Goal: Task Accomplishment & Management: Use online tool/utility

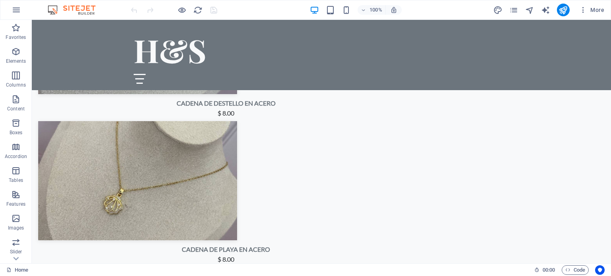
scroll to position [1424, 0]
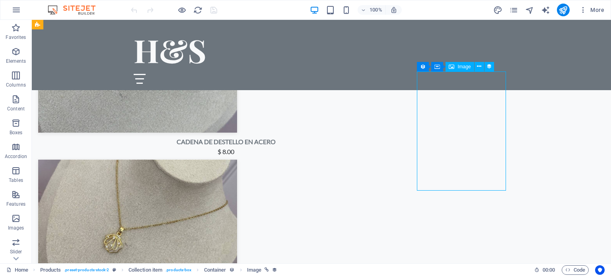
select select "px"
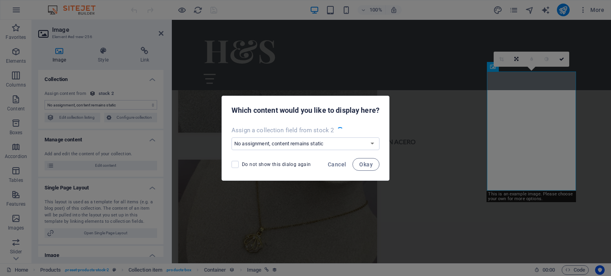
select select "image"
click at [368, 167] on span "Okay" at bounding box center [366, 164] width 14 height 6
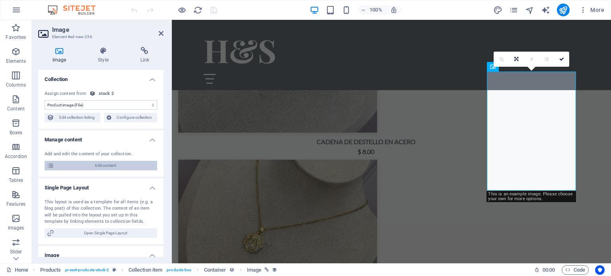
click at [121, 167] on span "Edit content" at bounding box center [105, 166] width 98 height 10
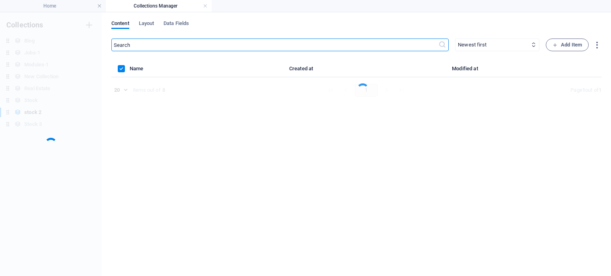
scroll to position [0, 0]
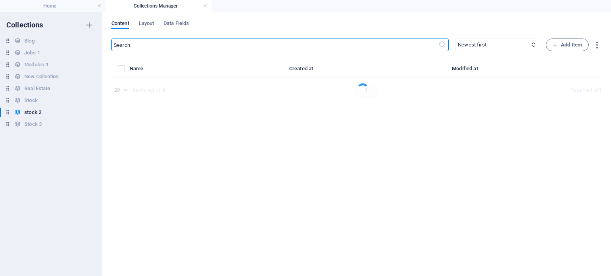
select select "In stock"
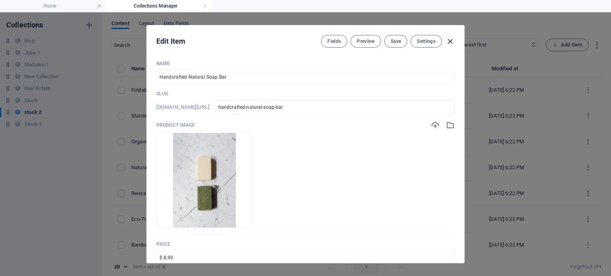
click at [448, 40] on icon "button" at bounding box center [449, 41] width 9 height 9
type input "handcrafted-natural-soap-bar"
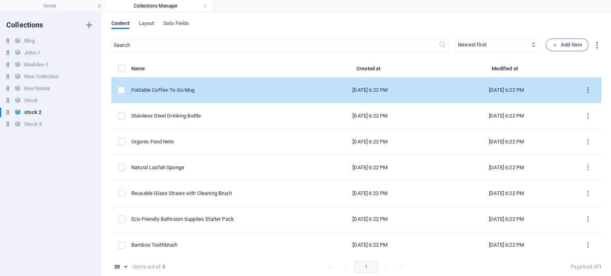
click at [585, 91] on icon "items list" at bounding box center [588, 91] width 8 height 8
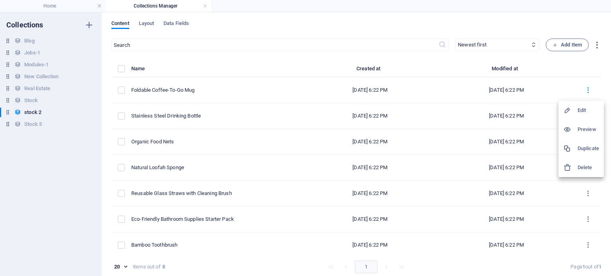
click at [573, 167] on div at bounding box center [570, 168] width 14 height 8
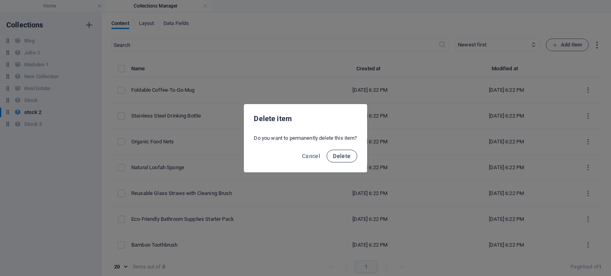
click at [338, 156] on span "Delete" at bounding box center [342, 156] width 18 height 6
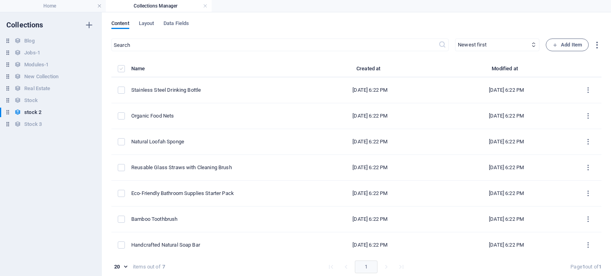
click at [123, 70] on label "items list" at bounding box center [121, 68] width 7 height 7
click at [0, 0] on input "items list" at bounding box center [0, 0] width 0 height 0
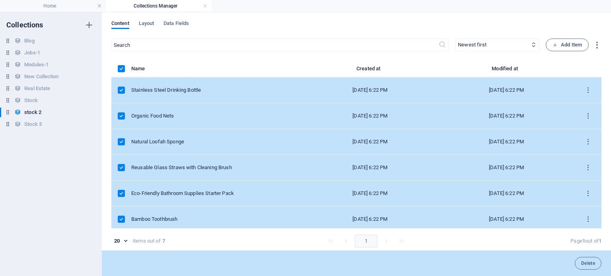
click at [561, 56] on div "​ Newest first Oldest first Last modified Name (ascending) Name (descending) Sl…" at bounding box center [356, 159] width 490 height 241
click at [121, 69] on label "items list" at bounding box center [121, 68] width 7 height 7
click at [0, 0] on input "items list" at bounding box center [0, 0] width 0 height 0
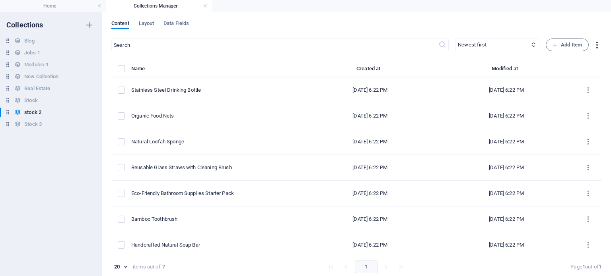
click at [594, 47] on icon "button" at bounding box center [596, 45] width 9 height 9
drag, startPoint x: 570, startPoint y: 99, endPoint x: 515, endPoint y: 62, distance: 66.4
click at [515, 62] on div "Export (JSON) Export (CSV) Import" at bounding box center [305, 141] width 611 height 272
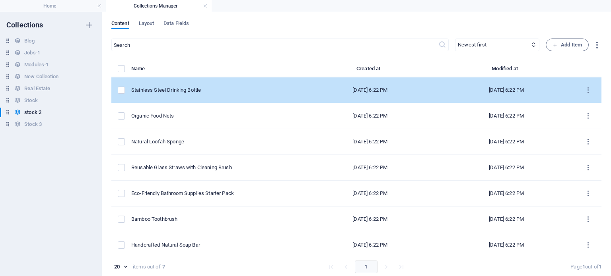
click at [175, 90] on div "Stainless Steel Drinking Bottle" at bounding box center [213, 90] width 164 height 7
select select "In stock"
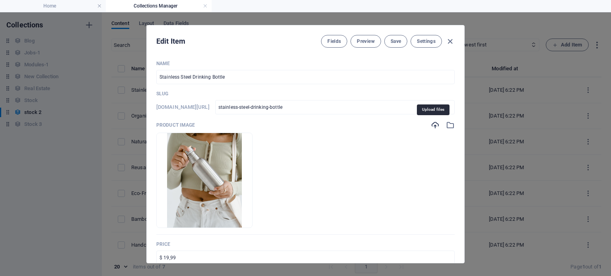
click at [433, 125] on icon "button" at bounding box center [435, 125] width 9 height 9
click at [448, 122] on icon "button" at bounding box center [450, 125] width 9 height 9
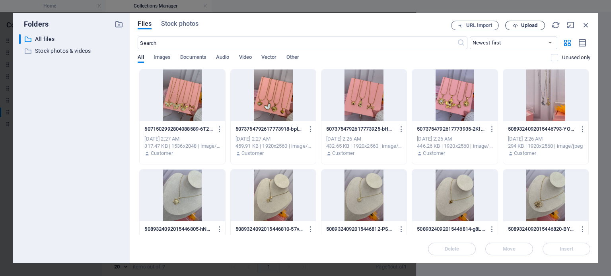
click at [524, 25] on span "Upload" at bounding box center [529, 25] width 16 height 5
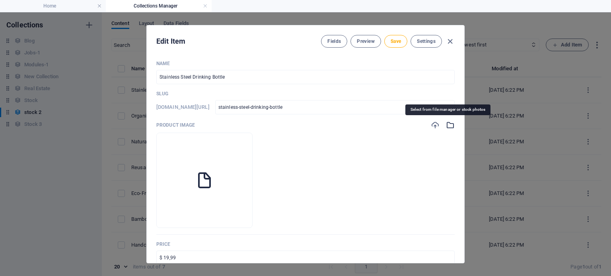
click at [446, 124] on icon "button" at bounding box center [450, 125] width 9 height 9
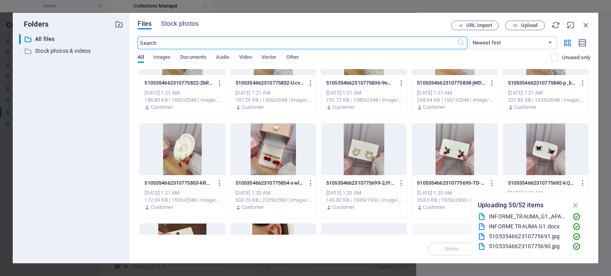
scroll to position [848, 0]
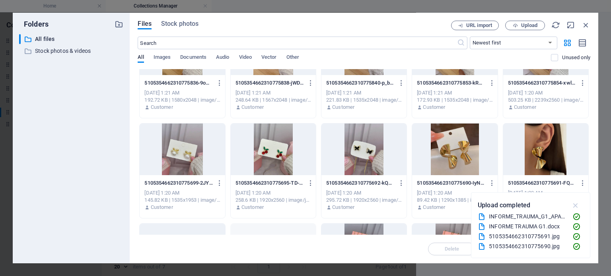
click at [573, 204] on icon "button" at bounding box center [575, 205] width 9 height 9
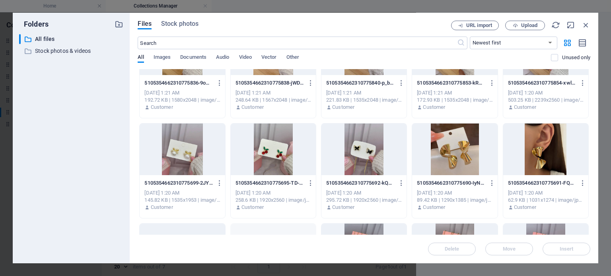
drag, startPoint x: 591, startPoint y: 156, endPoint x: 591, endPoint y: 165, distance: 8.8
click at [591, 165] on div "Files Stock photos URL import Upload ​ Newest first Oldest first Name (A-Z) Nam…" at bounding box center [364, 138] width 469 height 251
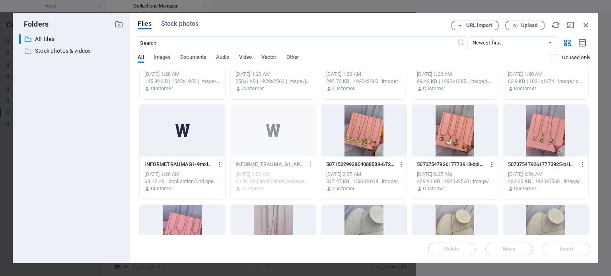
scroll to position [949, 0]
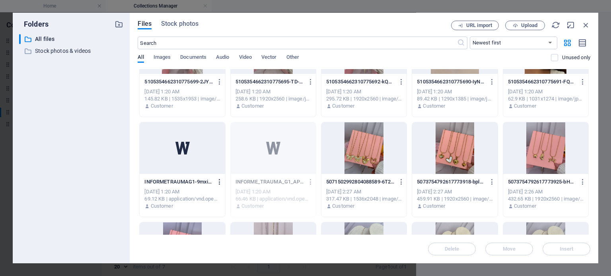
click at [220, 181] on icon "button" at bounding box center [220, 182] width 8 height 7
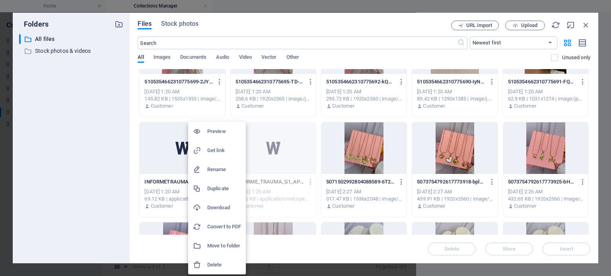
click at [207, 264] on div at bounding box center [200, 265] width 14 height 8
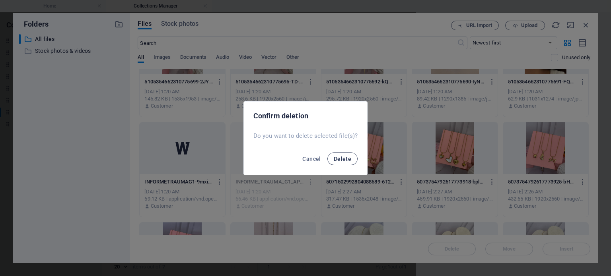
click at [346, 162] on button "Delete" at bounding box center [342, 159] width 30 height 13
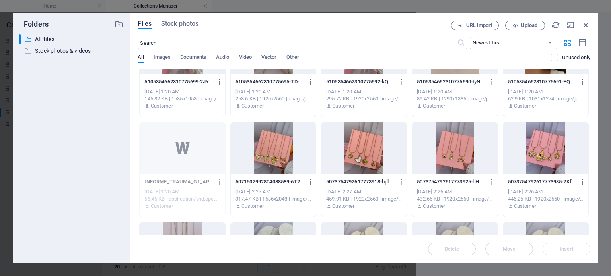
click at [220, 181] on icon "button" at bounding box center [220, 182] width 8 height 7
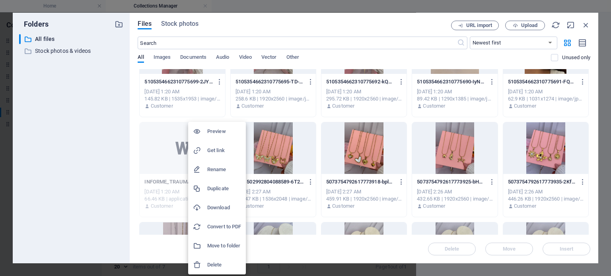
click at [216, 264] on h6 "Delete" at bounding box center [224, 266] width 34 height 10
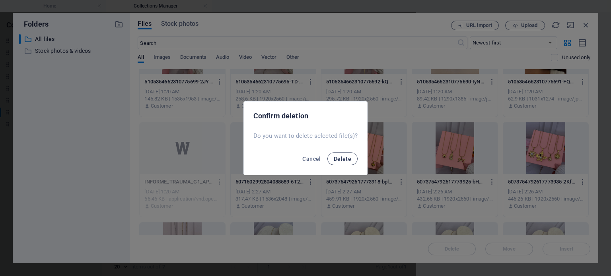
click at [340, 163] on button "Delete" at bounding box center [342, 159] width 30 height 13
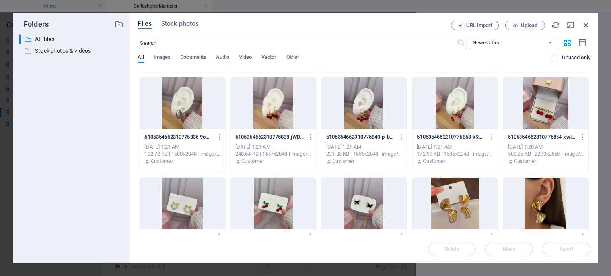
scroll to position [780, 0]
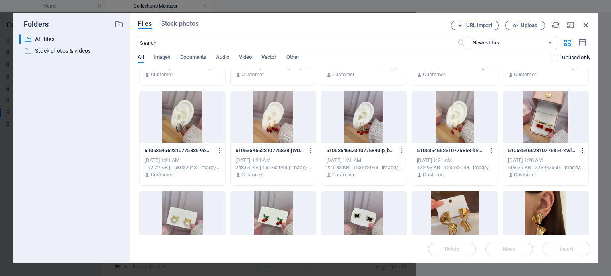
click at [582, 150] on icon "button" at bounding box center [583, 150] width 8 height 7
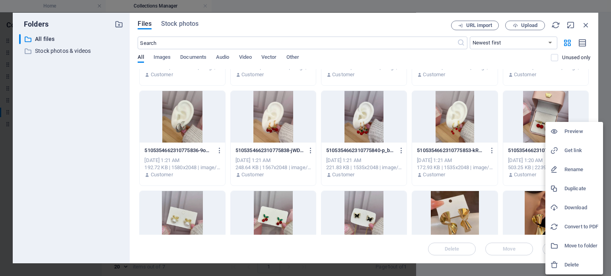
click at [562, 262] on div at bounding box center [557, 265] width 14 height 8
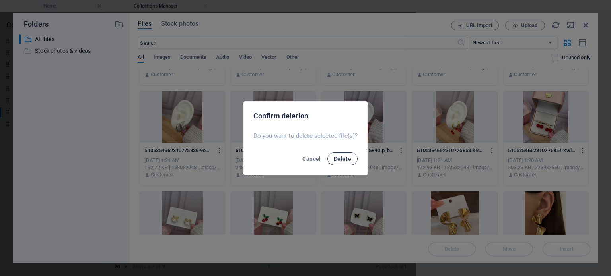
click at [353, 163] on button "Delete" at bounding box center [342, 159] width 30 height 13
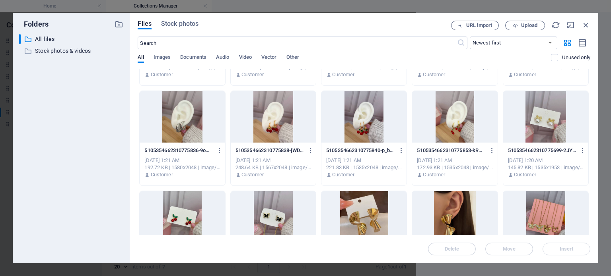
click at [462, 144] on div "5105354662310775853-kRMLH9KBZNfO1nxsZHVuRA.jpg 5105354662310775853-kRMLH9KBZNfO…" at bounding box center [455, 150] width 76 height 13
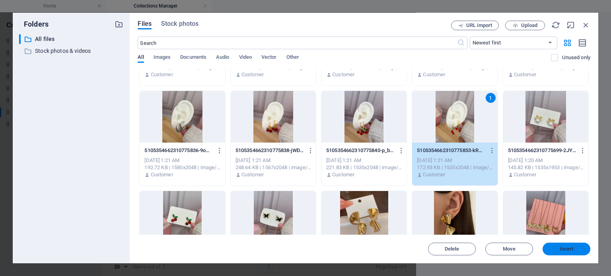
click at [568, 251] on span "Insert" at bounding box center [567, 249] width 14 height 5
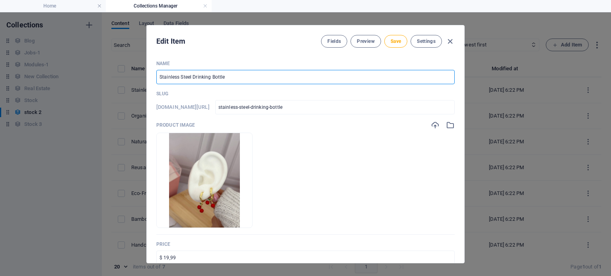
click at [234, 80] on input "Stainless Steel Drinking Bottle" at bounding box center [305, 77] width 298 height 14
type input "a"
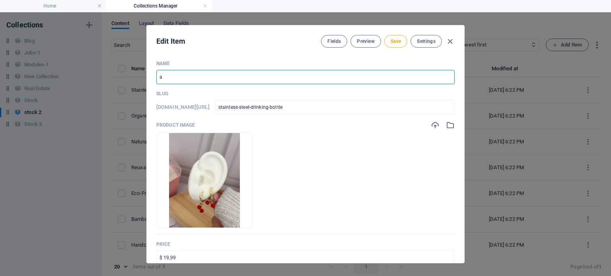
type input "a"
type input "aR"
type input "ar"
type input "a"
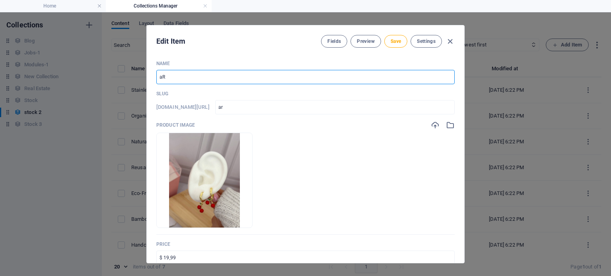
type input "a"
type input "A"
type input "a"
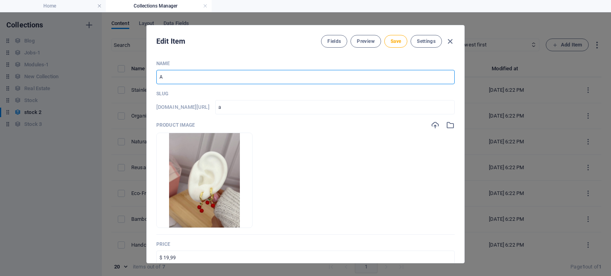
type input "Ar"
type input "ar"
type input "Aro"
type input "aro"
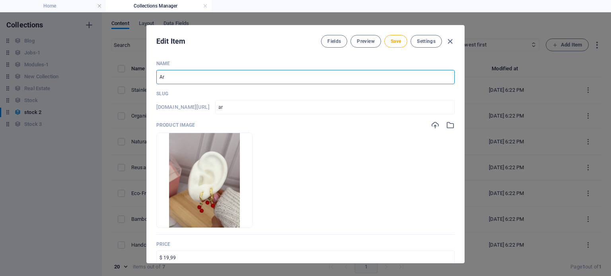
type input "aro"
type input "Ar"
type input "ar"
type input "Arg"
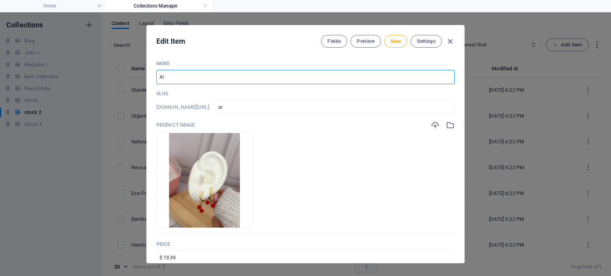
type input "arg"
type input "Argo"
type input "argo"
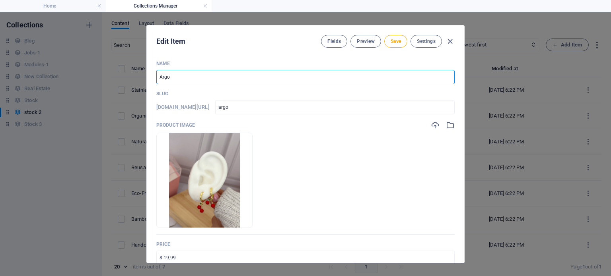
type input "Argol"
type input "argol"
type input "Argoll"
type input "argoll"
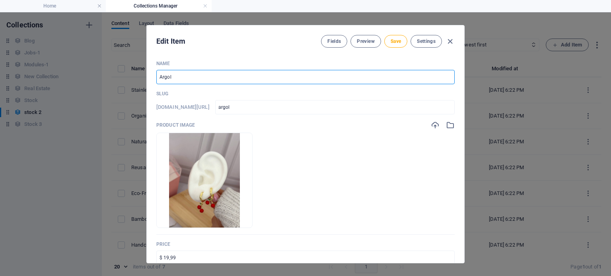
type input "argoll"
type input "Argolls"
type input "argolls"
type input "Argollsd"
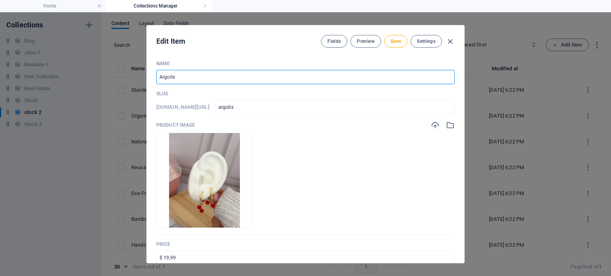
type input "argollsd"
type input "Argollsd f"
type input "argollsd-f"
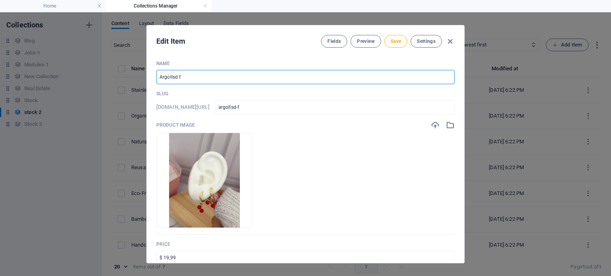
type input "Argollsd"
type input "argollsd"
type input "Argolls"
type input "argolls"
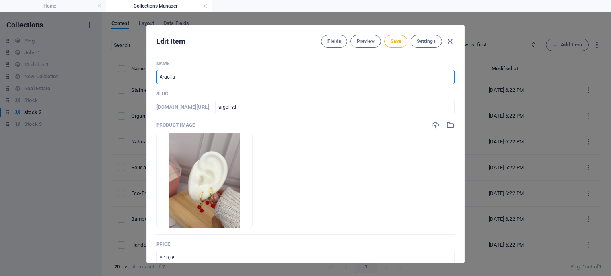
type input "argolls"
type input "Argollss"
type input "argollss"
type input "Argolls"
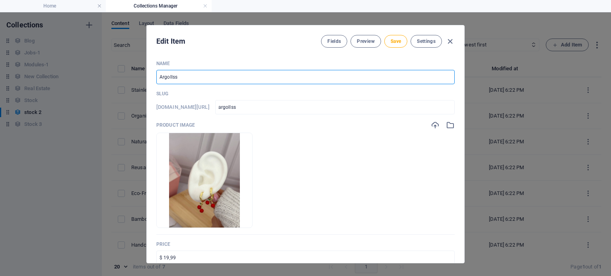
type input "argolls"
type input "Argollss"
type input "argollss"
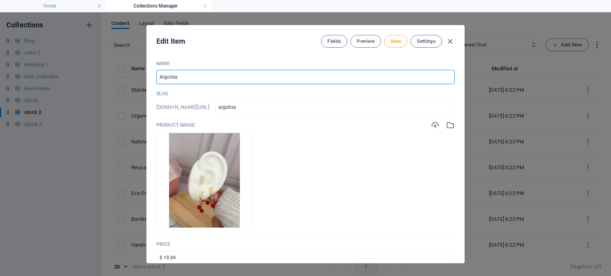
type input "Argolls"
type input "argolls"
type input "Argoll"
type input "argoll"
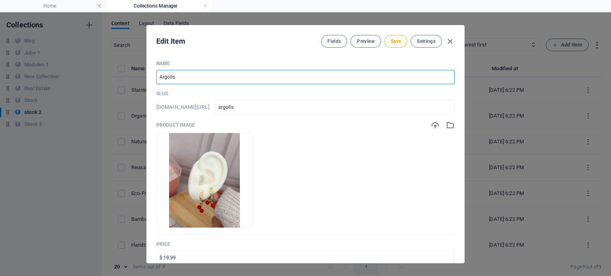
type input "argoll"
type input "Argolla"
type input "argolla"
type input "Argollas"
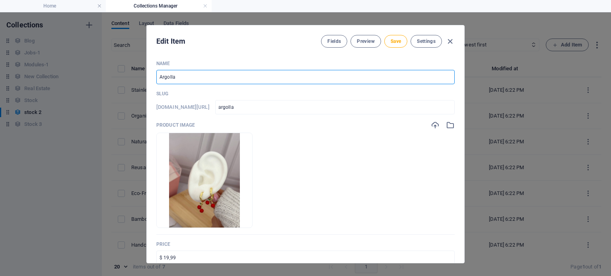
type input "argollas"
type input "Argollas d"
type input "argollas-d"
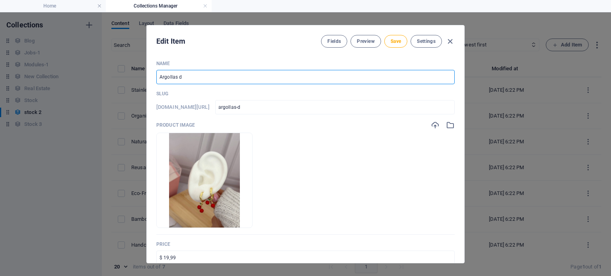
type input "Argollas de"
type input "argollas-de"
type input "Argollas de c"
type input "argollas-de-c"
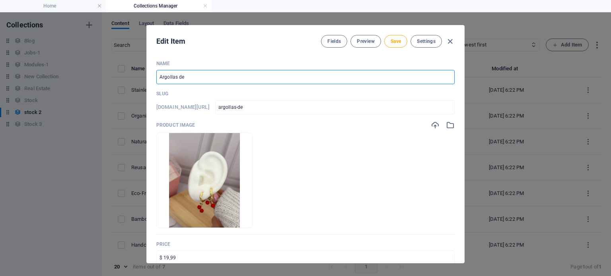
type input "argollas-de-c"
type input "Argollas de ce"
type input "argollas-de-ce"
type input "Argollas de cer"
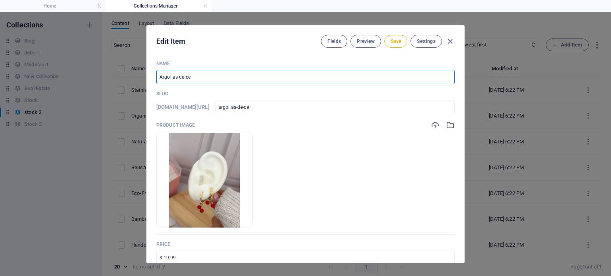
type input "argollas-de-cer"
type input "Argollas de cere"
type input "argollas-de-cere"
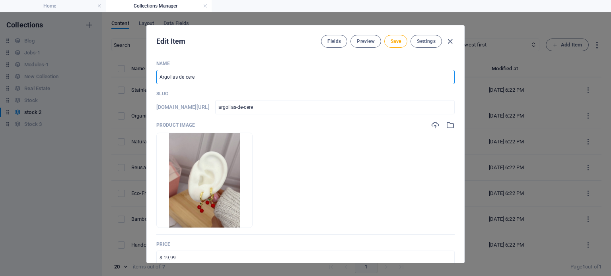
type input "Argollas [PERSON_NAME]"
type input "argollas-de-cerez"
type input "Argollas de cereza"
type input "argollas-de-cereza"
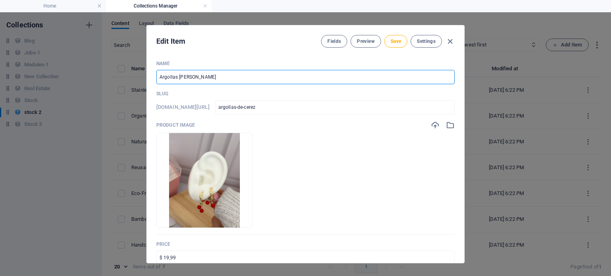
type input "argollas-de-cereza"
type input "Argollas de cereza e"
type input "argollas-de-cereza-e"
type input "Argollas de cereza en"
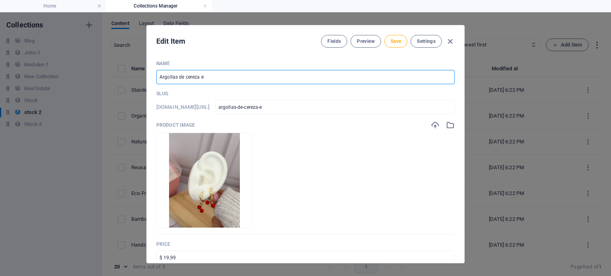
type input "argollas-de-cereza-en"
type input "Argollas de cereza en g"
type input "argollas-de-cereza-en-g"
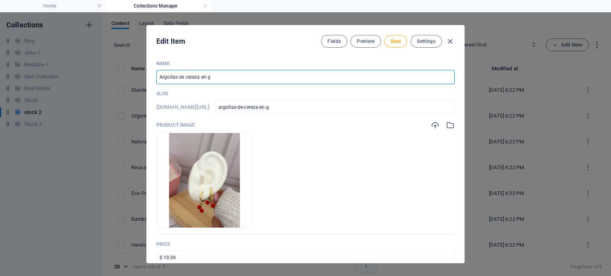
type input "Argollas de cereza en go"
type input "argollas-de-cereza-en-go"
type input "Argollas de cereza en gol"
type input "argollas-de-cereza-en-gol"
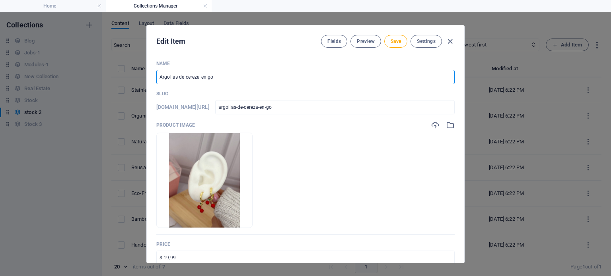
type input "argollas-de-cereza-en-gol"
type input "Argollas de cereza en golf"
type input "argollas-de-cereza-en-golf"
type input "Argollas de cereza en golfi"
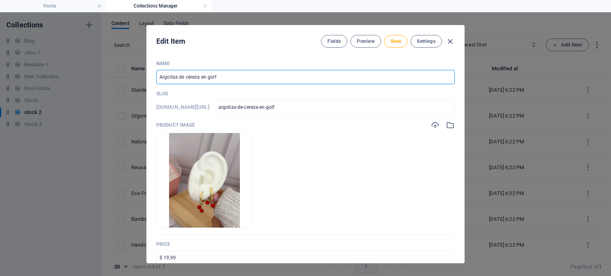
type input "argollas-de-cereza-en-golfi"
type input "Argollas de cereza en golfie"
type input "argollas-de-cereza-en-golfie"
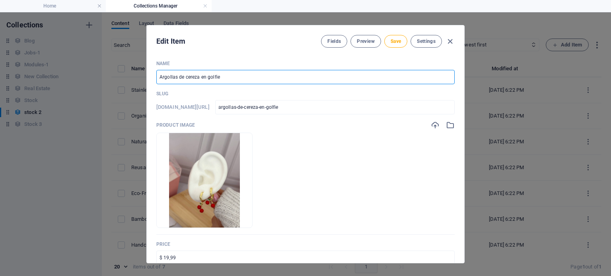
type input "Argollas de cereza en golfiel"
type input "argollas-de-cereza-en-golfiel"
type input "Argollas de cereza en golfield"
type input "argollas-de-cereza-en-golfield"
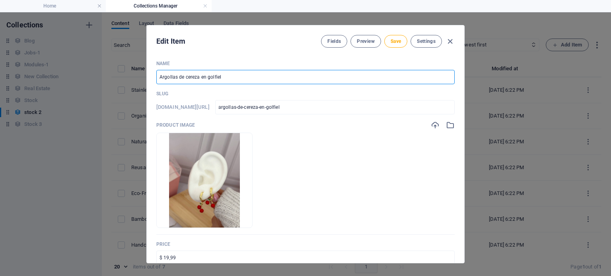
type input "argollas-de-cereza-en-golfield"
type input "Argollas de cereza en golfield"
click at [389, 46] on button "Save" at bounding box center [395, 41] width 23 height 13
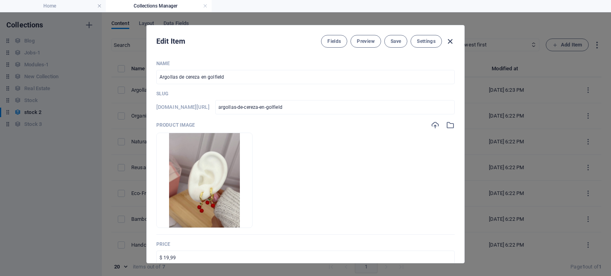
click at [451, 41] on icon "button" at bounding box center [449, 41] width 9 height 9
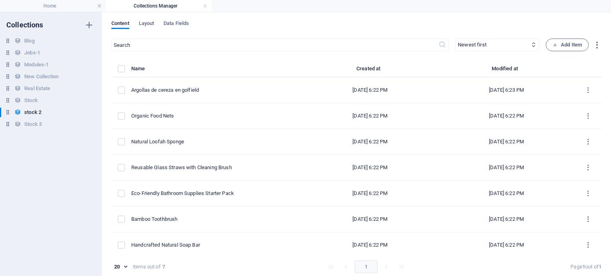
type input "argollas-de-cereza-en-golfield"
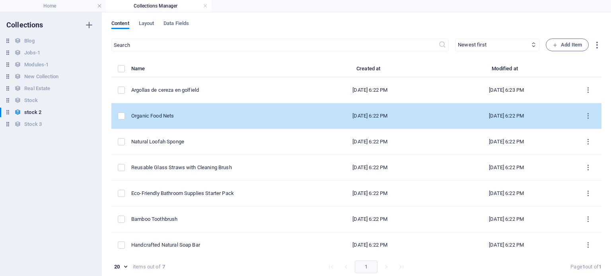
click at [201, 118] on div "Organic Food Nets" at bounding box center [213, 116] width 164 height 7
select select "Out of stock"
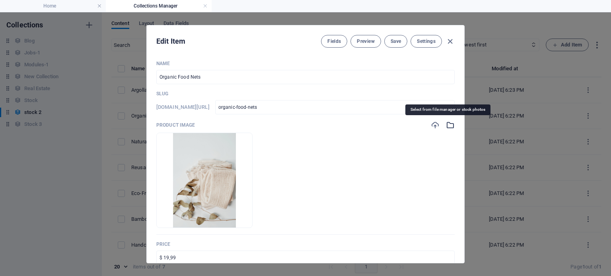
click at [447, 125] on icon "button" at bounding box center [450, 125] width 9 height 9
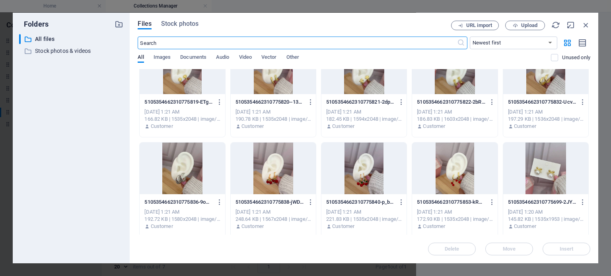
scroll to position [738, 0]
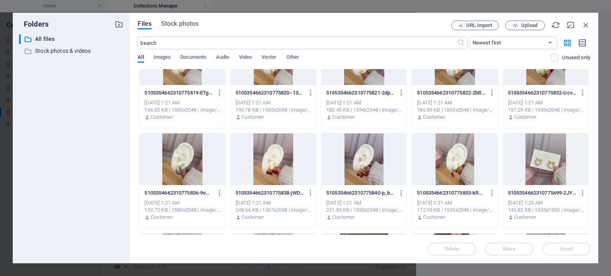
click at [366, 185] on div "5105354662310775840-p_bL30VZW7eXx6igBuKuJw.jpg 5105354662310775840-p_bL30VZW7eX…" at bounding box center [363, 205] width 85 height 41
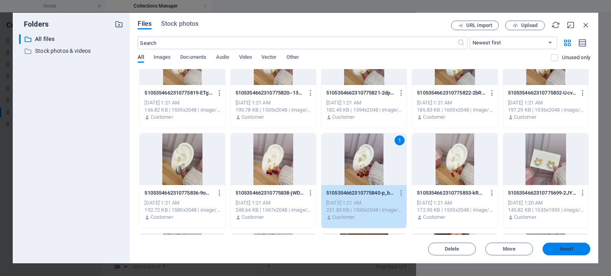
click at [554, 249] on span "Insert" at bounding box center [566, 249] width 41 height 5
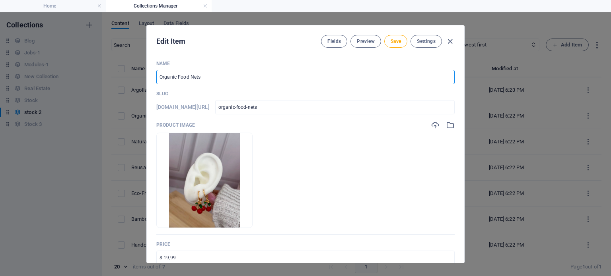
click at [198, 77] on input "Organic Food Nets" at bounding box center [305, 77] width 298 height 14
type input "a"
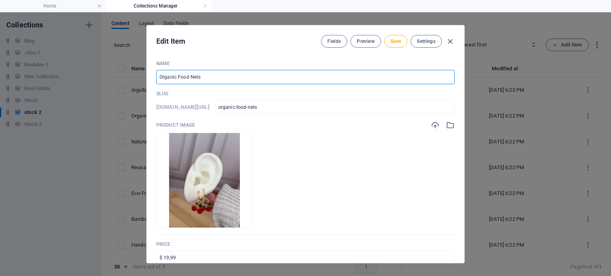
type input "a"
type input "ar"
type input "arg"
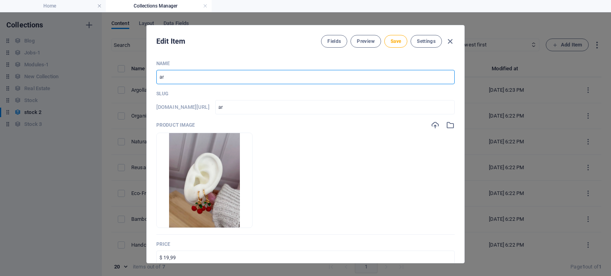
type input "arg"
type input "argo"
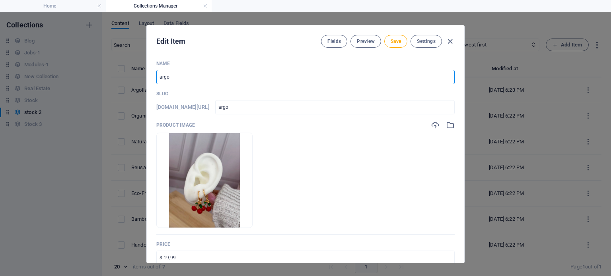
type input "argol"
type input "argo"
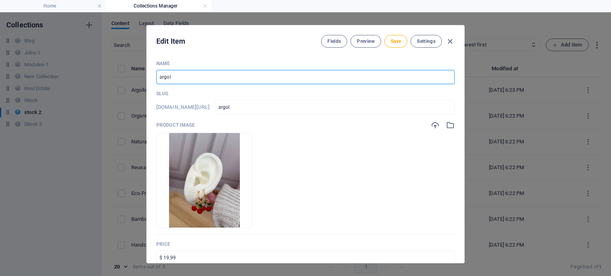
type input "argo"
type input "arg"
type input "ar"
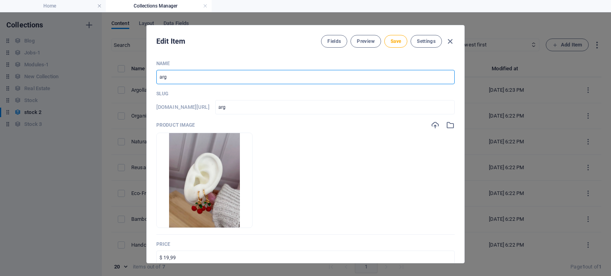
type input "ar"
type input "a"
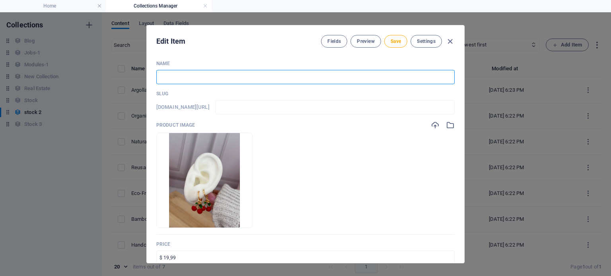
type input "A"
type input "a"
type input "Ar"
type input "ar"
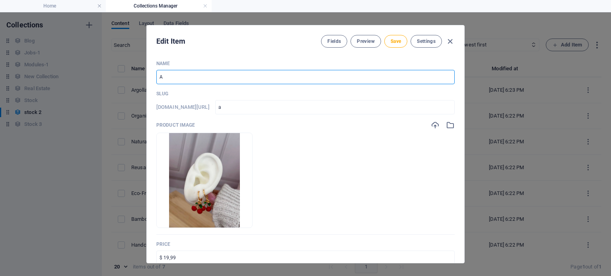
type input "ar"
type input "Arg"
type input "arg"
type input "Argo"
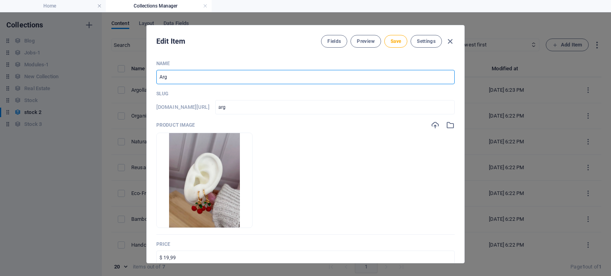
type input "argo"
type input "Argol"
type input "argol"
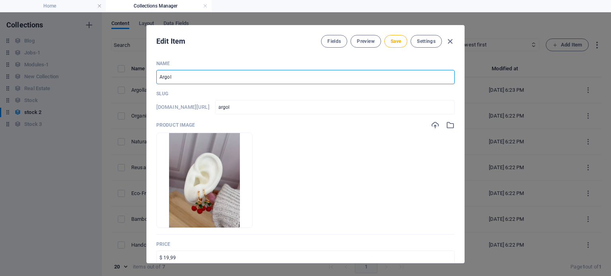
type input "Argoll"
type input "argoll"
type input "Argolla"
type input "argolla"
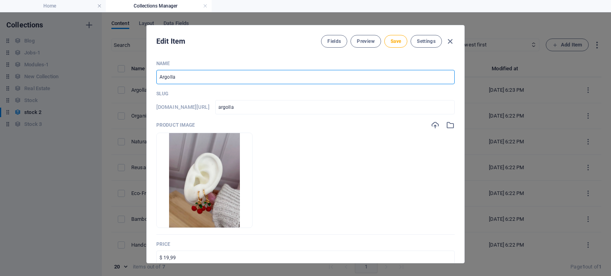
type input "argolla"
type input "Argollas"
type input "argollas"
type input "Argollas d"
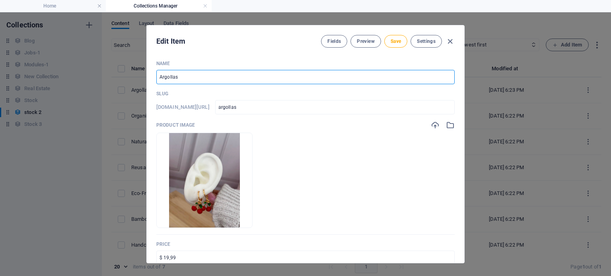
type input "argollas-d"
type input "Argollas de"
type input "argollas-de"
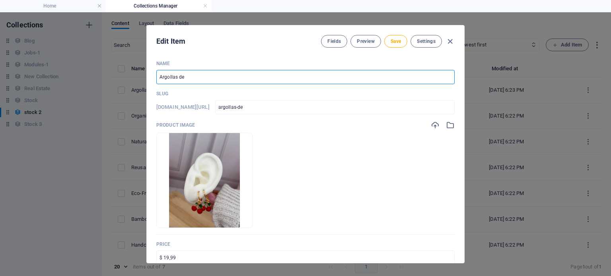
type input "Argollas de c"
type input "argollas-de-c"
type input "Argollas de ce"
type input "argollas-de-ce"
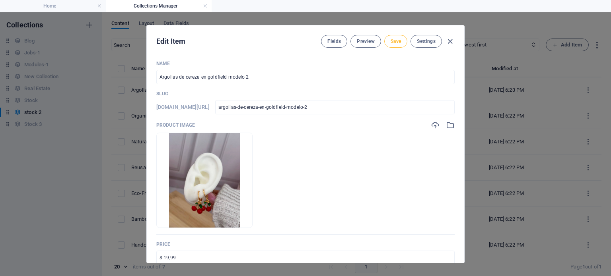
click at [400, 37] on button "Save" at bounding box center [395, 41] width 23 height 13
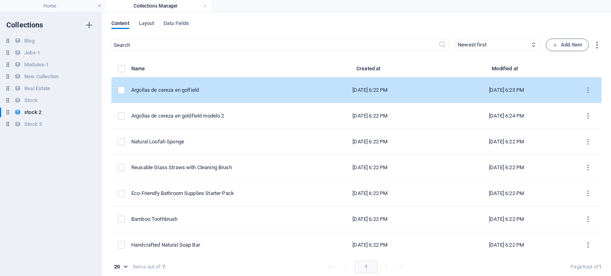
click at [185, 93] on div "Argollas de cereza en golfield" at bounding box center [213, 90] width 164 height 7
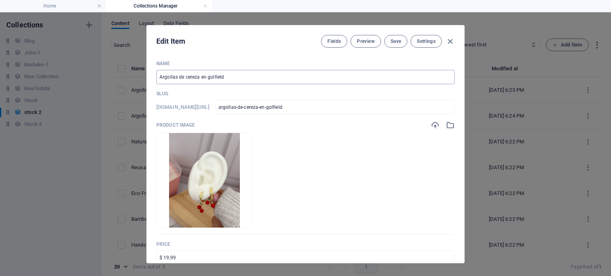
click at [239, 73] on input "Argollas de cereza en golfield" at bounding box center [305, 77] width 298 height 14
click at [392, 40] on span "Save" at bounding box center [396, 41] width 10 height 6
click at [447, 39] on icon "button" at bounding box center [449, 41] width 9 height 9
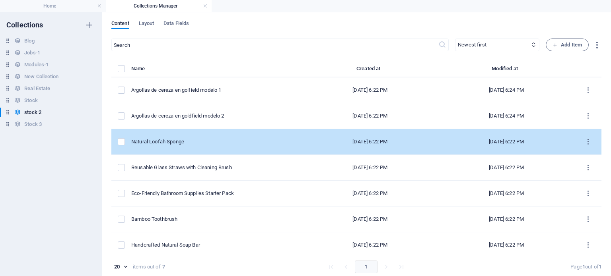
click at [215, 142] on div "Natural Loofah Sponge" at bounding box center [213, 141] width 164 height 7
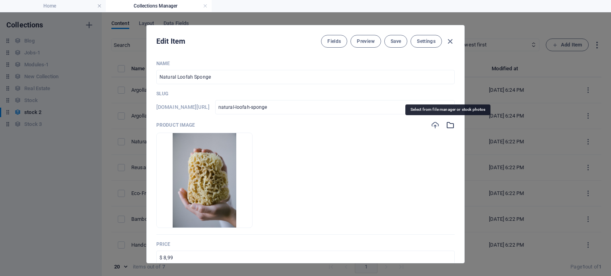
click at [446, 126] on icon "button" at bounding box center [450, 125] width 9 height 9
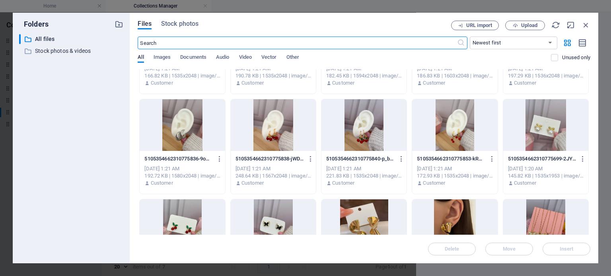
scroll to position [756, 0]
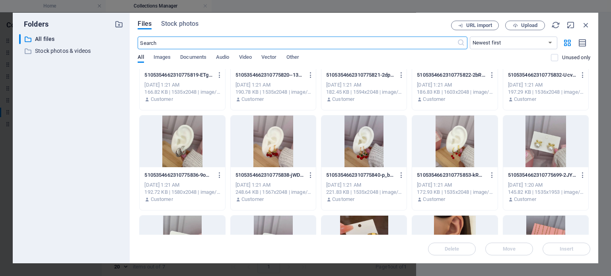
click at [268, 166] on div at bounding box center [273, 142] width 85 height 52
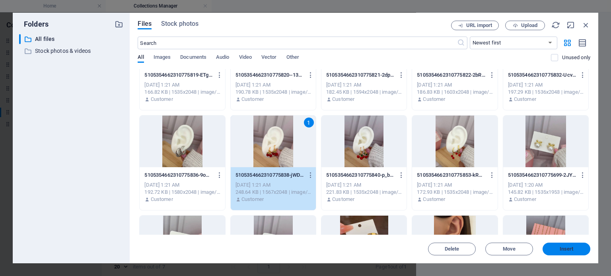
click at [556, 249] on span "Insert" at bounding box center [566, 249] width 41 height 5
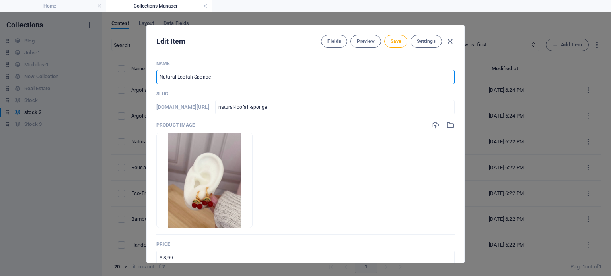
click at [239, 79] on input "Natural Loofah Sponge" at bounding box center [305, 77] width 298 height 14
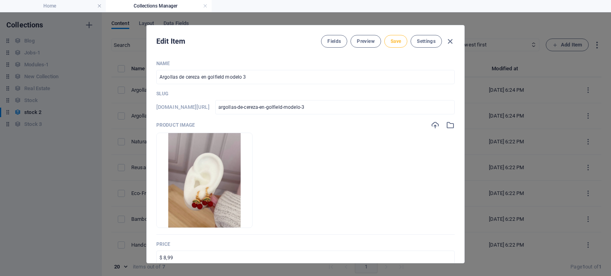
click at [395, 41] on span "Save" at bounding box center [396, 41] width 10 height 6
click at [453, 41] on icon "button" at bounding box center [449, 41] width 9 height 9
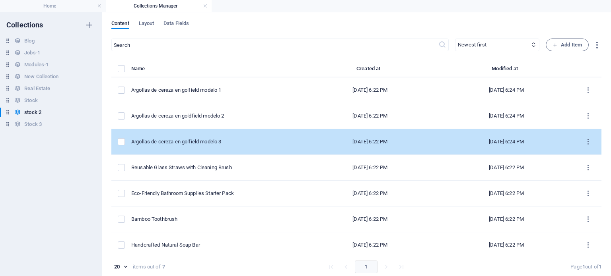
click at [216, 142] on div "Argollas de cereza en golfield modelo 3" at bounding box center [213, 141] width 164 height 7
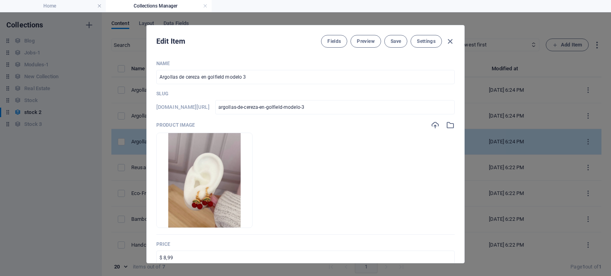
click at [216, 142] on img at bounding box center [204, 180] width 72 height 95
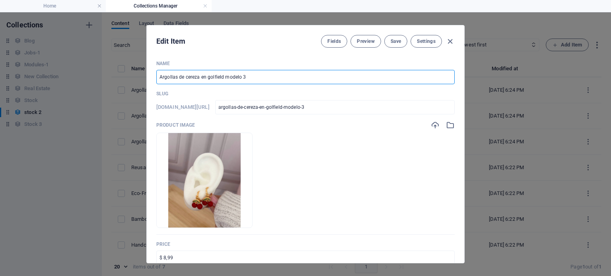
click at [214, 77] on input "Argollas de cereza en golfield modelo 3" at bounding box center [305, 77] width 298 height 14
click at [391, 37] on button "Save" at bounding box center [395, 41] width 23 height 13
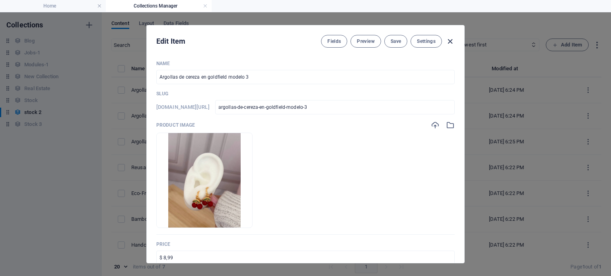
click at [451, 41] on icon "button" at bounding box center [449, 41] width 9 height 9
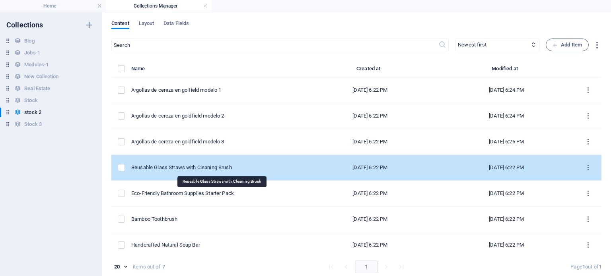
click at [231, 165] on div "Reusable Glass Straws with Cleaning Brush" at bounding box center [213, 167] width 164 height 7
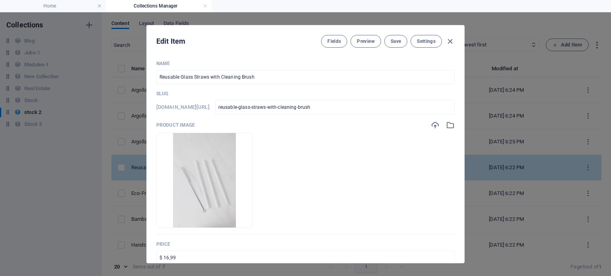
click at [231, 165] on img at bounding box center [204, 180] width 63 height 95
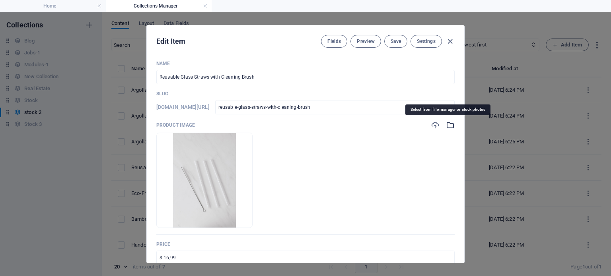
click at [446, 125] on icon "button" at bounding box center [450, 125] width 9 height 9
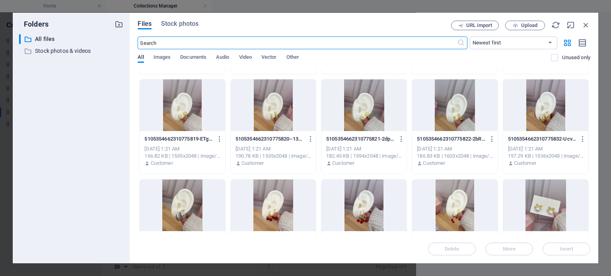
scroll to position [696, 0]
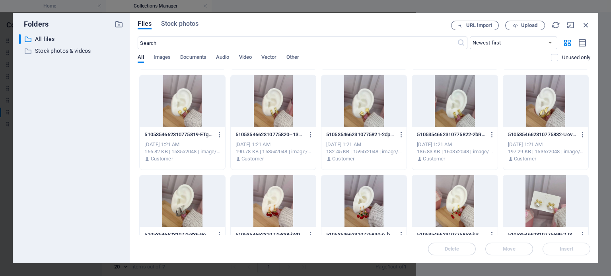
click at [214, 183] on div at bounding box center [182, 201] width 85 height 52
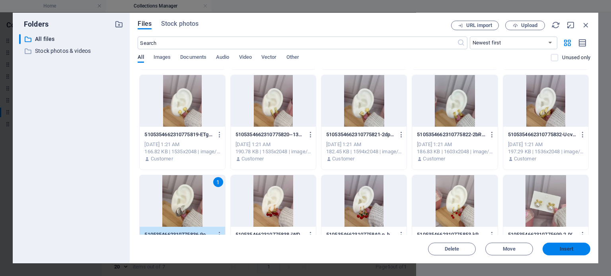
click at [568, 245] on button "Insert" at bounding box center [567, 249] width 48 height 13
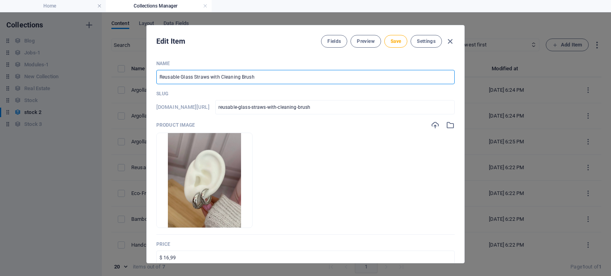
click at [246, 71] on input "Reusable Glass Straws with Cleaning Brush" at bounding box center [305, 77] width 298 height 14
click at [239, 83] on input "Argolla ovalada en plateado goldfield" at bounding box center [305, 77] width 298 height 14
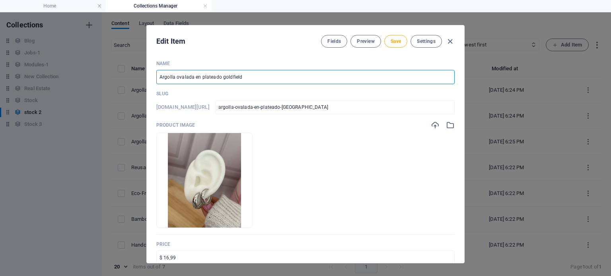
click at [239, 83] on input "Argolla ovalada en plateado goldfield" at bounding box center [305, 77] width 298 height 14
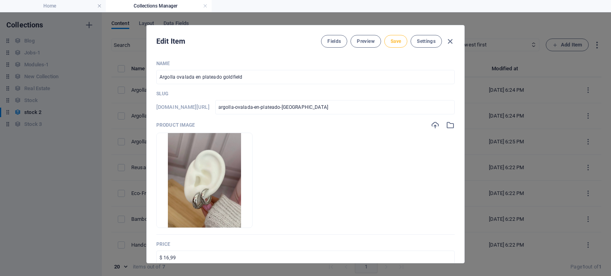
click at [395, 38] on span "Save" at bounding box center [396, 41] width 10 height 6
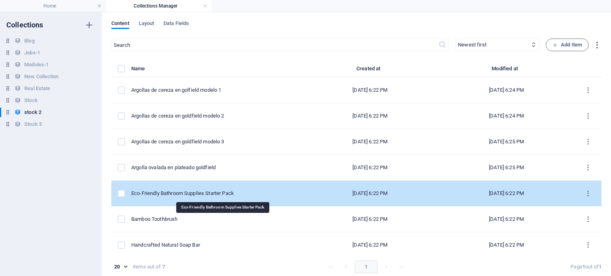
click at [216, 190] on div "Eco-Friendly Bathroom Supplies Starter Pack" at bounding box center [213, 193] width 164 height 7
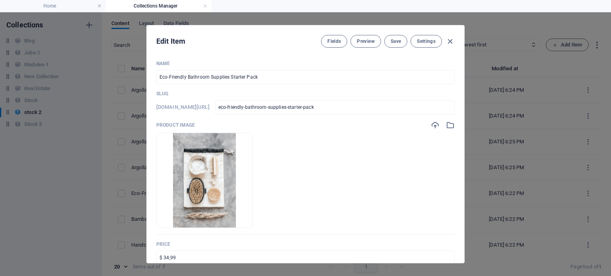
click at [447, 125] on icon "button" at bounding box center [450, 125] width 9 height 9
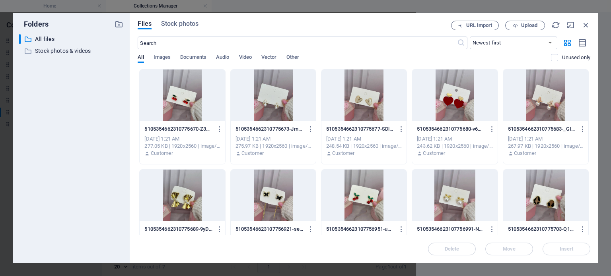
drag, startPoint x: 590, startPoint y: 107, endPoint x: 586, endPoint y: 171, distance: 63.8
click at [586, 171] on div "Files Stock photos URL import Upload ​ Newest first Oldest first Name (A-Z) Nam…" at bounding box center [364, 138] width 469 height 251
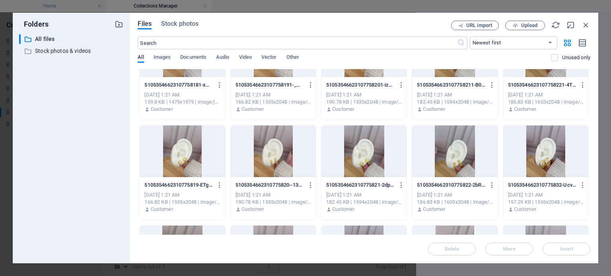
scroll to position [630, 0]
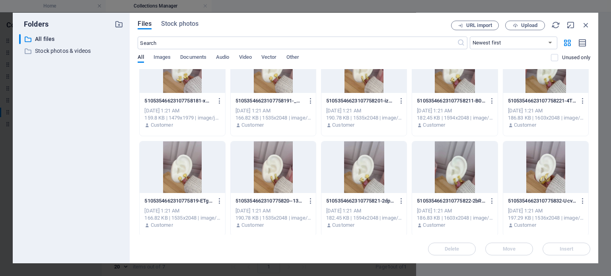
click at [536, 176] on div at bounding box center [545, 168] width 85 height 52
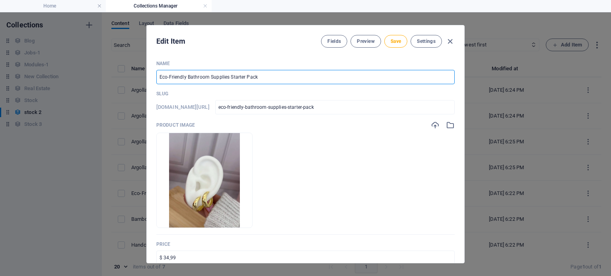
click at [224, 73] on input "Eco-Friendly Bathroom Supplies Starter Pack" at bounding box center [305, 77] width 298 height 14
paste input "Argolla ovalada en plateado goldfield"
click at [207, 76] on input "Argolla ovalada en plateado goldfield" at bounding box center [305, 77] width 298 height 14
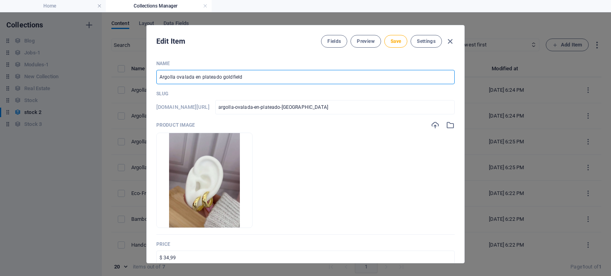
click at [207, 76] on input "Argolla ovalada en plateado goldfield" at bounding box center [305, 77] width 298 height 14
click at [391, 44] on span "Save" at bounding box center [396, 41] width 10 height 6
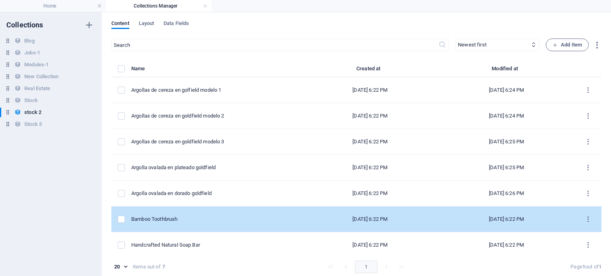
click at [206, 213] on td "Bamboo Toothbrush" at bounding box center [216, 220] width 171 height 26
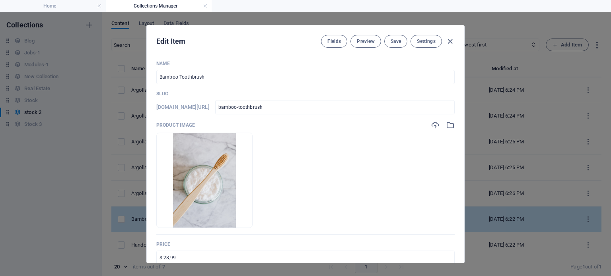
click at [206, 213] on div at bounding box center [204, 216] width 95 height 24
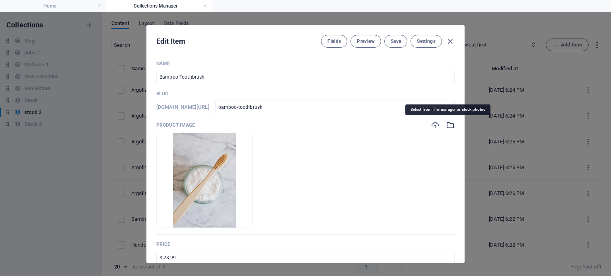
click at [447, 128] on icon "button" at bounding box center [450, 125] width 9 height 9
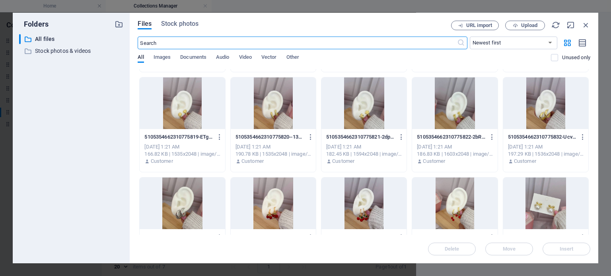
scroll to position [703, 0]
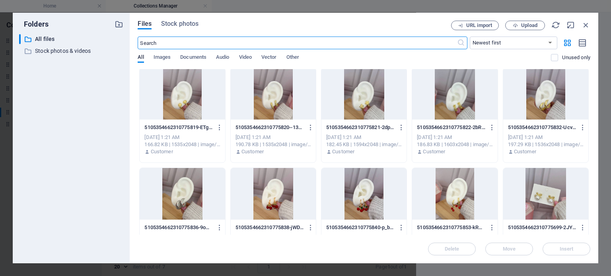
click at [445, 121] on div "5105354662310775822-2bRbyj_zEfiKCAxLNljQnw.jpg 5105354662310775822-2bRbyj_zEfiK…" at bounding box center [455, 127] width 76 height 13
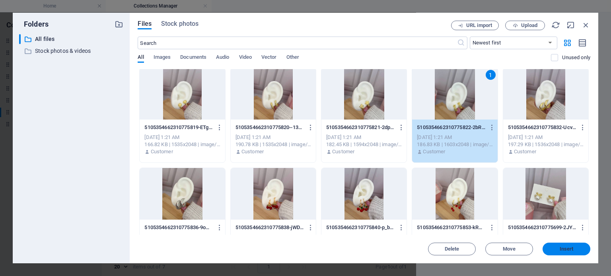
click at [561, 247] on span "Insert" at bounding box center [567, 249] width 14 height 5
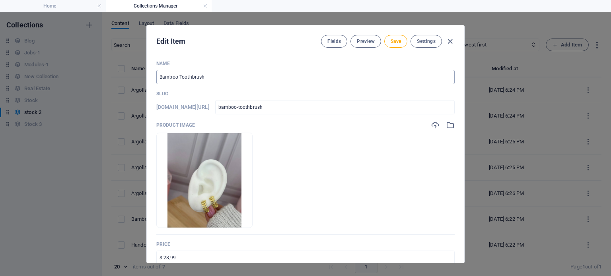
click at [221, 72] on input "Bamboo Toothbrush" at bounding box center [305, 77] width 298 height 14
click at [396, 44] on button "Save" at bounding box center [395, 41] width 23 height 13
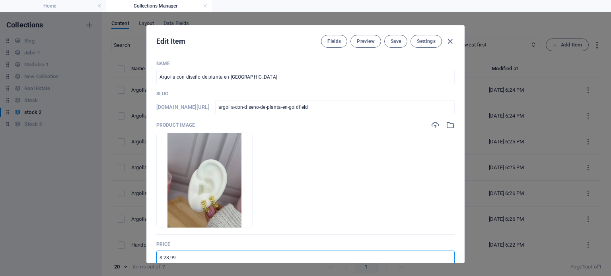
click at [182, 253] on input "$ 28,99" at bounding box center [305, 258] width 298 height 14
click at [393, 47] on button "Save" at bounding box center [395, 41] width 23 height 13
click at [449, 43] on icon "button" at bounding box center [449, 41] width 9 height 9
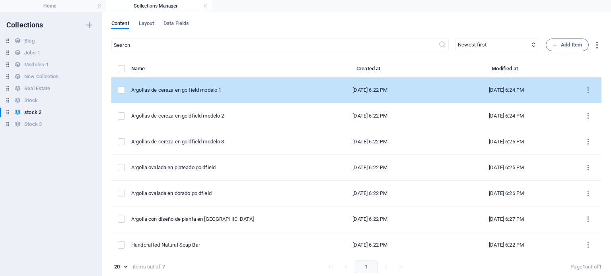
click at [224, 87] on div "Argollas de cereza en golfield modelo 1" at bounding box center [213, 90] width 164 height 7
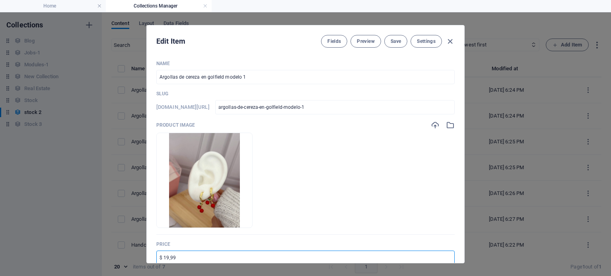
click at [215, 257] on input "$ 19,99" at bounding box center [305, 258] width 298 height 14
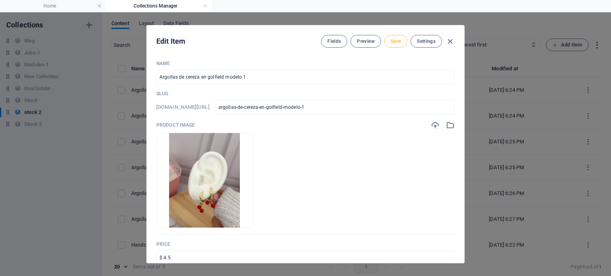
click at [399, 43] on span "Save" at bounding box center [396, 41] width 10 height 6
click at [450, 41] on icon "button" at bounding box center [449, 41] width 9 height 9
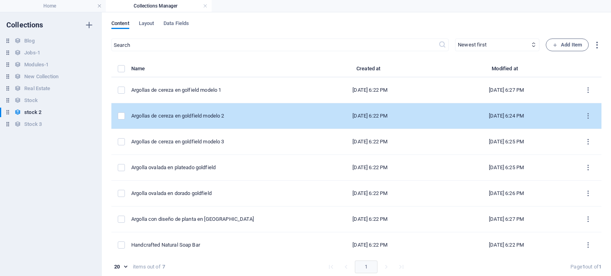
click at [241, 113] on div "Argollas de cereza en goldfield modelo 2" at bounding box center [213, 116] width 164 height 7
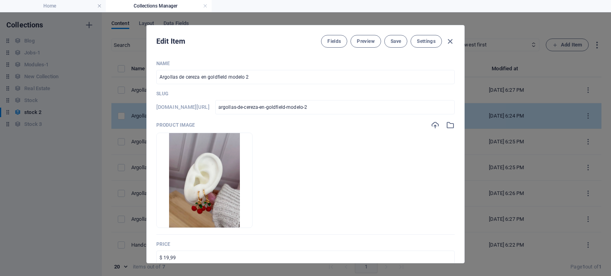
click at [241, 112] on div "[DOMAIN_NAME][URL] argollas-de-cereza-en-goldfield-modelo-2 ​" at bounding box center [305, 107] width 298 height 14
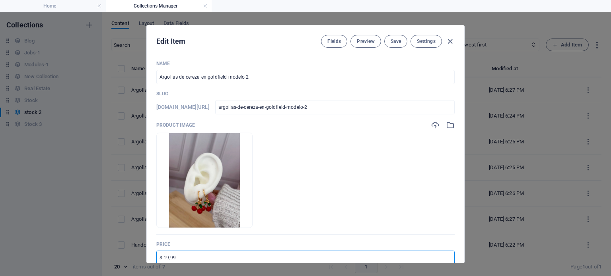
click at [175, 260] on input "$ 19,99" at bounding box center [305, 258] width 298 height 14
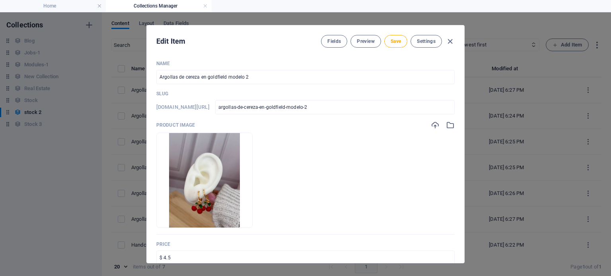
click at [395, 47] on div "Edit Item Fields Preview Save Settings" at bounding box center [305, 39] width 317 height 29
click at [395, 45] on button "Save" at bounding box center [395, 41] width 23 height 13
click at [448, 42] on icon "button" at bounding box center [449, 41] width 9 height 9
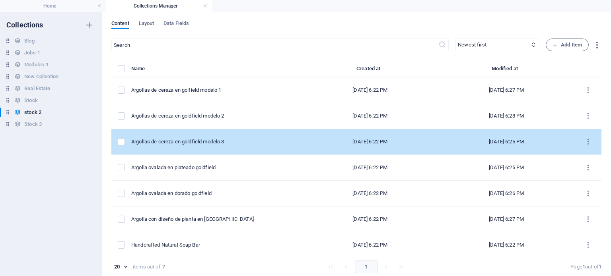
click at [256, 146] on td "Argollas de cereza en goldfield modelo 3" at bounding box center [216, 142] width 171 height 26
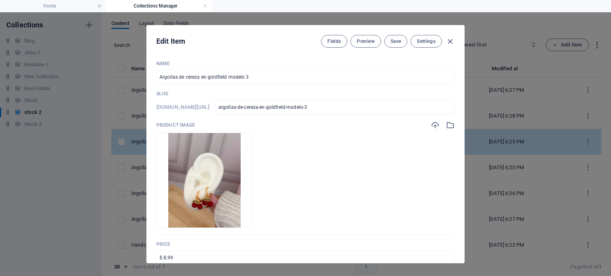
click at [241, 146] on img at bounding box center [204, 180] width 72 height 95
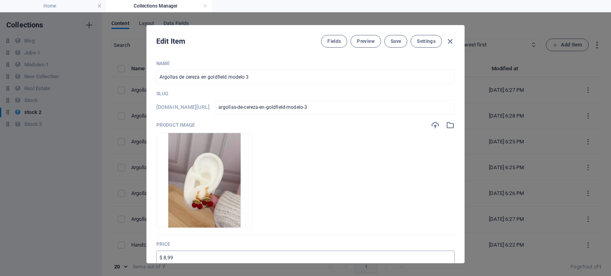
click at [193, 253] on input "$ 8,99" at bounding box center [305, 258] width 298 height 14
click at [393, 47] on button "Save" at bounding box center [395, 41] width 23 height 13
click at [445, 39] on icon "button" at bounding box center [449, 41] width 9 height 9
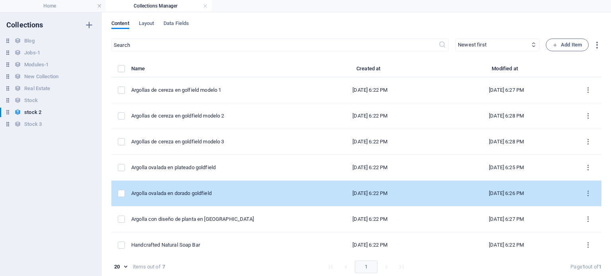
click at [206, 188] on td "Argolla ovalada en dorado goldfield" at bounding box center [216, 194] width 171 height 26
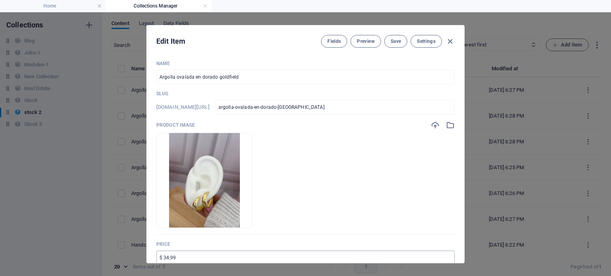
click at [181, 258] on input "$ 34,99" at bounding box center [305, 258] width 298 height 14
click at [399, 39] on span "Save" at bounding box center [396, 41] width 10 height 6
click at [449, 43] on icon "button" at bounding box center [449, 41] width 9 height 9
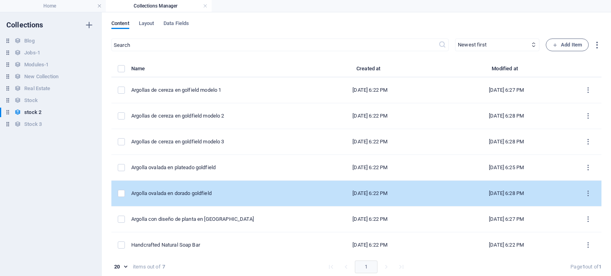
click at [229, 200] on td "Argolla ovalada en dorado goldfield" at bounding box center [216, 194] width 171 height 26
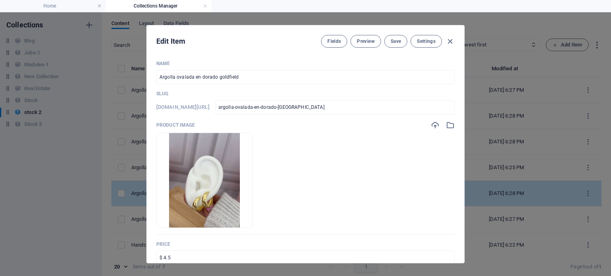
click at [229, 200] on li at bounding box center [204, 180] width 96 height 95
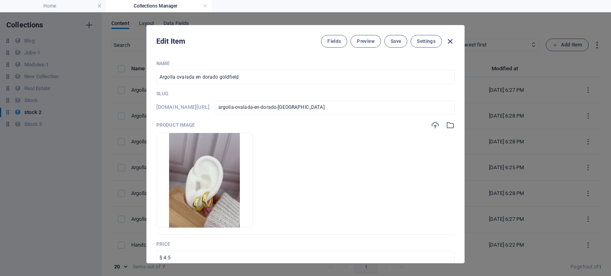
click at [447, 42] on icon "button" at bounding box center [449, 41] width 9 height 9
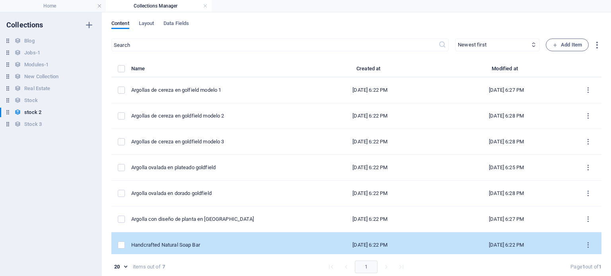
click at [218, 237] on td "Handcrafted Natural Soap Bar" at bounding box center [216, 246] width 171 height 26
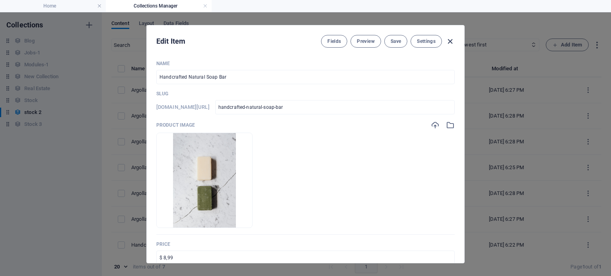
click at [448, 42] on icon "button" at bounding box center [449, 41] width 9 height 9
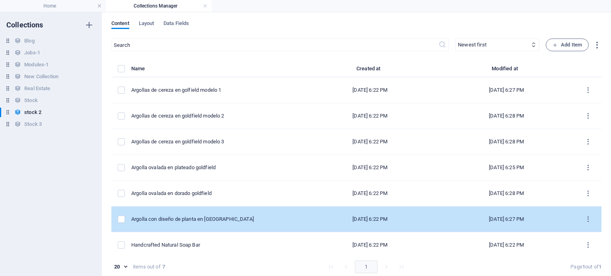
click at [239, 211] on td "Argolla con diseño de planta en [GEOGRAPHIC_DATA]" at bounding box center [216, 220] width 171 height 26
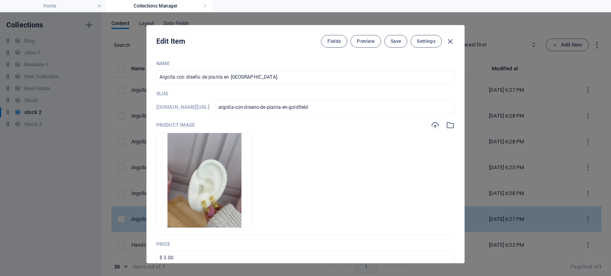
click at [239, 211] on li at bounding box center [204, 180] width 96 height 95
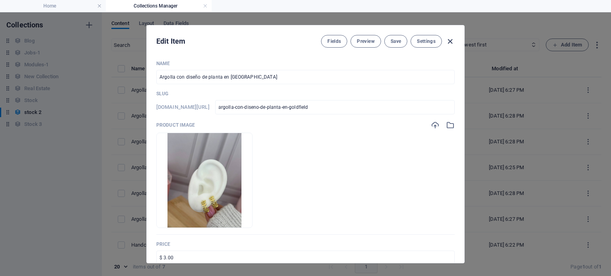
click at [447, 38] on icon "button" at bounding box center [449, 41] width 9 height 9
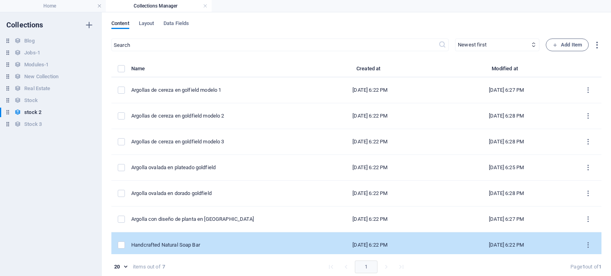
click at [180, 245] on div "Handcrafted Natural Soap Bar" at bounding box center [213, 245] width 164 height 7
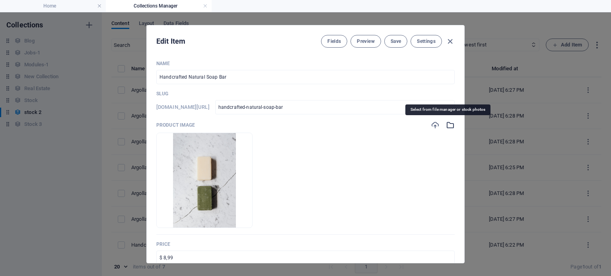
click at [452, 126] on icon "button" at bounding box center [450, 125] width 9 height 9
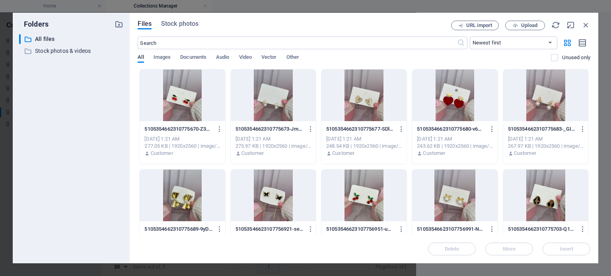
drag, startPoint x: 588, startPoint y: 107, endPoint x: 589, endPoint y: 136, distance: 28.6
click at [589, 136] on div "Drop files here to upload them instantly 5105354662310775670-Z3AWDxhhvEaT-bZML2…" at bounding box center [364, 152] width 453 height 166
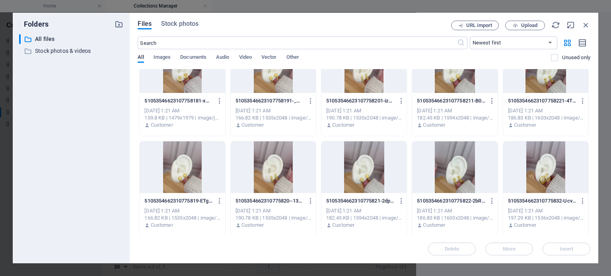
scroll to position [644, 0]
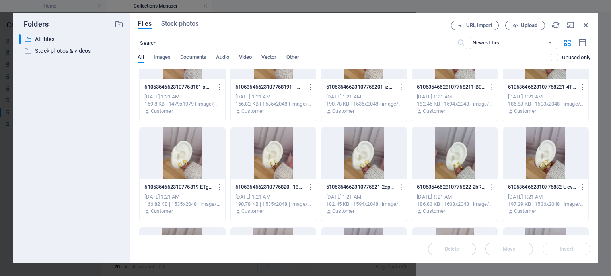
click at [345, 183] on div "5105354662310775821-2dp8EUFpRm10tgKYaJamlg.jpg 5105354662310775821-2dp8EUFpRm10…" at bounding box center [364, 187] width 76 height 13
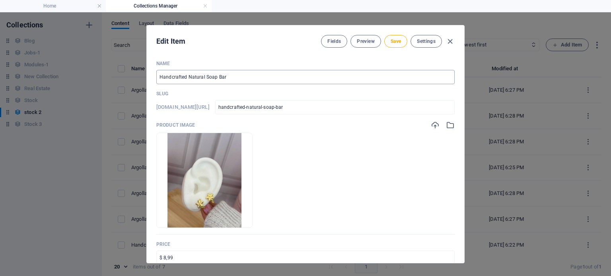
click at [237, 79] on input "Handcrafted Natural Soap Bar" at bounding box center [305, 77] width 298 height 14
paste input "Argolla ovalada en plateado goldfield"
click at [188, 76] on input "Argolla ovalada en plateado goldfield" at bounding box center [305, 77] width 298 height 14
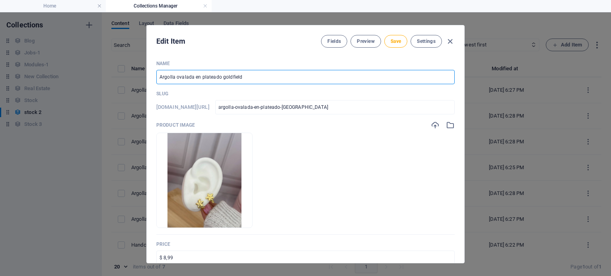
click at [188, 76] on input "Argolla ovalada en plateado goldfield" at bounding box center [305, 77] width 298 height 14
click at [188, 76] on input "Argolla en plateado goldfield" at bounding box center [305, 77] width 298 height 14
click at [188, 76] on input "Argolla con diseño [PERSON_NAME] en [GEOGRAPHIC_DATA]" at bounding box center [305, 77] width 298 height 14
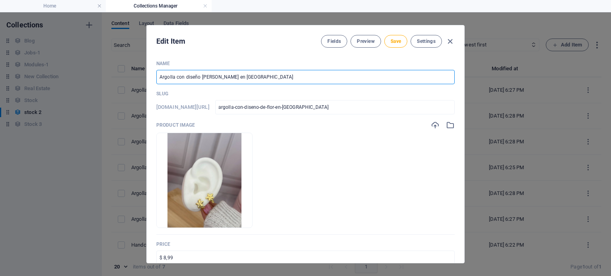
click at [188, 76] on input "Argolla con diseño [PERSON_NAME] en [GEOGRAPHIC_DATA]" at bounding box center [305, 77] width 298 height 14
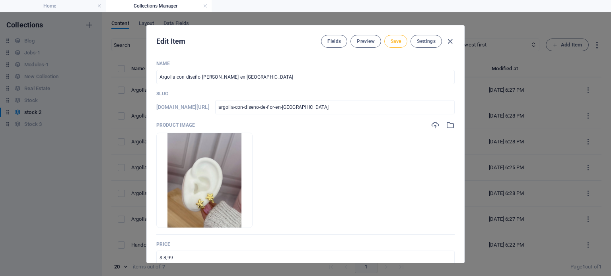
click at [395, 44] on button "Save" at bounding box center [395, 41] width 23 height 13
click at [449, 40] on icon "button" at bounding box center [449, 41] width 9 height 9
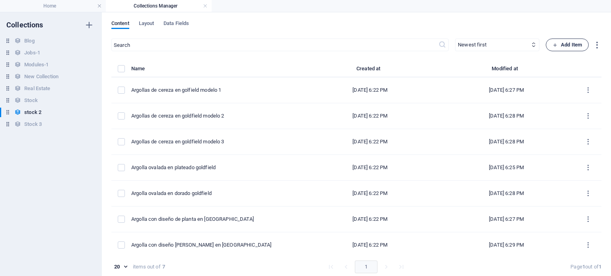
click at [557, 47] on span "Add Item" at bounding box center [566, 45] width 29 height 10
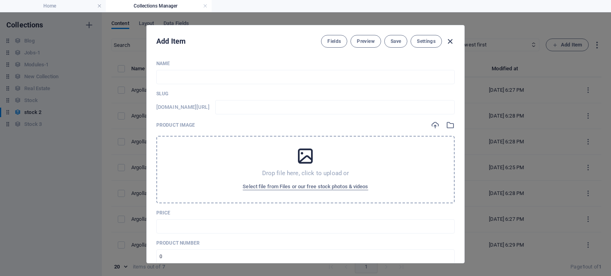
click at [449, 43] on icon "button" at bounding box center [449, 41] width 9 height 9
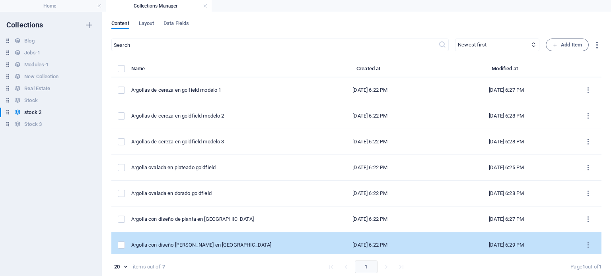
click at [210, 247] on div "Argolla con diseño [PERSON_NAME] en [GEOGRAPHIC_DATA]" at bounding box center [213, 245] width 164 height 7
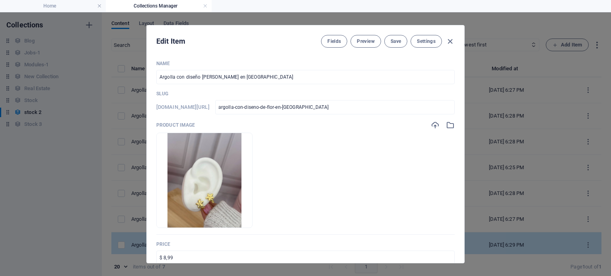
click at [210, 247] on p "Price" at bounding box center [305, 244] width 298 height 6
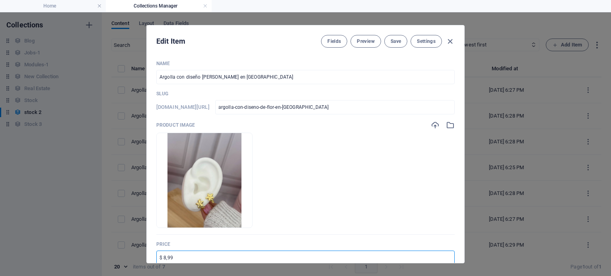
click at [186, 258] on input "$ 8,99" at bounding box center [305, 258] width 298 height 14
click at [403, 41] on button "Save" at bounding box center [395, 41] width 23 height 13
click at [449, 42] on icon "button" at bounding box center [449, 41] width 9 height 9
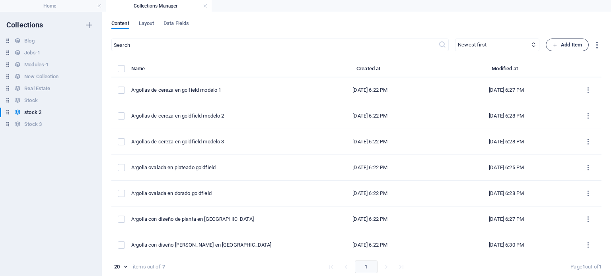
click at [574, 47] on span "Add Item" at bounding box center [566, 45] width 29 height 10
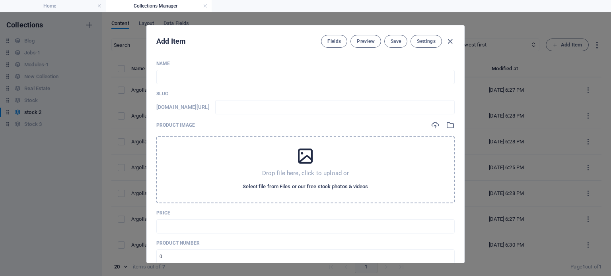
drag, startPoint x: 385, startPoint y: 212, endPoint x: 364, endPoint y: 191, distance: 29.5
click at [364, 191] on div "Name ​ Slug [DOMAIN_NAME][URL] ​ Product image Drop file here, click to upload …" at bounding box center [305, 264] width 298 height 408
click at [364, 191] on span "Select file from Files or our free stock photos & videos" at bounding box center [305, 187] width 125 height 10
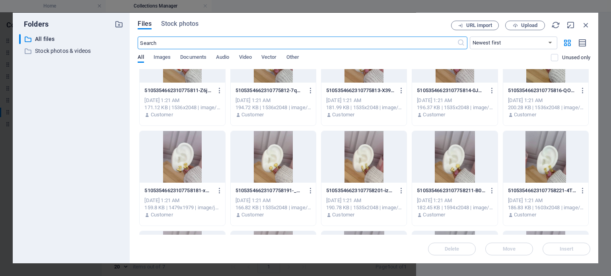
scroll to position [543, 0]
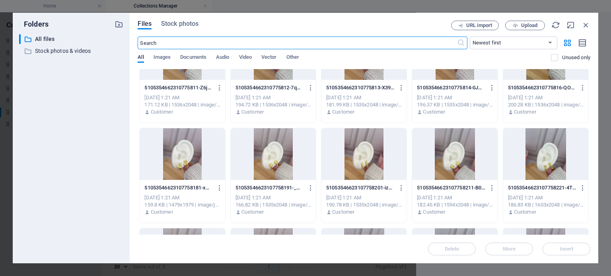
click at [367, 179] on div at bounding box center [363, 154] width 85 height 52
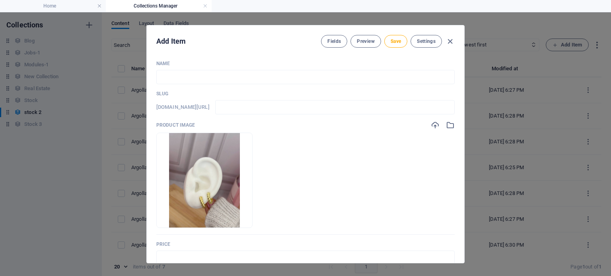
drag, startPoint x: 367, startPoint y: 179, endPoint x: 345, endPoint y: 151, distance: 35.5
click at [345, 151] on ul "Drop files here to upload them instantly" at bounding box center [305, 180] width 298 height 95
click at [259, 78] on input "text" at bounding box center [305, 77] width 298 height 14
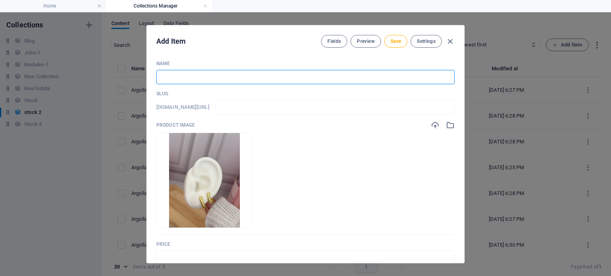
paste input "Argolla con diseño [PERSON_NAME] en [GEOGRAPHIC_DATA]"
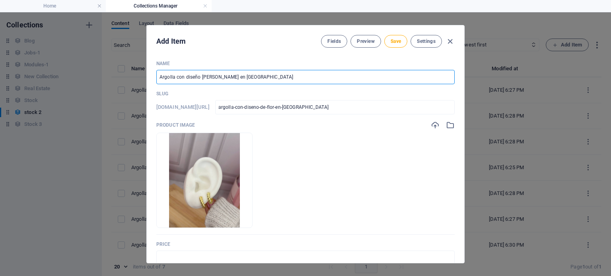
click at [210, 78] on input "Argolla con diseño [PERSON_NAME] en [GEOGRAPHIC_DATA]" at bounding box center [305, 77] width 298 height 14
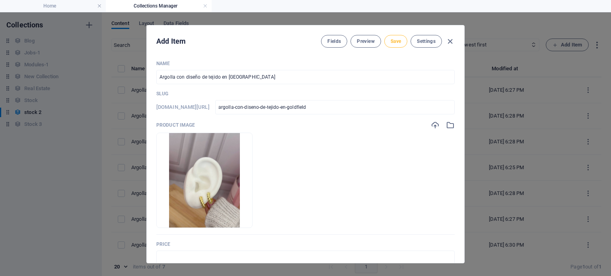
click at [395, 43] on span "Save" at bounding box center [396, 41] width 10 height 6
click at [445, 43] on icon "button" at bounding box center [449, 41] width 9 height 9
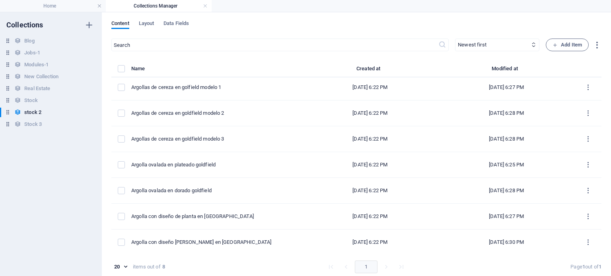
scroll to position [0, 0]
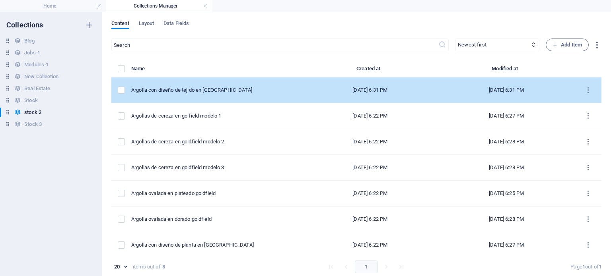
click at [251, 95] on td "Argolla con diseño de tejido en [GEOGRAPHIC_DATA]" at bounding box center [216, 91] width 171 height 26
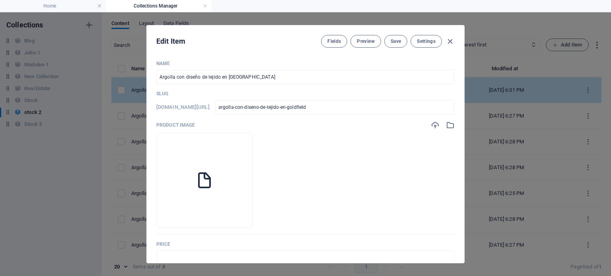
click at [251, 95] on p "Slug" at bounding box center [305, 94] width 298 height 6
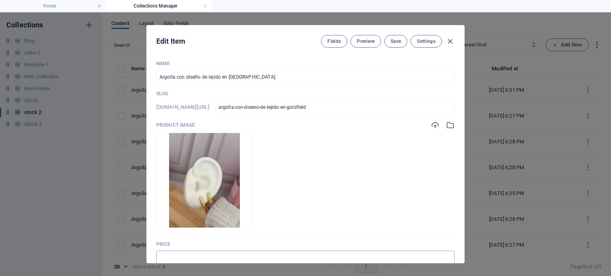
click at [203, 259] on input "text" at bounding box center [305, 258] width 298 height 14
click at [388, 41] on button "Save" at bounding box center [395, 41] width 23 height 13
click at [450, 45] on icon "button" at bounding box center [449, 41] width 9 height 9
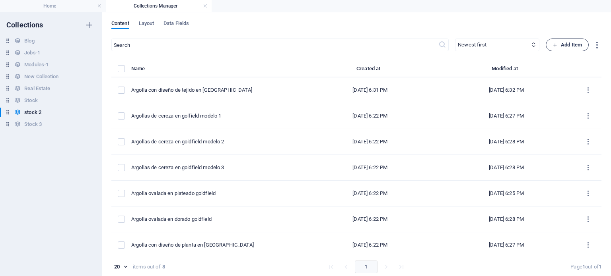
click at [546, 49] on button "Add Item" at bounding box center [567, 45] width 43 height 13
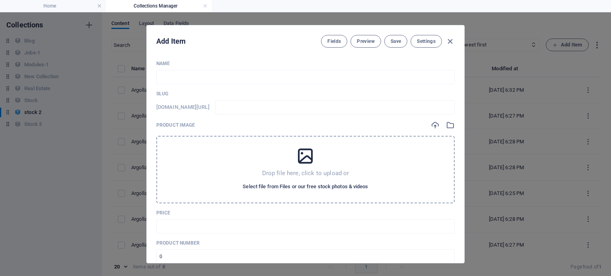
click at [248, 187] on span "Select file from Files or our free stock photos & videos" at bounding box center [305, 187] width 125 height 10
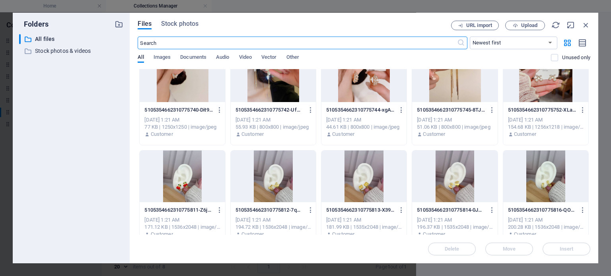
scroll to position [434, 0]
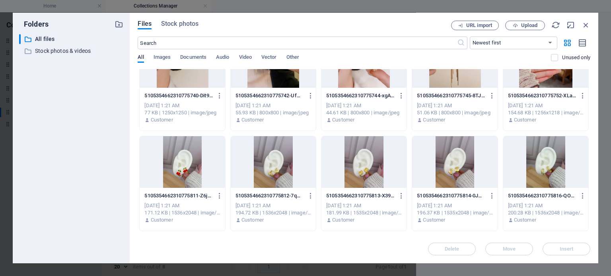
drag, startPoint x: 588, startPoint y: 141, endPoint x: 588, endPoint y: 150, distance: 9.1
click at [588, 150] on div "5105354662310775670-Z3AWDxhhvEaT-bZML2YscQ.jpg 5105354662310775670-Z3AWDxhhvEaT…" at bounding box center [364, 234] width 453 height 1198
drag, startPoint x: 591, startPoint y: 146, endPoint x: 588, endPoint y: 161, distance: 15.8
click at [588, 161] on div "Files Stock photos URL import Upload ​ Newest first Oldest first Name (A-Z) Nam…" at bounding box center [364, 138] width 469 height 251
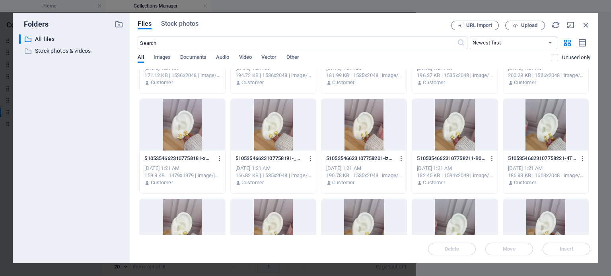
scroll to position [574, 0]
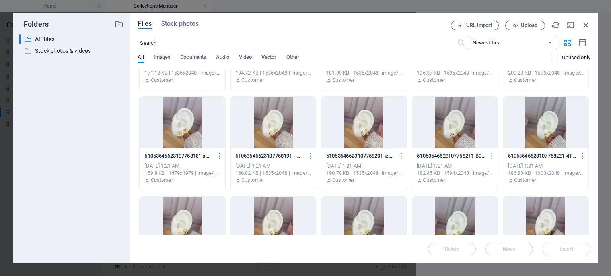
click at [278, 122] on div at bounding box center [273, 123] width 85 height 52
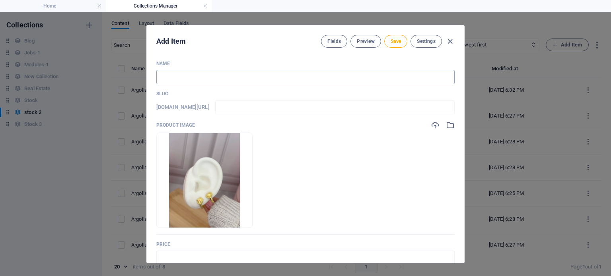
click at [221, 74] on input "text" at bounding box center [305, 77] width 298 height 14
paste input "Argolla con diseño [PERSON_NAME] en [GEOGRAPHIC_DATA]"
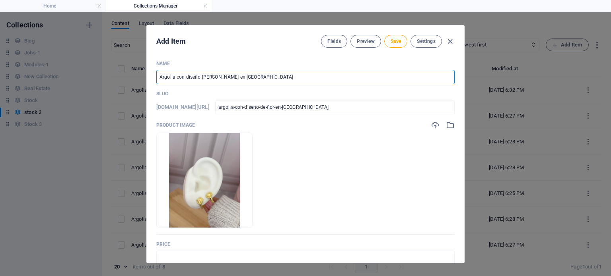
click at [211, 76] on input "Argolla con diseño [PERSON_NAME] en [GEOGRAPHIC_DATA]" at bounding box center [305, 77] width 298 height 14
click at [211, 251] on input "text" at bounding box center [305, 258] width 298 height 14
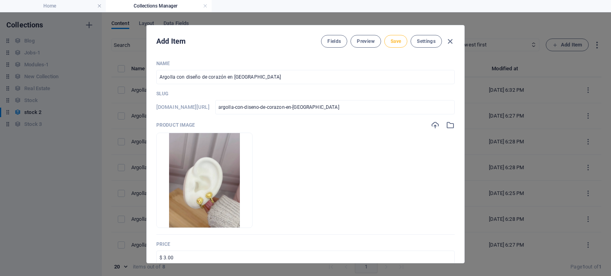
click at [395, 42] on span "Save" at bounding box center [396, 41] width 10 height 6
click at [453, 44] on icon "button" at bounding box center [449, 41] width 9 height 9
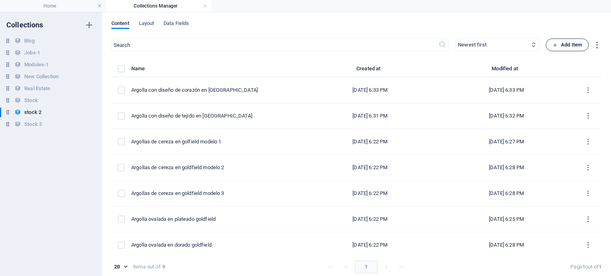
click at [576, 49] on span "Add Item" at bounding box center [566, 45] width 29 height 10
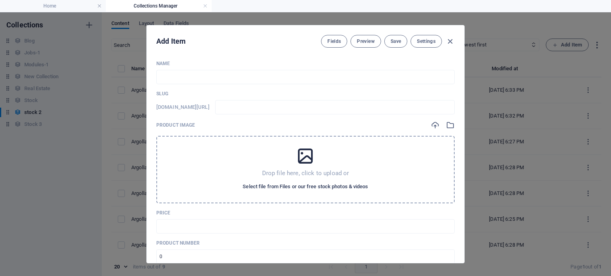
click at [359, 185] on span "Select file from Files or our free stock photos & videos" at bounding box center [305, 187] width 125 height 10
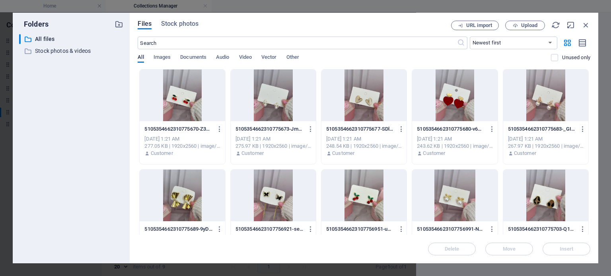
drag, startPoint x: 590, startPoint y: 93, endPoint x: 584, endPoint y: 152, distance: 59.2
click at [584, 152] on div "Files Stock photos URL import Upload ​ Newest first Oldest first Name (A-Z) Nam…" at bounding box center [364, 138] width 469 height 251
drag, startPoint x: 591, startPoint y: 109, endPoint x: 591, endPoint y: 132, distance: 22.3
click at [591, 132] on div "Files Stock photos URL import Upload ​ Newest first Oldest first Name (A-Z) Nam…" at bounding box center [364, 138] width 469 height 251
drag, startPoint x: 590, startPoint y: 110, endPoint x: 593, endPoint y: 114, distance: 5.4
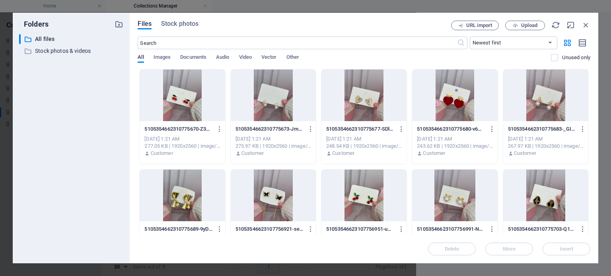
click at [593, 114] on div "Files Stock photos URL import Upload ​ Newest first Oldest first Name (A-Z) Nam…" at bounding box center [364, 138] width 469 height 251
click at [590, 112] on div "Files Stock photos URL import Upload ​ Newest first Oldest first Name (A-Z) Nam…" at bounding box center [364, 138] width 469 height 251
click at [589, 114] on div "Files Stock photos URL import Upload ​ Newest first Oldest first Name (A-Z) Nam…" at bounding box center [364, 138] width 469 height 251
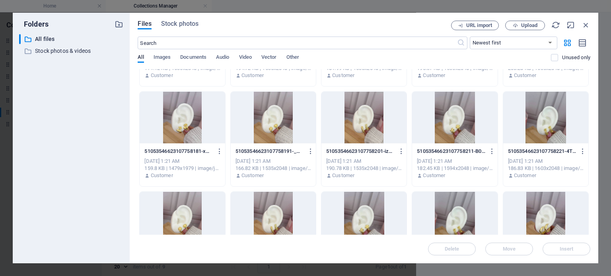
scroll to position [576, 0]
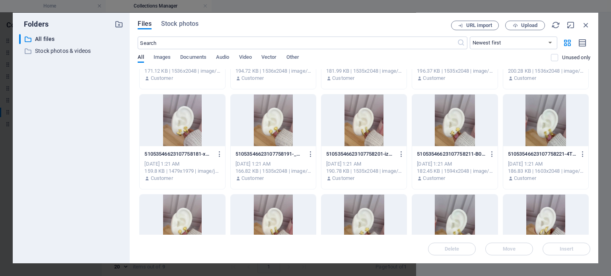
click at [186, 130] on div at bounding box center [182, 121] width 85 height 52
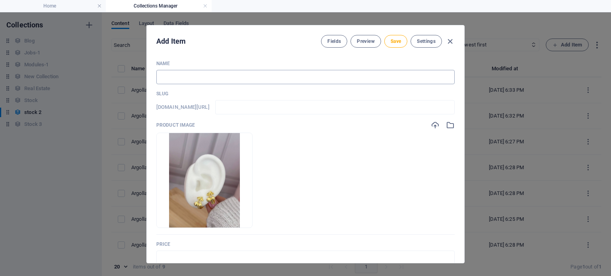
click at [181, 83] on input "text" at bounding box center [305, 77] width 298 height 14
paste input "Argolla con diseño [PERSON_NAME] en [GEOGRAPHIC_DATA]"
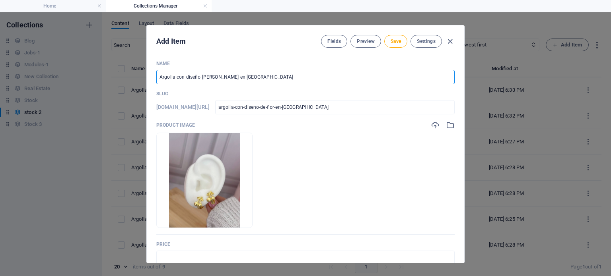
click at [210, 77] on input "Argolla con diseño [PERSON_NAME] en [GEOGRAPHIC_DATA]" at bounding box center [305, 77] width 298 height 14
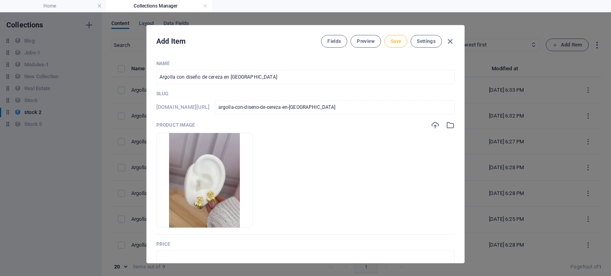
click at [395, 44] on button "Save" at bounding box center [395, 41] width 23 height 13
click at [243, 257] on input "text" at bounding box center [305, 258] width 298 height 14
click at [391, 43] on span "Save" at bounding box center [396, 41] width 10 height 6
click at [448, 43] on icon "button" at bounding box center [449, 41] width 9 height 9
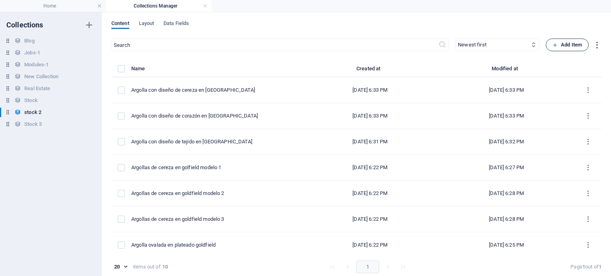
click at [547, 47] on button "Add Item" at bounding box center [567, 45] width 43 height 13
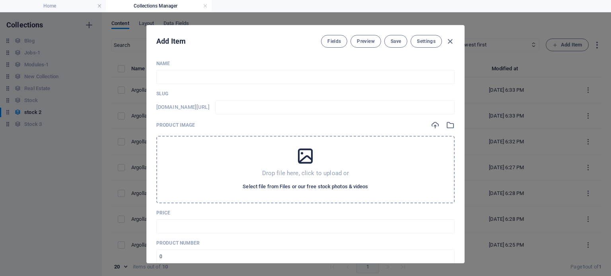
click at [297, 191] on span "Select file from Files or our free stock photos & videos" at bounding box center [305, 187] width 125 height 10
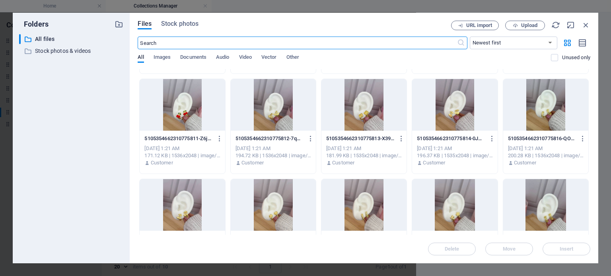
scroll to position [485, 0]
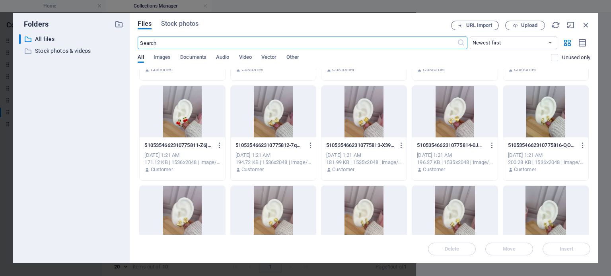
click at [550, 140] on div "5105354662310775816-QO1HLM8l3aFeQcxce3sZ1g.jpg 5105354662310775816-QO1HLM8l3aFe…" at bounding box center [546, 145] width 76 height 13
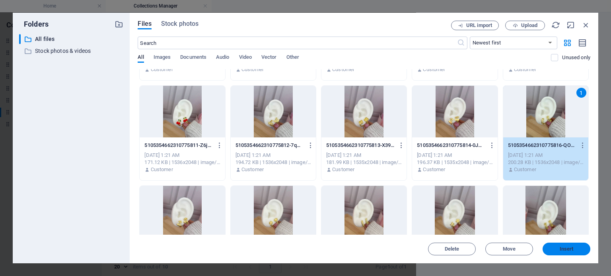
click at [554, 246] on button "Insert" at bounding box center [567, 249] width 48 height 13
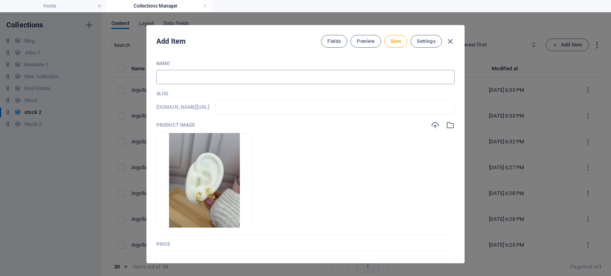
click at [256, 83] on input "text" at bounding box center [305, 77] width 298 height 14
paste input "Argolla con diseño [PERSON_NAME] en [GEOGRAPHIC_DATA]"
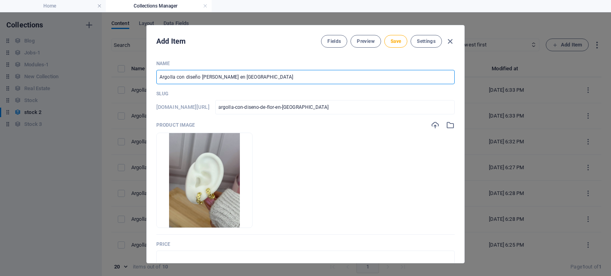
click at [209, 77] on input "Argolla con diseño [PERSON_NAME] en [GEOGRAPHIC_DATA]" at bounding box center [305, 77] width 298 height 14
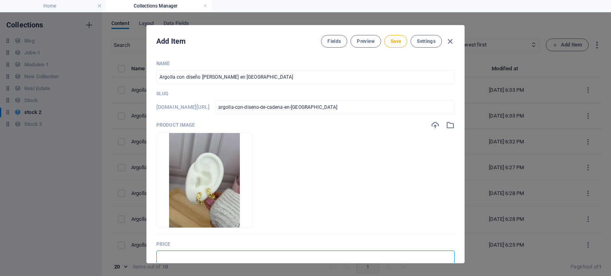
click at [205, 256] on input "text" at bounding box center [305, 258] width 298 height 14
click at [393, 44] on span "Save" at bounding box center [396, 41] width 10 height 6
click at [451, 41] on icon "button" at bounding box center [449, 41] width 9 height 9
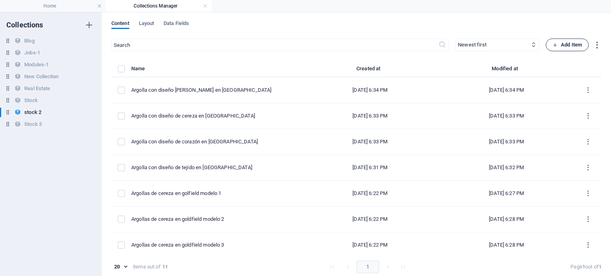
click at [568, 45] on span "Add Item" at bounding box center [566, 45] width 29 height 10
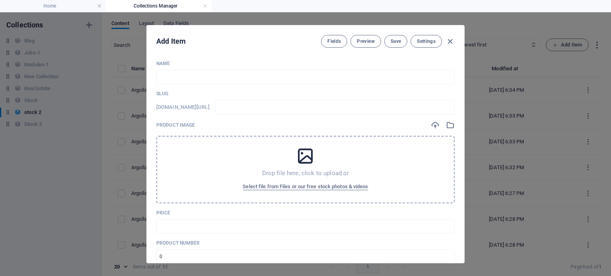
click at [378, 196] on div "Drop file here, click to upload or Select file from Files or our free stock pho…" at bounding box center [305, 170] width 298 height 68
click at [291, 189] on span "Select file from Files or our free stock photos & videos" at bounding box center [305, 187] width 125 height 10
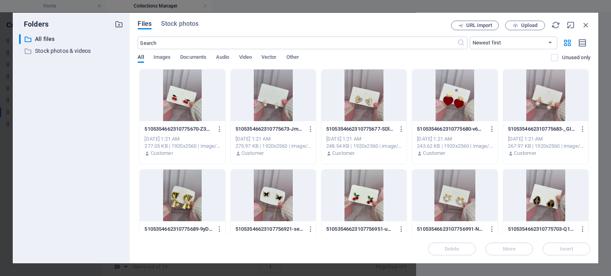
drag, startPoint x: 588, startPoint y: 99, endPoint x: 598, endPoint y: 148, distance: 49.9
click at [598, 148] on div "Files Stock photos URL import Upload ​ Newest first Oldest first Name (A-Z) Nam…" at bounding box center [364, 138] width 469 height 251
drag, startPoint x: 590, startPoint y: 111, endPoint x: 582, endPoint y: 119, distance: 11.2
click at [582, 119] on div "Files Stock photos URL import Upload ​ Newest first Oldest first Name (A-Z) Nam…" at bounding box center [364, 138] width 469 height 251
drag, startPoint x: 590, startPoint y: 109, endPoint x: 586, endPoint y: 139, distance: 30.9
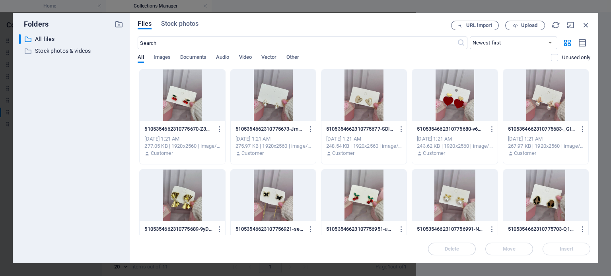
click at [586, 139] on div "Files Stock photos URL import Upload ​ Newest first Oldest first Name (A-Z) Nam…" at bounding box center [364, 138] width 469 height 251
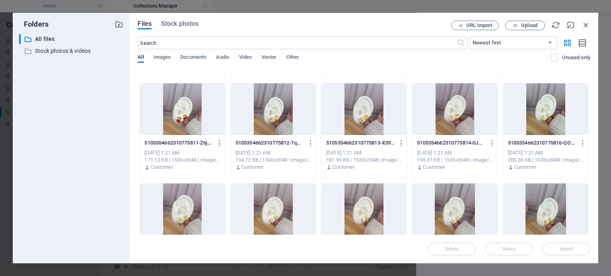
scroll to position [501, 0]
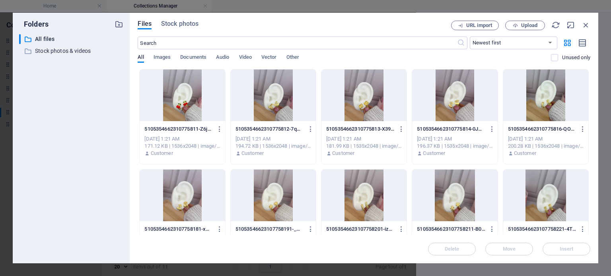
click at [442, 126] on p "5105354662310775814-0JApPv2Q7Zm92sQnXO_s3g.jpg" at bounding box center [451, 129] width 68 height 7
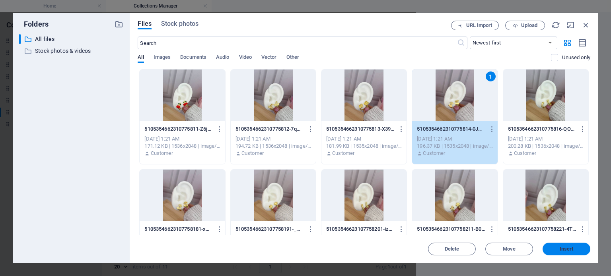
click at [565, 249] on span "Insert" at bounding box center [567, 249] width 14 height 5
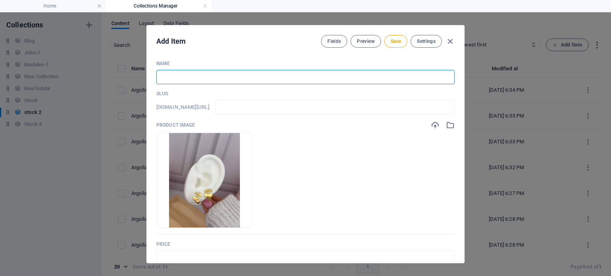
click at [193, 80] on input "text" at bounding box center [305, 77] width 298 height 14
paste input "Argolla con diseño [PERSON_NAME] en [GEOGRAPHIC_DATA]"
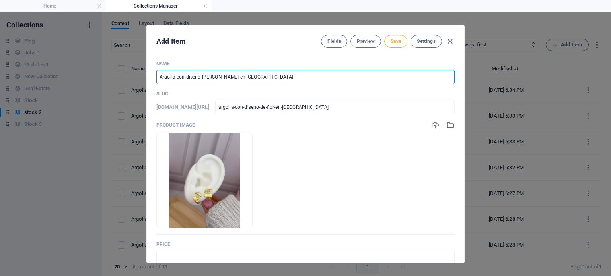
click at [210, 78] on input "Argolla con diseño [PERSON_NAME] en [GEOGRAPHIC_DATA]" at bounding box center [305, 77] width 298 height 14
click at [197, 77] on input "Argolla con diseño de cereza en [GEOGRAPHIC_DATA]" at bounding box center [305, 77] width 298 height 14
click at [391, 44] on span "Save" at bounding box center [396, 41] width 10 height 6
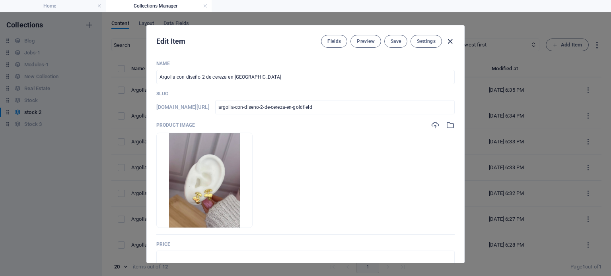
click at [450, 41] on icon "button" at bounding box center [449, 41] width 9 height 9
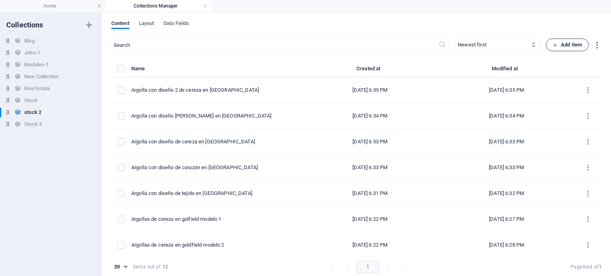
click at [564, 39] on button "Add Item" at bounding box center [567, 45] width 43 height 13
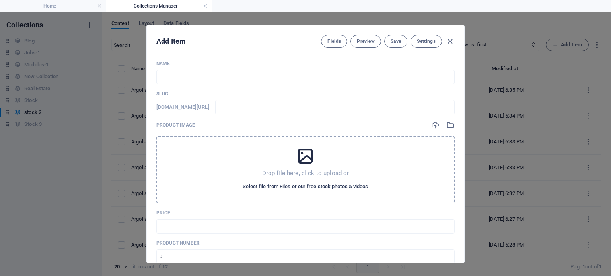
click at [350, 183] on span "Select file from Files or our free stock photos & videos" at bounding box center [305, 187] width 125 height 10
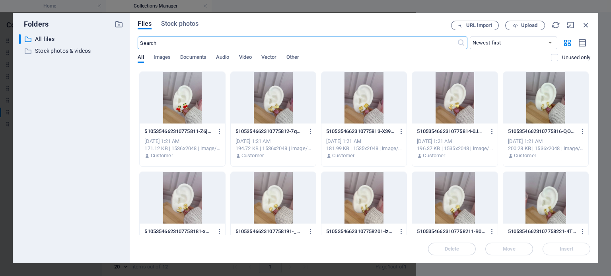
scroll to position [506, 0]
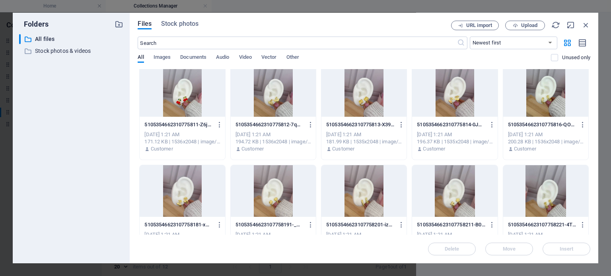
click at [371, 107] on div at bounding box center [363, 91] width 85 height 52
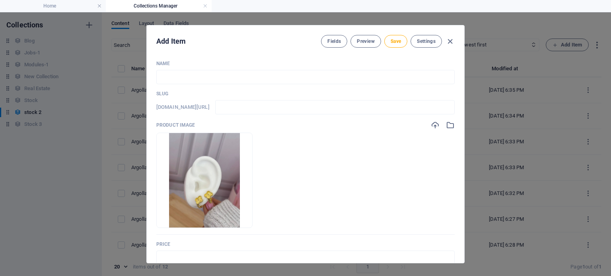
click at [256, 88] on div "Name ​ Slug [DOMAIN_NAME][URL] ​ Product image Drop files here to upload them i…" at bounding box center [305, 280] width 298 height 440
click at [250, 86] on div "Name ​ Slug [DOMAIN_NAME][URL] ​ Product image Drop files here to upload them i…" at bounding box center [305, 280] width 298 height 440
click at [244, 84] on input "text" at bounding box center [305, 77] width 298 height 14
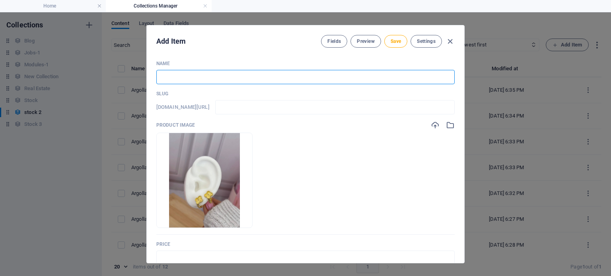
paste input "Argolla con diseño [PERSON_NAME] en [GEOGRAPHIC_DATA]"
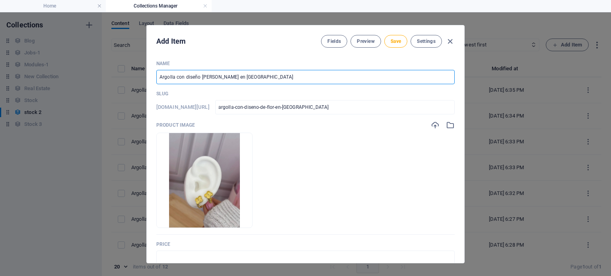
click at [208, 78] on input "Argolla con diseño [PERSON_NAME] en [GEOGRAPHIC_DATA]" at bounding box center [305, 77] width 298 height 14
click at [165, 253] on input "text" at bounding box center [305, 258] width 298 height 14
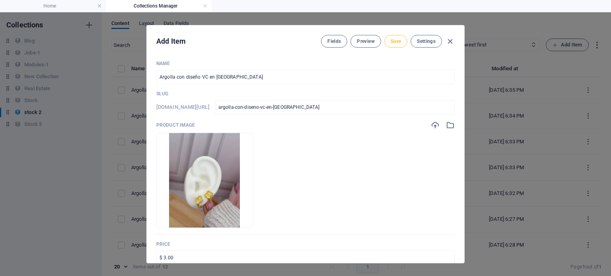
click at [393, 41] on span "Save" at bounding box center [396, 41] width 10 height 6
click at [447, 41] on icon "button" at bounding box center [449, 41] width 9 height 9
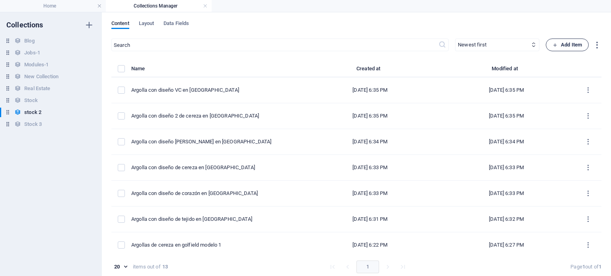
click at [553, 47] on icon "button" at bounding box center [554, 45] width 5 height 5
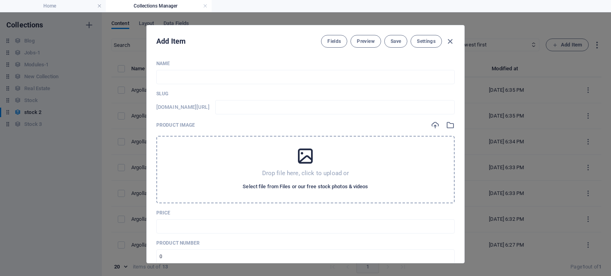
click at [303, 187] on span "Select file from Files or our free stock photos & videos" at bounding box center [305, 187] width 125 height 10
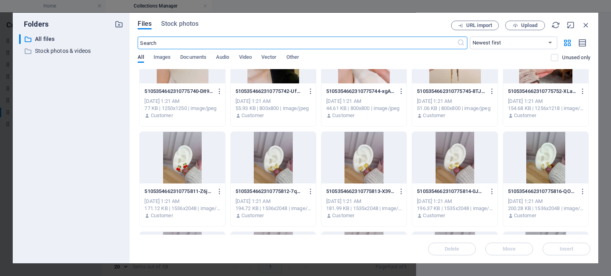
scroll to position [445, 0]
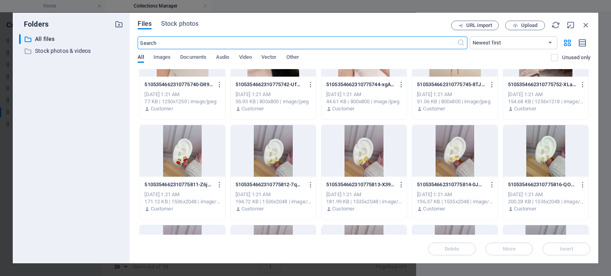
click at [245, 186] on p "5105354662310775812-7qUPQHmwBjyBLMMEMiC4Yw.jpg" at bounding box center [269, 184] width 68 height 7
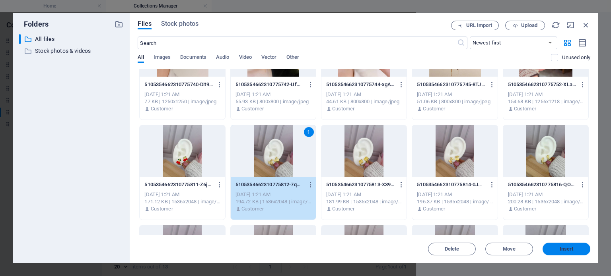
click at [554, 247] on span "Insert" at bounding box center [566, 249] width 41 height 5
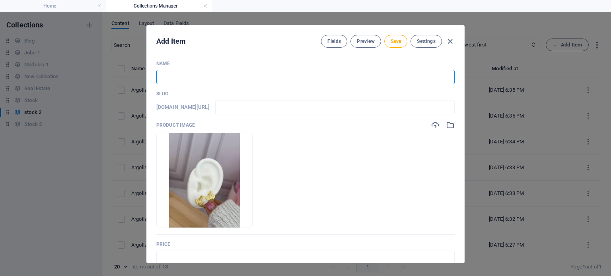
click at [286, 78] on input "text" at bounding box center [305, 77] width 298 height 14
paste input "Argolla con diseño [PERSON_NAME] en [GEOGRAPHIC_DATA]"
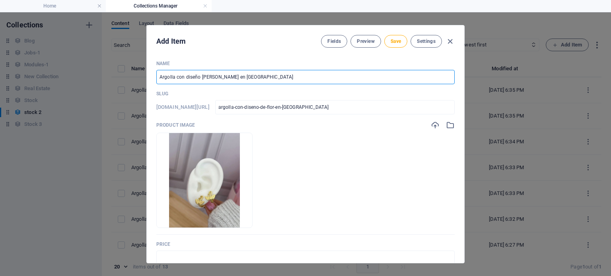
click at [208, 76] on input "Argolla con diseño [PERSON_NAME] en [GEOGRAPHIC_DATA]" at bounding box center [305, 77] width 298 height 14
click at [214, 254] on input "text" at bounding box center [305, 258] width 298 height 14
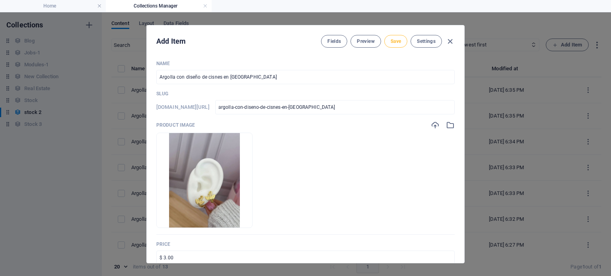
click at [404, 45] on button "Save" at bounding box center [395, 41] width 23 height 13
click at [447, 43] on icon "button" at bounding box center [449, 41] width 9 height 9
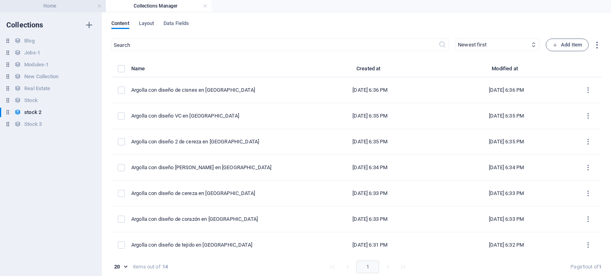
click at [62, 10] on h4 "Home" at bounding box center [53, 6] width 106 height 9
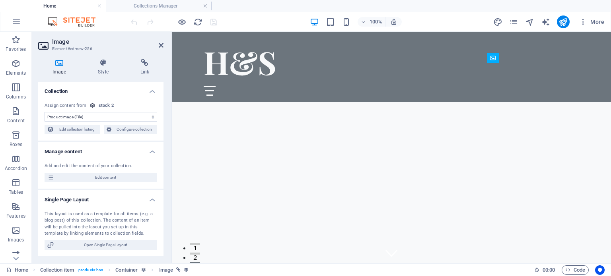
scroll to position [1445, 0]
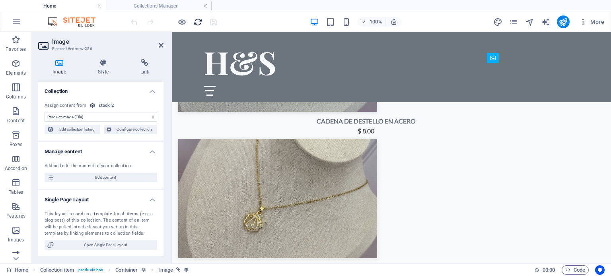
click at [194, 22] on icon "reload" at bounding box center [197, 22] width 9 height 9
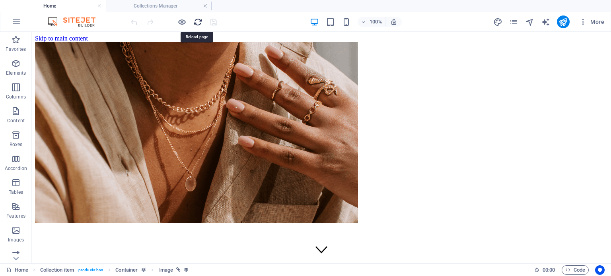
scroll to position [0, 0]
click at [197, 23] on icon "reload" at bounding box center [197, 22] width 9 height 9
drag, startPoint x: 606, startPoint y: 43, endPoint x: 642, endPoint y: 61, distance: 39.8
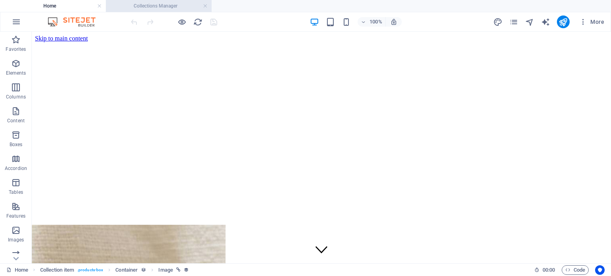
click at [171, 4] on h4 "Collections Manager" at bounding box center [159, 6] width 106 height 9
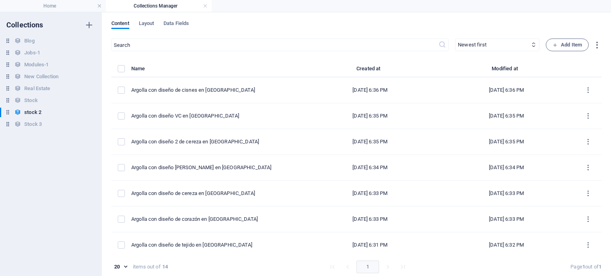
drag, startPoint x: 600, startPoint y: 91, endPoint x: 599, endPoint y: 109, distance: 17.9
click at [599, 109] on div "Content Layout Data Fields ​ Newest first Oldest first Last modified Name (asce…" at bounding box center [356, 144] width 509 height 264
click at [564, 42] on span "Add Item" at bounding box center [566, 45] width 29 height 10
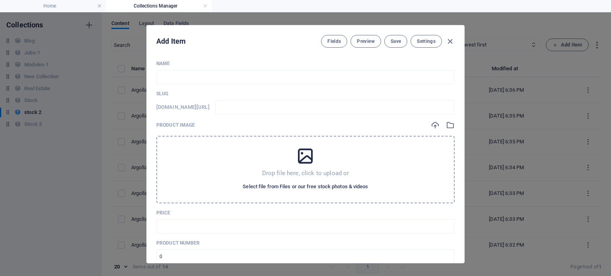
click at [341, 181] on button "Select file from Files or our free stock photos & videos" at bounding box center [305, 187] width 129 height 13
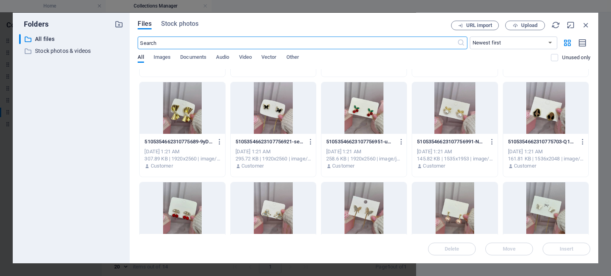
scroll to position [80, 0]
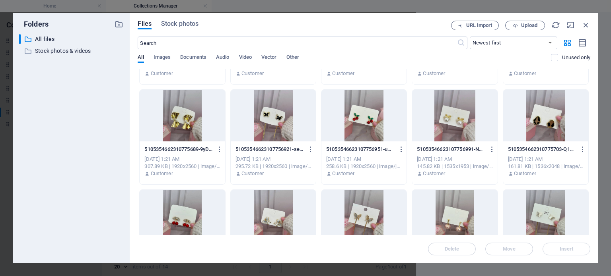
drag, startPoint x: 590, startPoint y: 91, endPoint x: 589, endPoint y: 123, distance: 31.4
click at [589, 123] on div "Files Stock photos URL import Upload ​ Newest first Oldest first Name (A-Z) Nam…" at bounding box center [364, 138] width 469 height 251
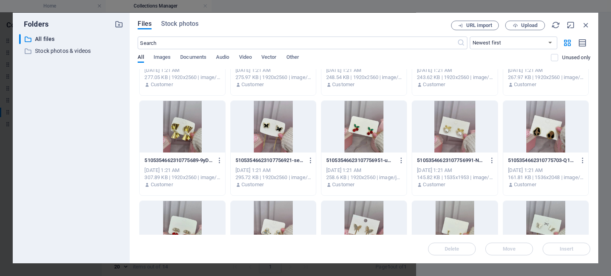
scroll to position [0, 0]
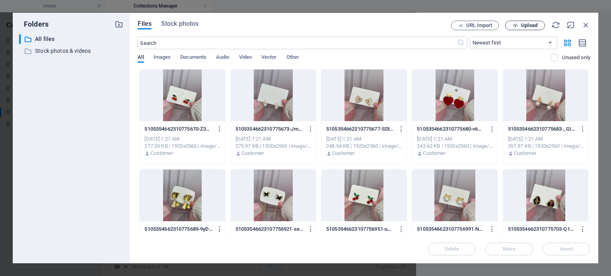
click at [531, 25] on span "Upload" at bounding box center [529, 25] width 16 height 5
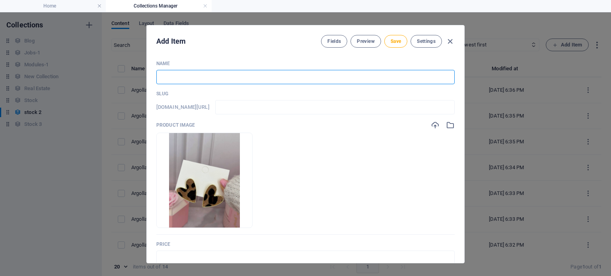
click at [194, 74] on input "text" at bounding box center [305, 77] width 298 height 14
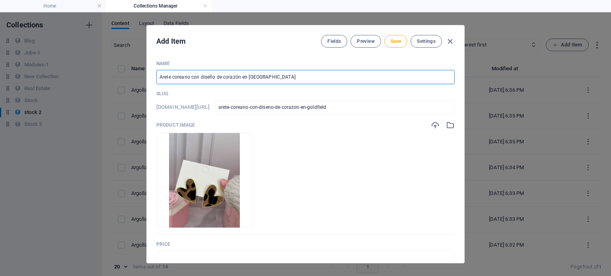
click at [248, 78] on input "Arete coreano con diseño de corazón en [GEOGRAPHIC_DATA]" at bounding box center [305, 77] width 298 height 14
click at [245, 259] on input "text" at bounding box center [305, 258] width 298 height 14
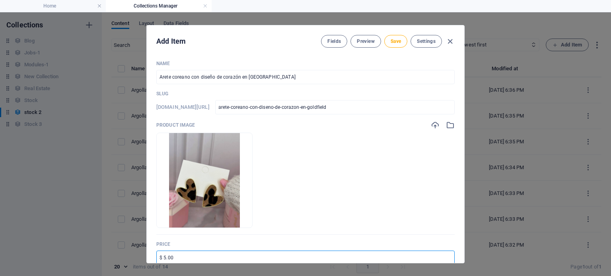
click at [164, 257] on input "$ 5.00" at bounding box center [305, 258] width 298 height 14
click at [199, 256] on input "$ 6.00" at bounding box center [305, 258] width 298 height 14
click at [396, 44] on span "Save" at bounding box center [396, 41] width 10 height 6
click at [452, 43] on icon "button" at bounding box center [449, 41] width 9 height 9
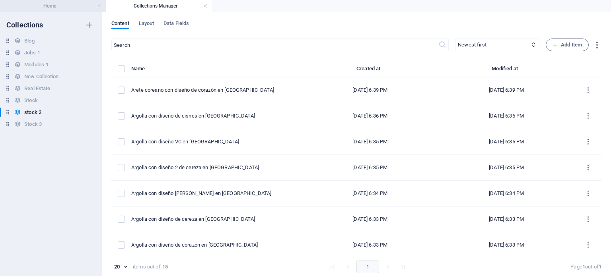
click at [73, 8] on h4 "Home" at bounding box center [53, 6] width 106 height 9
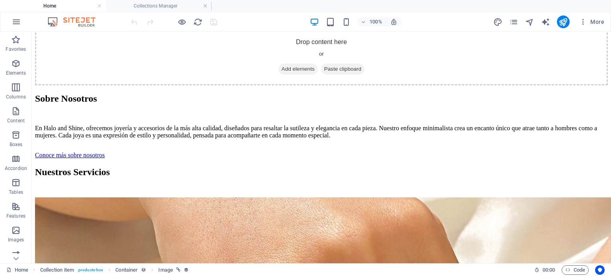
scroll to position [1268, 0]
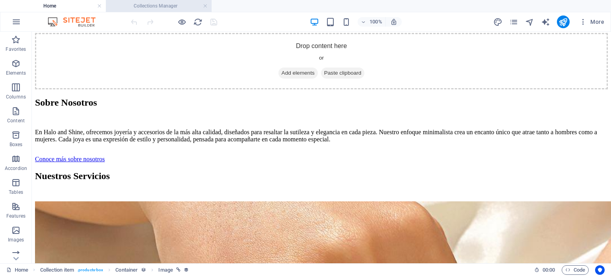
click at [167, 5] on h4 "Collections Manager" at bounding box center [159, 6] width 106 height 9
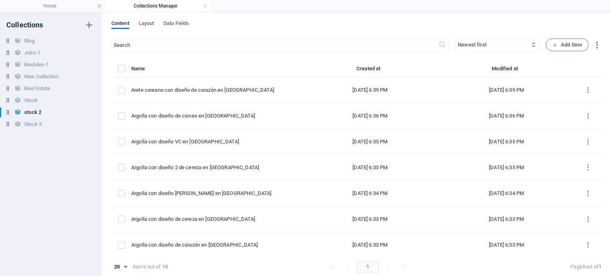
scroll to position [0, 0]
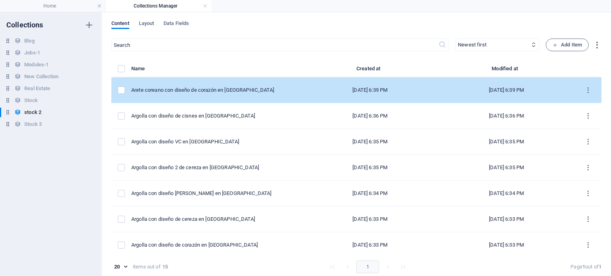
click at [253, 94] on td "Arete coreano con diseño de corazón en [GEOGRAPHIC_DATA]" at bounding box center [216, 91] width 171 height 26
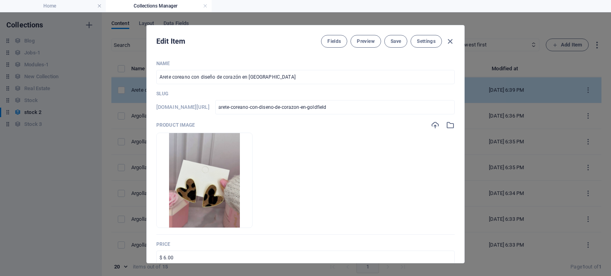
click at [253, 94] on p "Slug" at bounding box center [305, 94] width 298 height 6
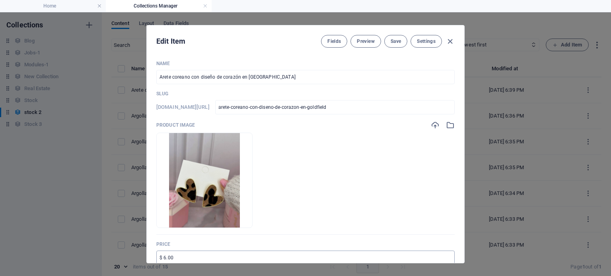
click at [164, 259] on input "$ 6.00" at bounding box center [305, 258] width 298 height 14
click at [169, 257] on input "$ 5.00" at bounding box center [305, 258] width 298 height 14
click at [391, 39] on span "Save" at bounding box center [396, 41] width 10 height 6
click at [450, 45] on icon "button" at bounding box center [449, 41] width 9 height 9
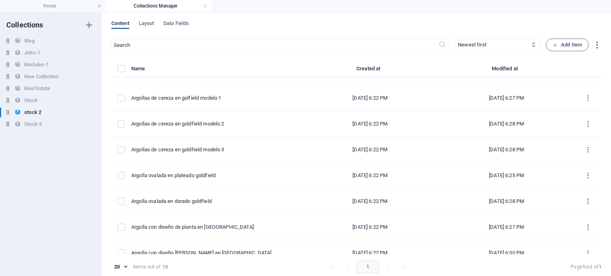
scroll to position [209, 0]
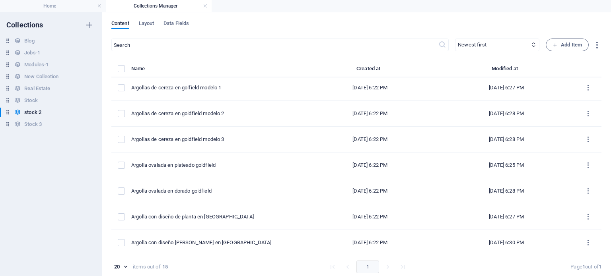
click at [260, 256] on div "Name Created at Modified at Arete coreano con diseño de corazón en goldfield [D…" at bounding box center [356, 172] width 490 height 216
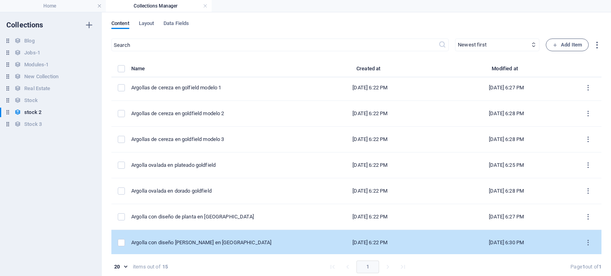
click at [240, 242] on div "Argolla con diseño [PERSON_NAME] en [GEOGRAPHIC_DATA]" at bounding box center [213, 242] width 164 height 7
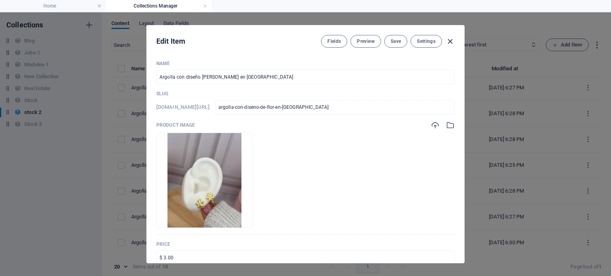
click at [449, 42] on icon "button" at bounding box center [449, 41] width 9 height 9
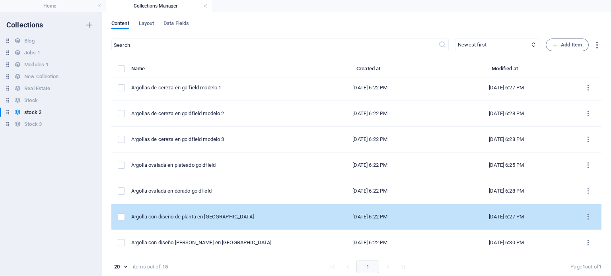
click at [178, 209] on td "Argolla con diseño de planta en [GEOGRAPHIC_DATA]" at bounding box center [216, 217] width 171 height 26
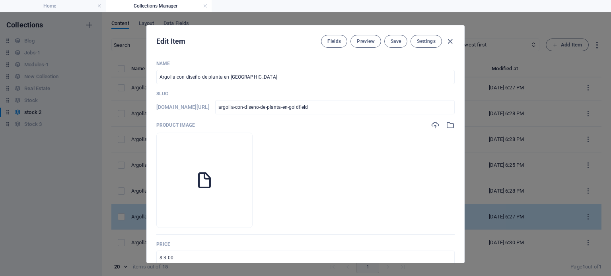
click at [178, 209] on div at bounding box center [204, 216] width 95 height 24
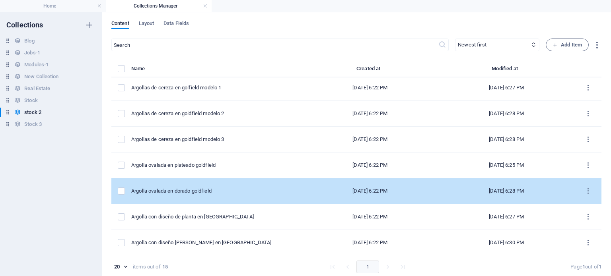
click at [206, 193] on div "Argolla ovalada en dorado goldfield" at bounding box center [213, 191] width 164 height 7
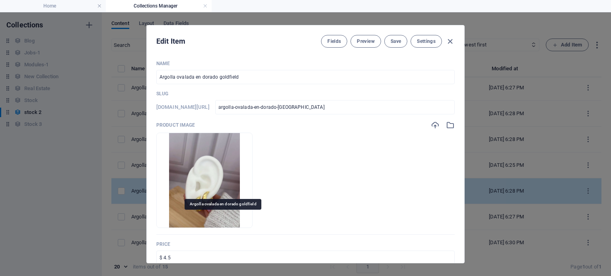
click at [206, 193] on li at bounding box center [204, 180] width 96 height 95
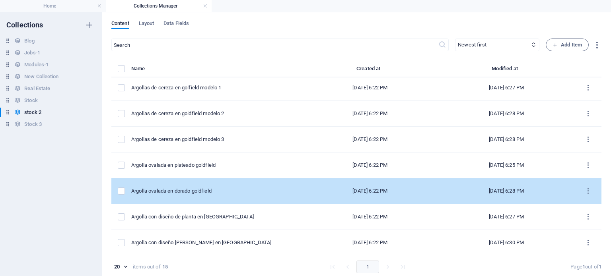
click at [209, 186] on td "Argolla ovalada en dorado goldfield" at bounding box center [216, 192] width 171 height 26
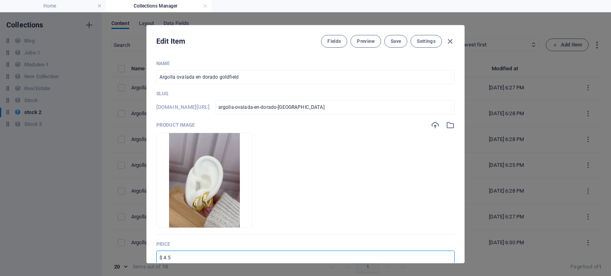
click at [185, 258] on input "$ 4.5" at bounding box center [305, 258] width 298 height 14
click at [394, 45] on button "Save" at bounding box center [395, 41] width 23 height 13
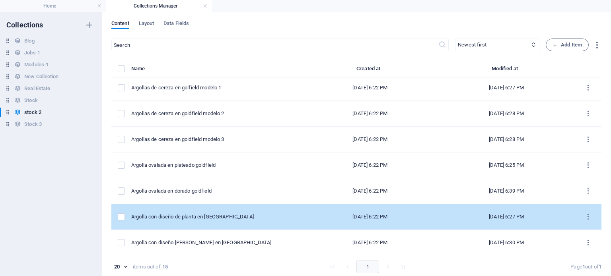
click at [204, 223] on td "Argolla con diseño de planta en [GEOGRAPHIC_DATA]" at bounding box center [216, 217] width 171 height 26
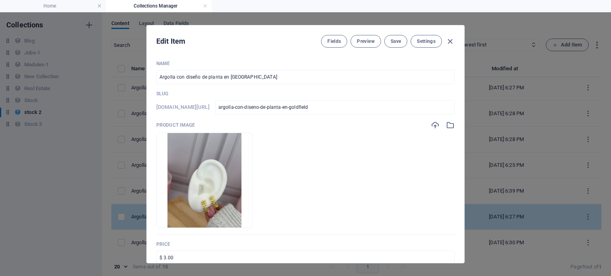
click at [204, 223] on div at bounding box center [204, 216] width 95 height 24
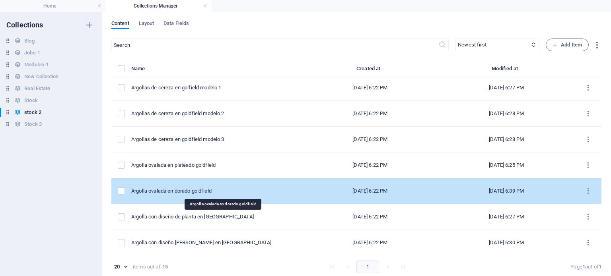
click at [200, 188] on div "Argolla ovalada en dorado goldfield" at bounding box center [213, 191] width 164 height 7
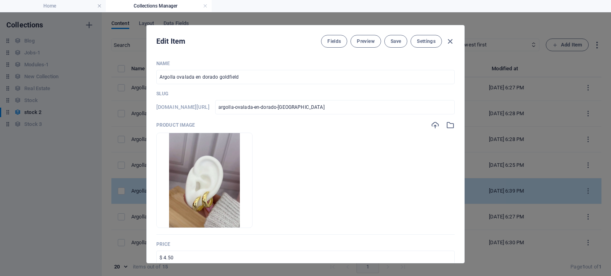
click at [200, 187] on img at bounding box center [204, 180] width 71 height 95
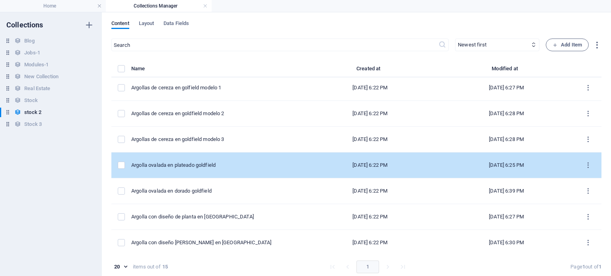
click at [196, 170] on td "Argolla ovalada en plateado goldfield" at bounding box center [216, 166] width 171 height 26
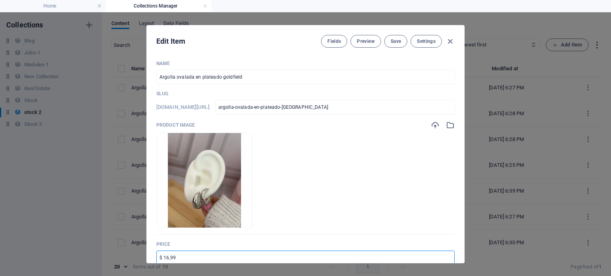
click at [191, 252] on input "$ 16,99" at bounding box center [305, 258] width 298 height 14
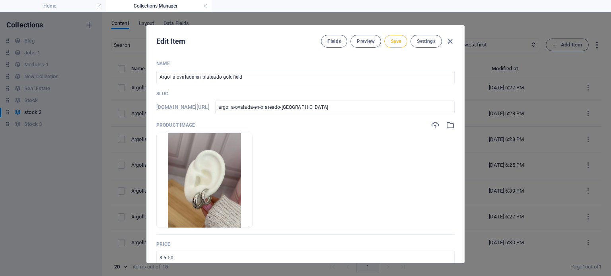
click at [391, 41] on span "Save" at bounding box center [396, 41] width 10 height 6
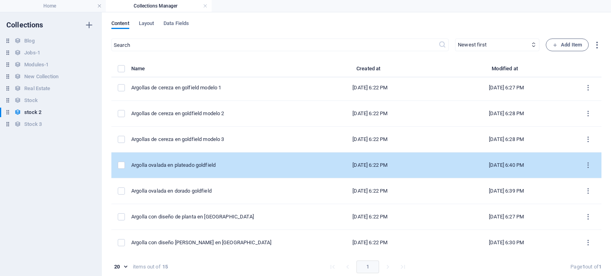
click at [195, 170] on td "Argolla ovalada en plateado goldfield" at bounding box center [216, 166] width 171 height 26
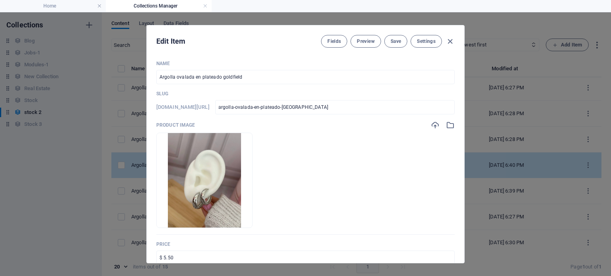
click at [195, 170] on li at bounding box center [204, 180] width 96 height 95
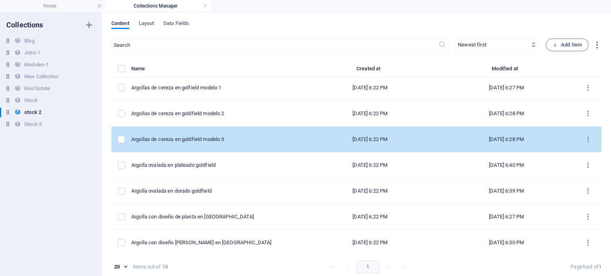
click at [187, 137] on div "Argollas de cereza en goldfield modelo 3" at bounding box center [213, 139] width 164 height 7
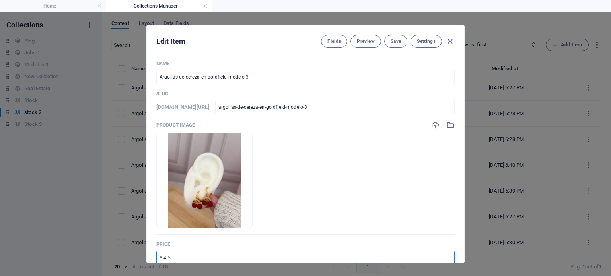
click at [177, 254] on input "$ 4.5" at bounding box center [305, 258] width 298 height 14
click at [395, 43] on span "Save" at bounding box center [396, 41] width 10 height 6
click at [449, 41] on icon "button" at bounding box center [449, 41] width 9 height 9
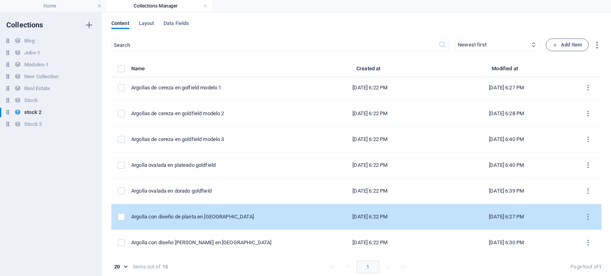
click at [242, 210] on td "Argolla con diseño de planta en [GEOGRAPHIC_DATA]" at bounding box center [216, 217] width 171 height 26
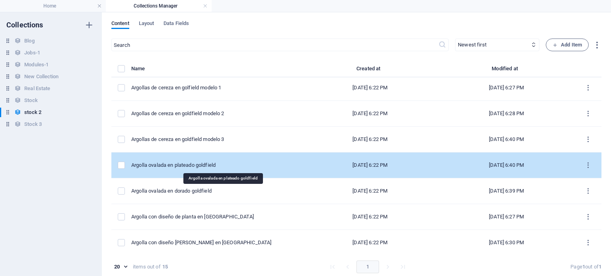
click at [224, 165] on div "Argolla ovalada en plateado goldfield" at bounding box center [213, 165] width 164 height 7
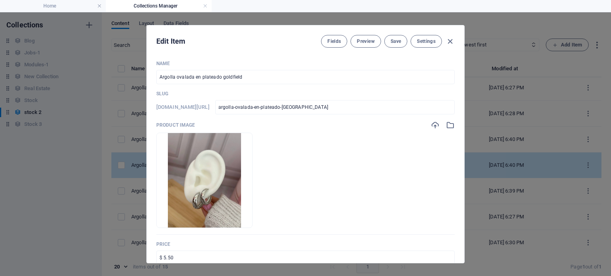
click at [224, 165] on li at bounding box center [204, 180] width 96 height 95
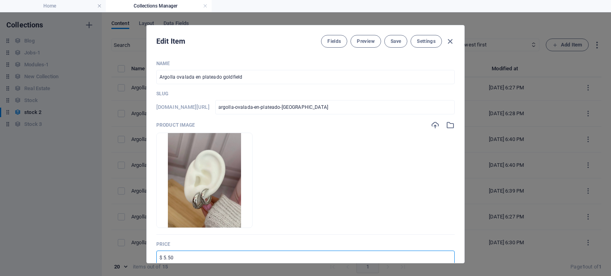
click at [164, 258] on input "$ 5.50" at bounding box center [305, 258] width 298 height 14
click at [397, 41] on span "Save" at bounding box center [396, 41] width 10 height 6
click at [448, 39] on icon "button" at bounding box center [449, 41] width 9 height 9
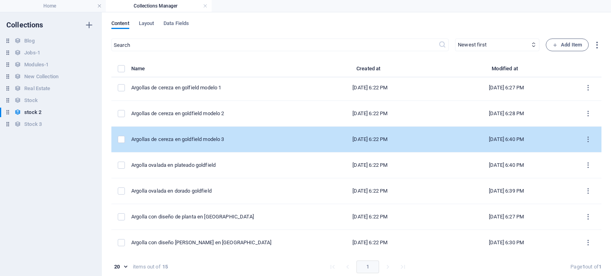
click at [188, 148] on td "Argollas de cereza en goldfield modelo 3" at bounding box center [216, 140] width 171 height 26
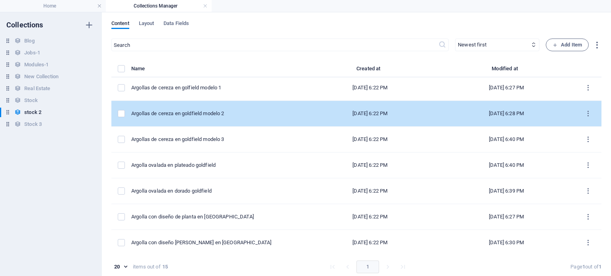
click at [216, 123] on td "Argollas de cereza en goldfield modelo 2" at bounding box center [216, 114] width 171 height 26
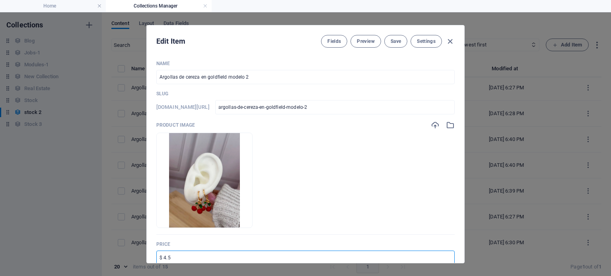
click at [170, 262] on input "$ 4.5" at bounding box center [305, 258] width 298 height 14
click at [399, 43] on span "Save" at bounding box center [396, 41] width 10 height 6
click at [449, 41] on icon "button" at bounding box center [449, 41] width 9 height 9
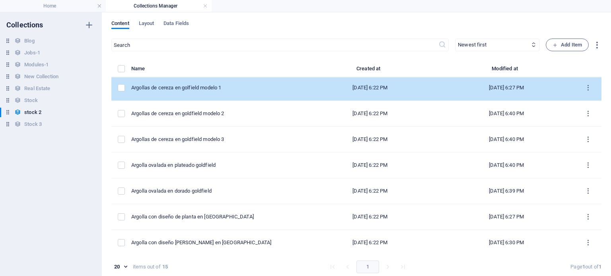
click at [258, 91] on td "Argollas de cereza en golfield modelo 1" at bounding box center [216, 88] width 171 height 26
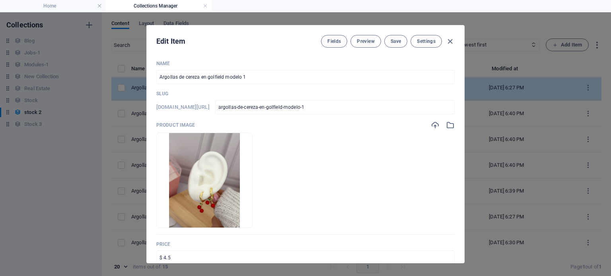
click at [258, 91] on p "Slug" at bounding box center [305, 94] width 298 height 6
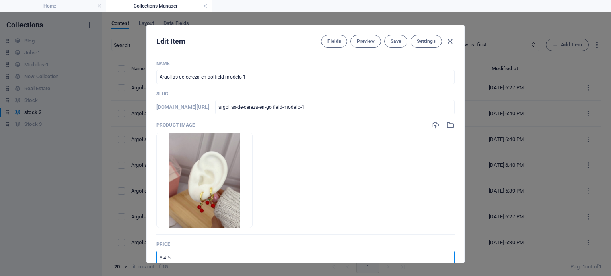
click at [182, 260] on input "$ 4.5" at bounding box center [305, 258] width 298 height 14
click at [394, 39] on span "Save" at bounding box center [396, 41] width 10 height 6
click at [449, 41] on icon "button" at bounding box center [449, 41] width 9 height 9
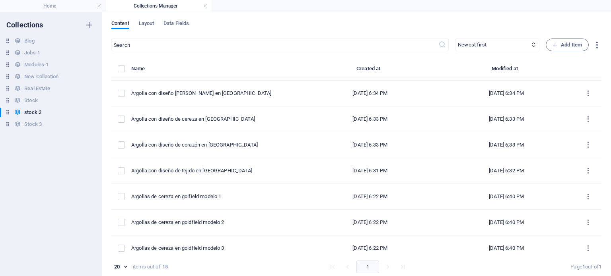
scroll to position [96, 0]
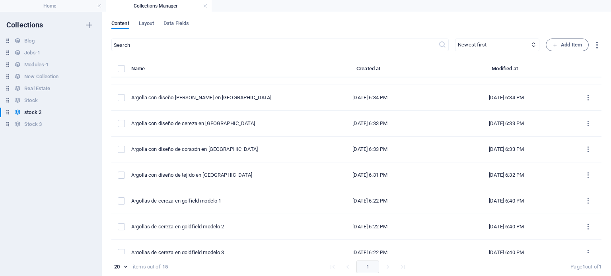
drag, startPoint x: 597, startPoint y: 175, endPoint x: 598, endPoint y: 161, distance: 14.4
click at [598, 161] on div "Name Created at Modified at Arete coreano con diseño de corazón en goldfield [D…" at bounding box center [356, 159] width 490 height 191
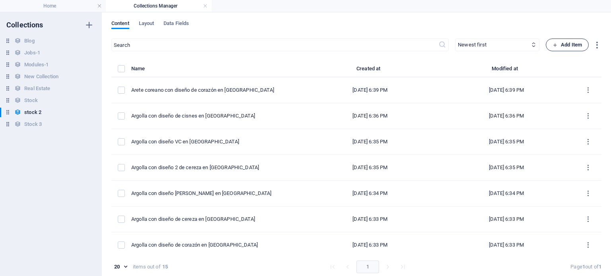
click at [552, 44] on icon "button" at bounding box center [554, 45] width 5 height 5
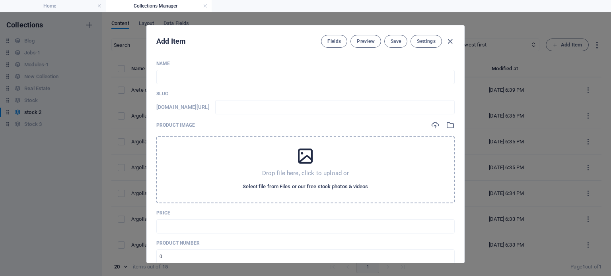
click at [321, 191] on span "Select file from Files or our free stock photos & videos" at bounding box center [305, 187] width 125 height 10
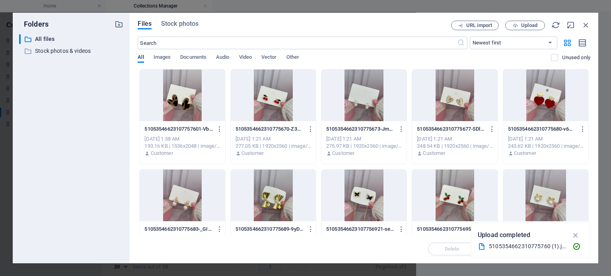
click at [275, 97] on div at bounding box center [273, 96] width 85 height 52
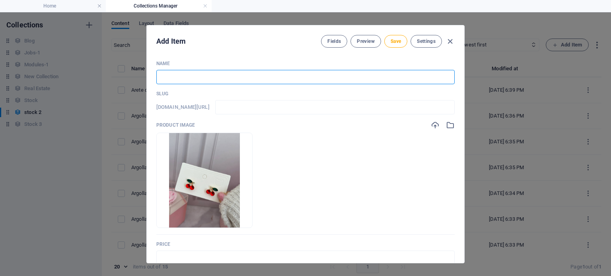
click at [200, 76] on input "text" at bounding box center [305, 77] width 298 height 14
paste input "Arete coreano con diseño de corazón en [GEOGRAPHIC_DATA]"
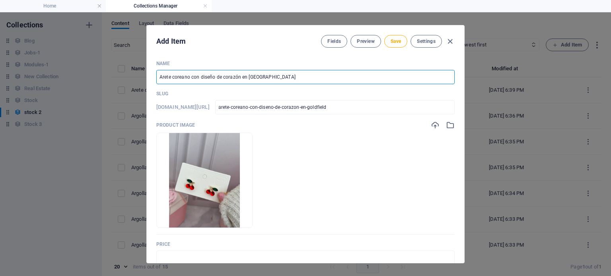
click at [236, 78] on input "Arete coreano con diseño de corazón en [GEOGRAPHIC_DATA]" at bounding box center [305, 77] width 298 height 14
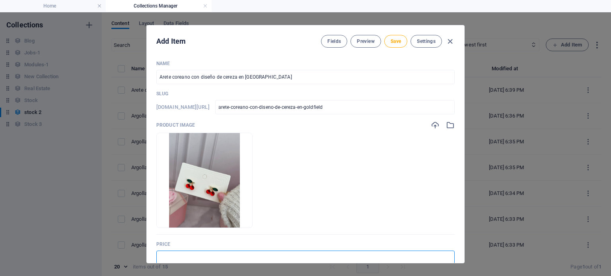
click at [220, 257] on input "text" at bounding box center [305, 258] width 298 height 14
click at [167, 258] on input "$ 5.00" at bounding box center [305, 258] width 298 height 14
click at [398, 42] on span "Save" at bounding box center [396, 41] width 10 height 6
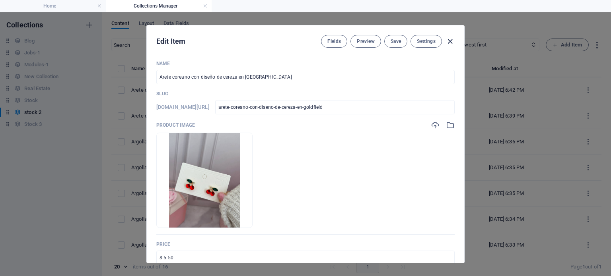
click at [448, 41] on icon "button" at bounding box center [449, 41] width 9 height 9
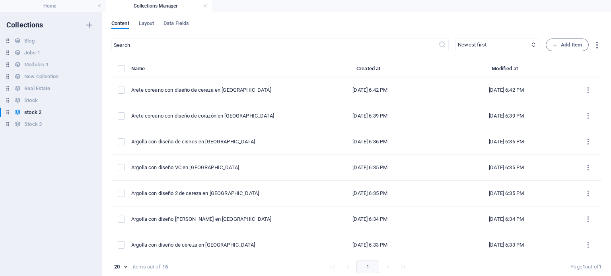
click at [576, 37] on div "Content Layout Data Fields ​ Newest first Oldest first Last modified Name (asce…" at bounding box center [356, 144] width 509 height 264
click at [568, 46] on span "Add Item" at bounding box center [566, 45] width 29 height 10
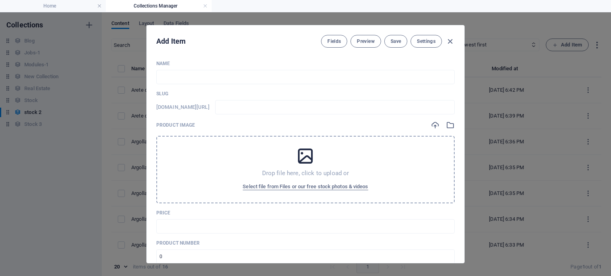
click at [339, 180] on div "Drop file here, click to upload or Select file from Files or our free stock pho…" at bounding box center [305, 170] width 298 height 68
click at [303, 187] on span "Select file from Files or our free stock photos & videos" at bounding box center [305, 187] width 125 height 10
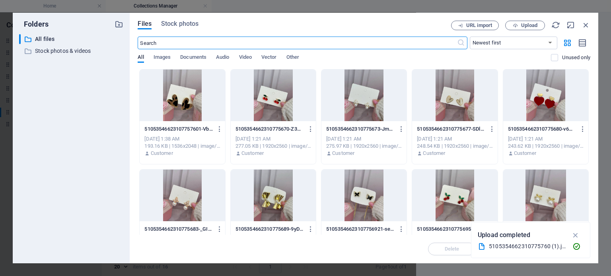
click at [382, 119] on div at bounding box center [363, 96] width 85 height 52
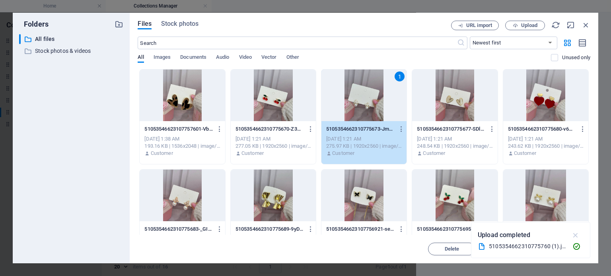
click at [576, 232] on icon "button" at bounding box center [575, 235] width 9 height 9
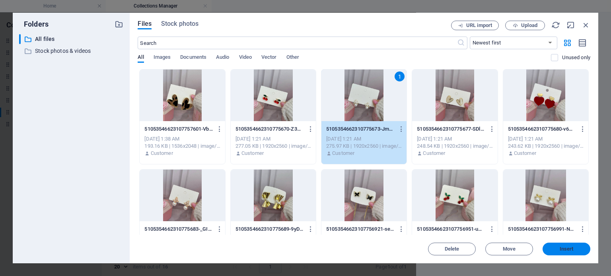
click at [568, 251] on span "Insert" at bounding box center [567, 249] width 14 height 5
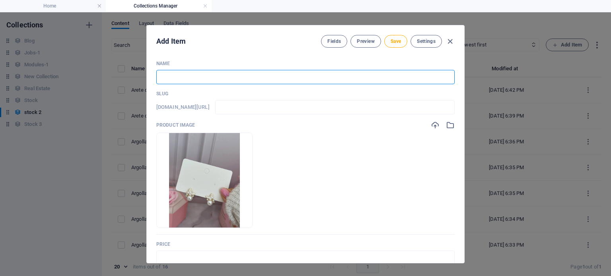
click at [245, 73] on input "text" at bounding box center [305, 77] width 298 height 14
paste input "Arete coreano con diseño de corazón en [GEOGRAPHIC_DATA]"
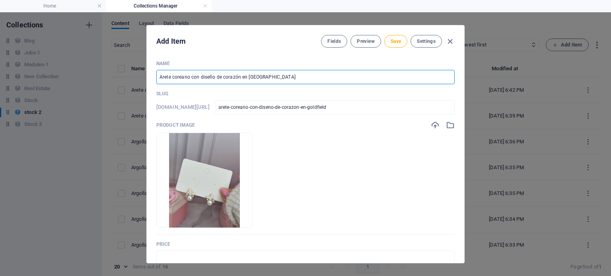
click at [232, 77] on input "Arete coreano con diseño de corazón en [GEOGRAPHIC_DATA]" at bounding box center [305, 77] width 298 height 14
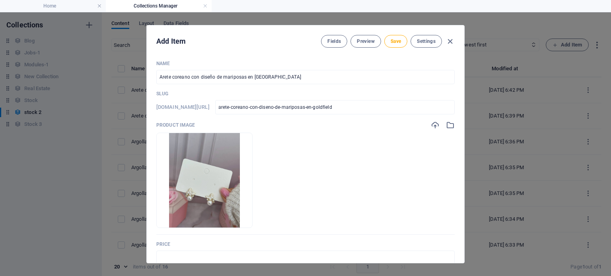
click at [186, 250] on div "Price ​" at bounding box center [305, 253] width 298 height 24
click at [187, 260] on input "text" at bounding box center [305, 258] width 298 height 14
click at [167, 259] on input "$ 5.00" at bounding box center [305, 258] width 298 height 14
click at [397, 39] on span "Save" at bounding box center [396, 41] width 10 height 6
click at [449, 42] on icon "button" at bounding box center [449, 41] width 9 height 9
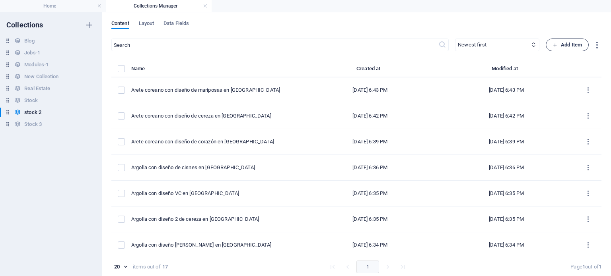
click at [555, 45] on icon "button" at bounding box center [554, 45] width 5 height 5
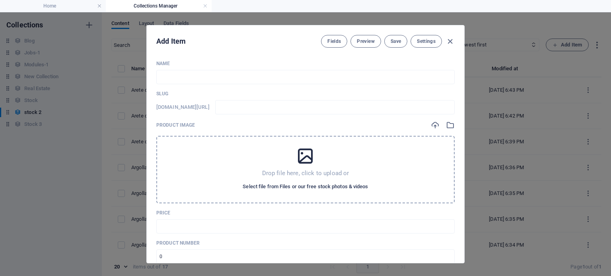
click at [345, 186] on span "Select file from Files or our free stock photos & videos" at bounding box center [305, 187] width 125 height 10
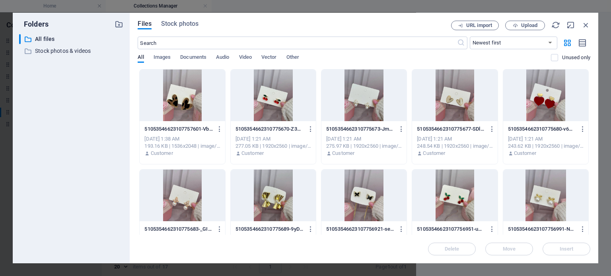
click at [462, 110] on div at bounding box center [454, 96] width 85 height 52
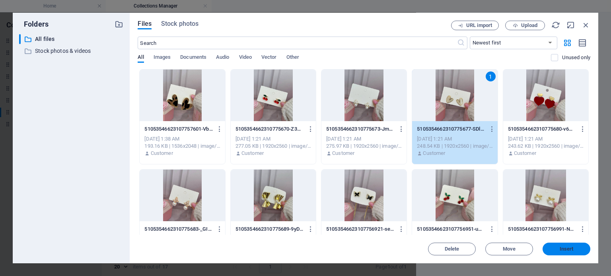
click at [564, 254] on button "Insert" at bounding box center [567, 249] width 48 height 13
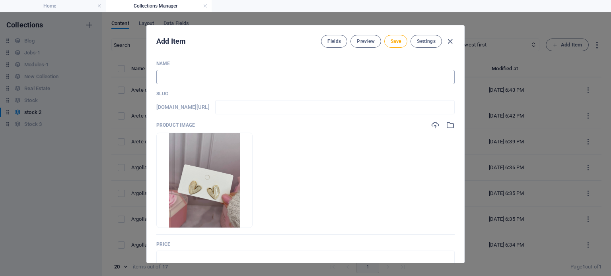
click at [285, 83] on input "text" at bounding box center [305, 77] width 298 height 14
paste input "Arete coreano con diseño de corazón en [GEOGRAPHIC_DATA]"
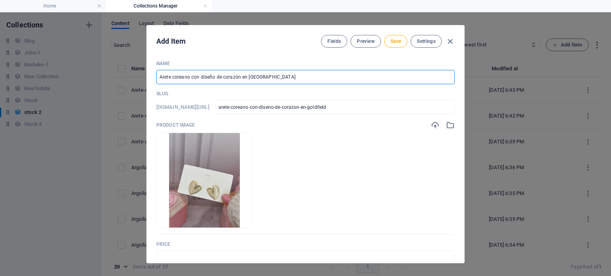
click at [239, 74] on input "Arete coreano con diseño de corazón en [GEOGRAPHIC_DATA]" at bounding box center [305, 77] width 298 height 14
click at [197, 257] on input "text" at bounding box center [305, 258] width 298 height 14
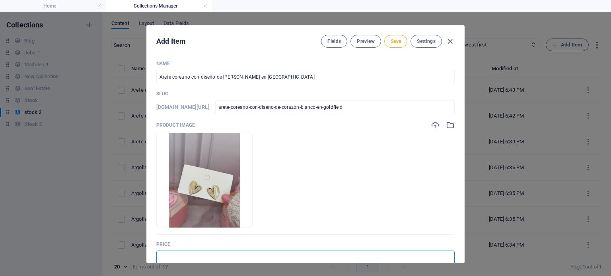
click at [220, 256] on input "text" at bounding box center [305, 258] width 298 height 14
click at [390, 49] on div "Add Item Fields Preview Save Settings" at bounding box center [305, 39] width 317 height 29
click at [391, 45] on button "Save" at bounding box center [395, 41] width 23 height 13
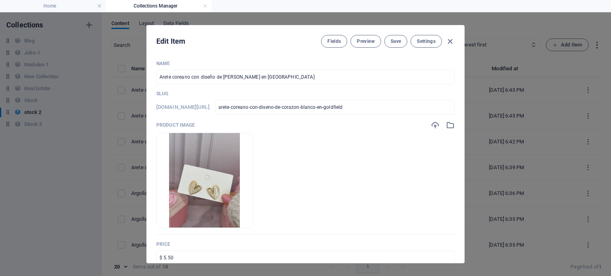
click at [443, 43] on div "Fields Preview Save Settings" at bounding box center [388, 41] width 134 height 13
click at [445, 43] on icon "button" at bounding box center [449, 41] width 9 height 9
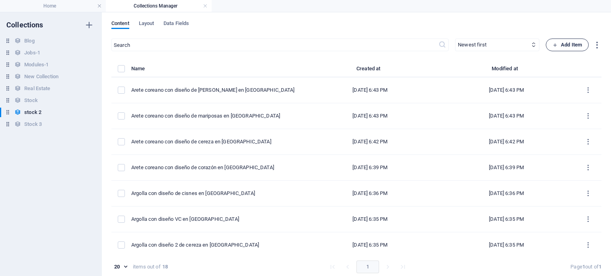
click at [564, 45] on span "Add Item" at bounding box center [566, 45] width 29 height 10
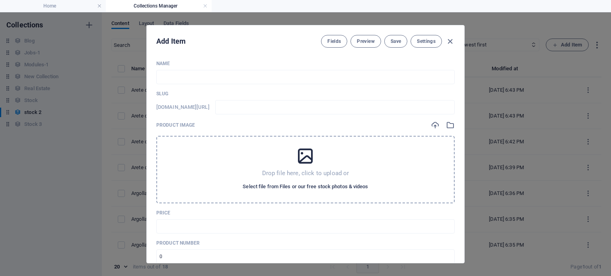
click at [350, 183] on span "Select file from Files or our free stock photos & videos" at bounding box center [305, 187] width 125 height 10
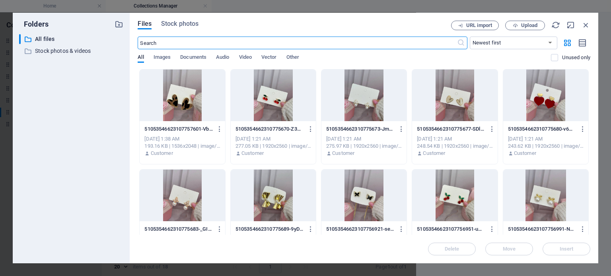
click at [556, 104] on div at bounding box center [545, 96] width 85 height 52
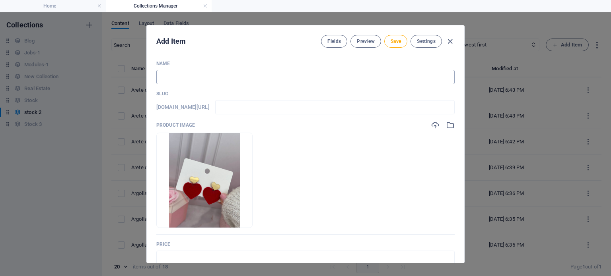
click at [296, 76] on input "text" at bounding box center [305, 77] width 298 height 14
paste input "Arete coreano con diseño de corazón en [GEOGRAPHIC_DATA]"
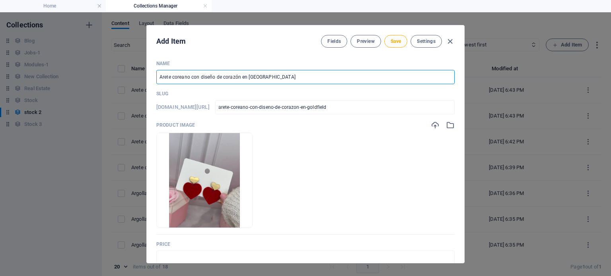
click at [240, 79] on input "Arete coreano con diseño de corazón en [GEOGRAPHIC_DATA]" at bounding box center [305, 77] width 298 height 14
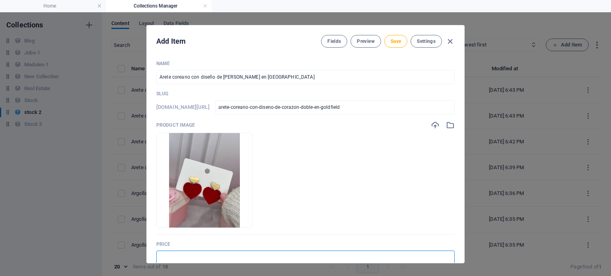
click at [198, 251] on input "text" at bounding box center [305, 258] width 298 height 14
click at [167, 258] on input "$ 5.00" at bounding box center [305, 258] width 298 height 14
click at [390, 47] on button "Save" at bounding box center [395, 41] width 23 height 13
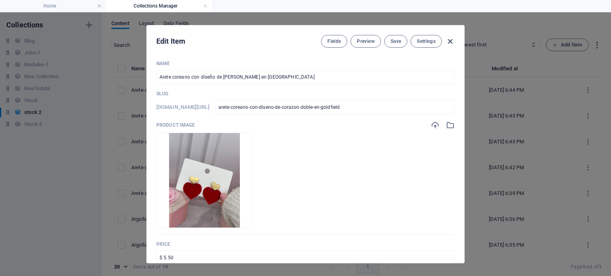
click at [450, 44] on icon "button" at bounding box center [449, 41] width 9 height 9
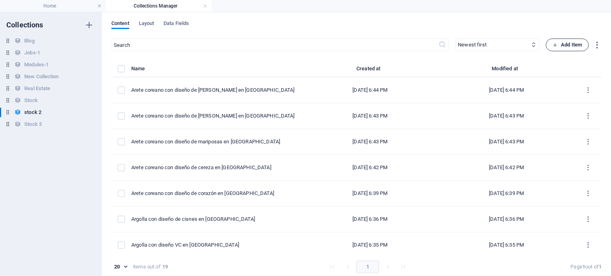
click at [557, 46] on span "Add Item" at bounding box center [566, 45] width 29 height 10
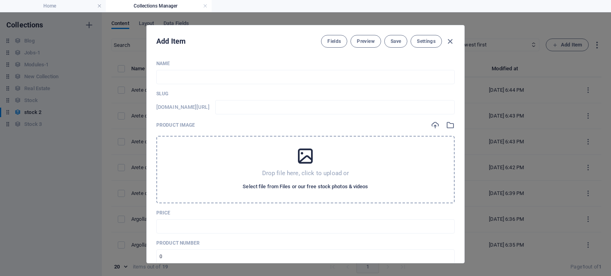
click at [345, 188] on span "Select file from Files or our free stock photos & videos" at bounding box center [305, 187] width 125 height 10
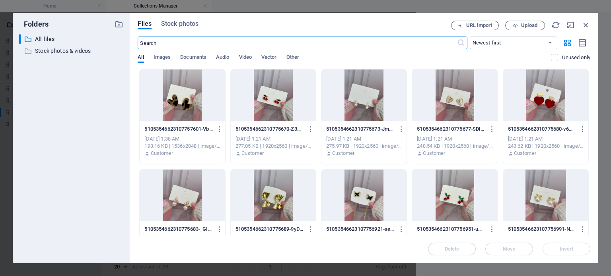
click at [187, 216] on div at bounding box center [182, 196] width 85 height 52
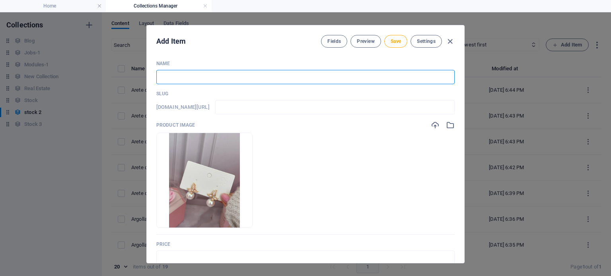
click at [245, 73] on input "text" at bounding box center [305, 77] width 298 height 14
paste input "Arete coreano con diseño de corazón en [GEOGRAPHIC_DATA]"
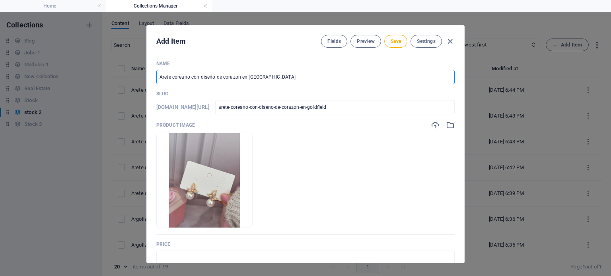
click at [233, 76] on input "Arete coreano con diseño de corazón en [GEOGRAPHIC_DATA]" at bounding box center [305, 77] width 298 height 14
click at [175, 257] on input "text" at bounding box center [305, 258] width 298 height 14
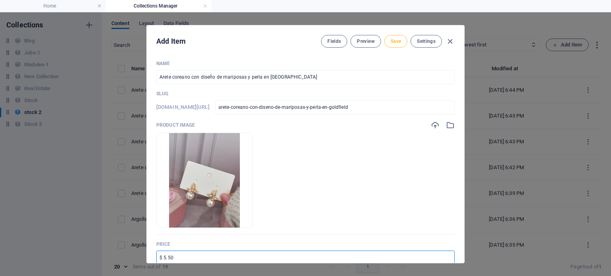
click at [398, 42] on span "Save" at bounding box center [396, 41] width 10 height 6
click at [450, 41] on icon "button" at bounding box center [449, 41] width 9 height 9
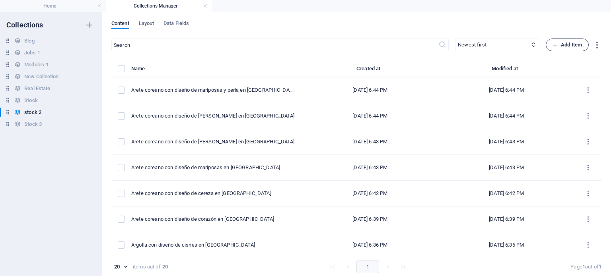
click at [563, 47] on span "Add Item" at bounding box center [566, 45] width 29 height 10
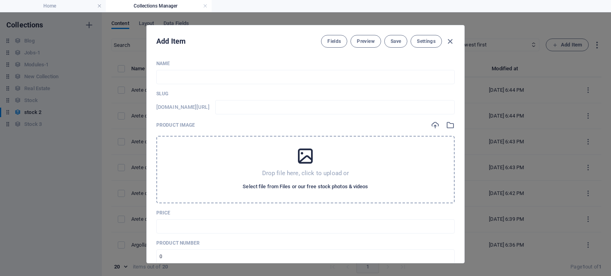
click at [288, 187] on span "Select file from Files or our free stock photos & videos" at bounding box center [305, 187] width 125 height 10
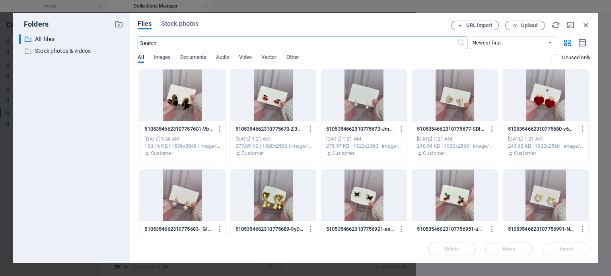
click at [296, 198] on div at bounding box center [273, 196] width 85 height 52
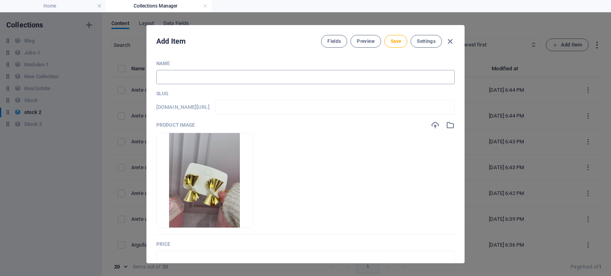
click at [208, 79] on input "text" at bounding box center [305, 77] width 298 height 14
paste input "Arete coreano con diseño de corazón en [GEOGRAPHIC_DATA]"
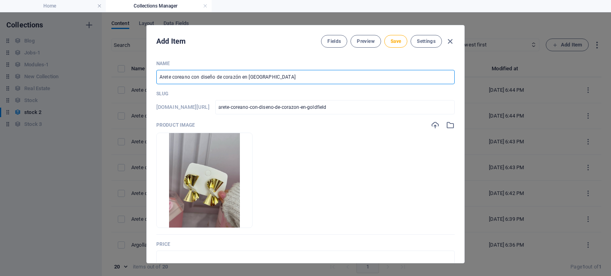
click at [227, 76] on input "Arete coreano con diseño de corazón en [GEOGRAPHIC_DATA]" at bounding box center [305, 77] width 298 height 14
click at [194, 251] on input "text" at bounding box center [305, 258] width 298 height 14
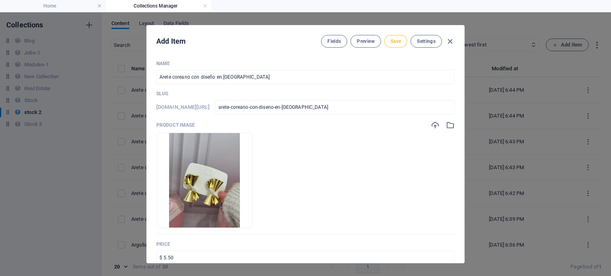
click at [395, 43] on span "Save" at bounding box center [396, 41] width 10 height 6
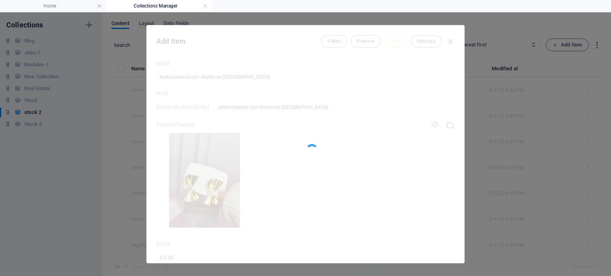
click at [395, 43] on div at bounding box center [305, 144] width 317 height 238
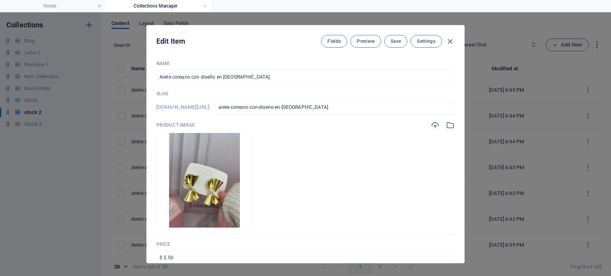
click at [449, 42] on icon "button" at bounding box center [449, 41] width 9 height 9
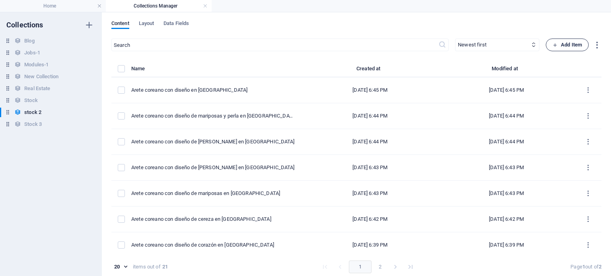
click at [570, 45] on span "Add Item" at bounding box center [566, 45] width 29 height 10
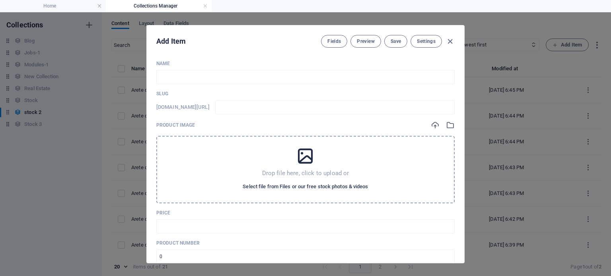
click at [360, 184] on span "Select file from Files or our free stock photos & videos" at bounding box center [305, 187] width 125 height 10
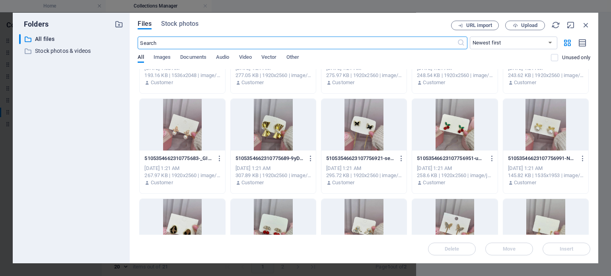
scroll to position [68, 0]
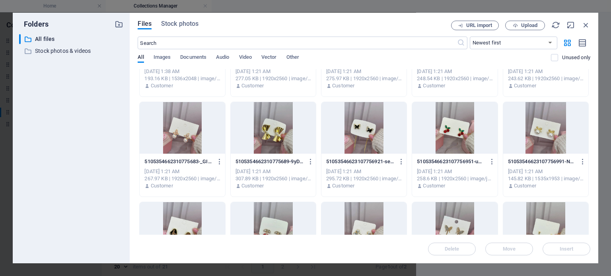
click at [362, 158] on div "51053546623107756921-seokZak-mFGBB4EHYYeT8g.jpg 51053546623107756921-seokZak-mF…" at bounding box center [364, 162] width 76 height 13
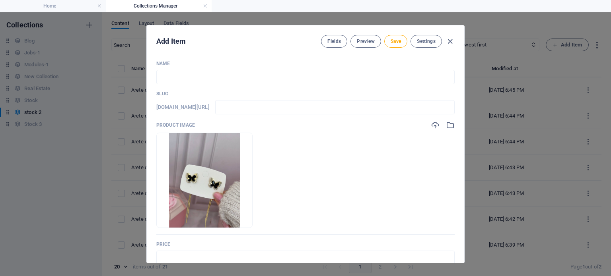
click at [205, 86] on div "Name ​ Slug [DOMAIN_NAME][URL] ​ Product image Drop files here to upload them i…" at bounding box center [305, 280] width 298 height 440
click at [198, 80] on input "text" at bounding box center [305, 77] width 298 height 14
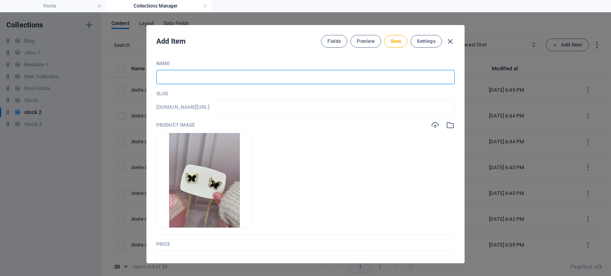
paste input "Arete coreano con diseño de corazón en [GEOGRAPHIC_DATA]"
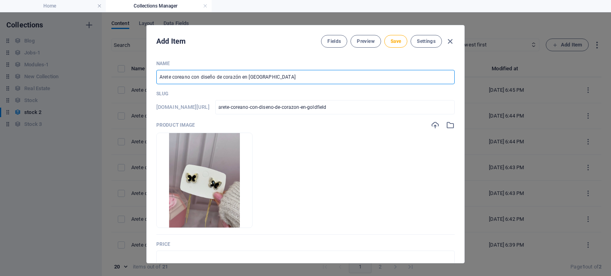
click at [198, 80] on input "Arete coreano con diseño de corazón en [GEOGRAPHIC_DATA]" at bounding box center [305, 77] width 298 height 14
click at [227, 77] on input "Arete coreano con diseño de corazón en [GEOGRAPHIC_DATA]" at bounding box center [305, 77] width 298 height 14
click at [212, 257] on input "text" at bounding box center [305, 258] width 298 height 14
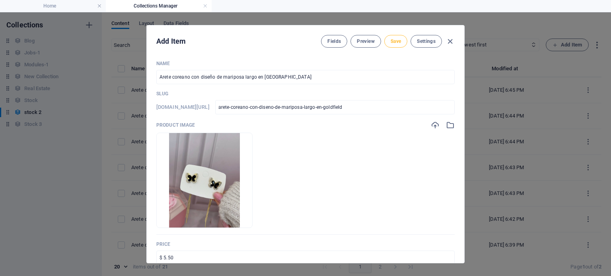
click at [391, 38] on span "Save" at bounding box center [396, 41] width 10 height 6
click at [447, 43] on icon "button" at bounding box center [449, 41] width 9 height 9
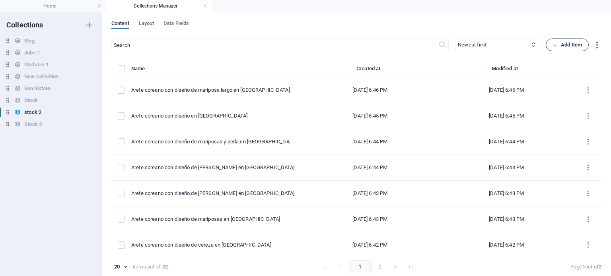
click at [560, 49] on span "Add Item" at bounding box center [566, 45] width 29 height 10
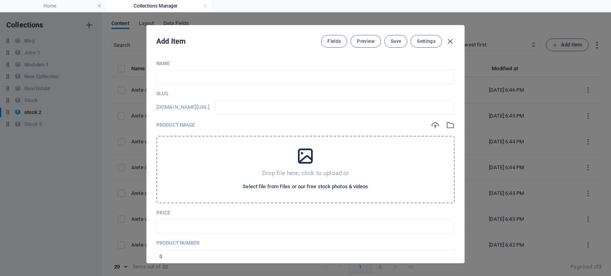
click at [358, 187] on span "Select file from Files or our free stock photos & videos" at bounding box center [305, 187] width 125 height 10
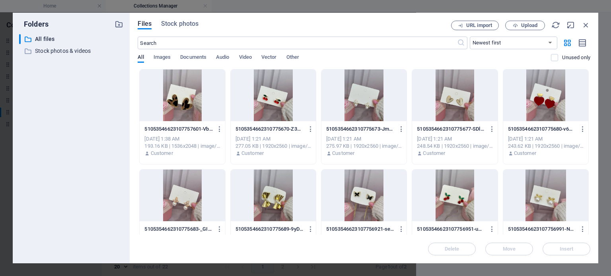
click at [480, 192] on div at bounding box center [454, 196] width 85 height 52
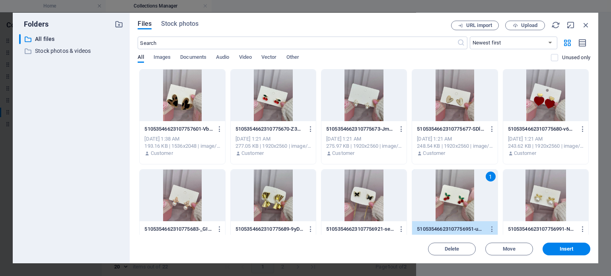
click at [524, 194] on div at bounding box center [545, 196] width 85 height 52
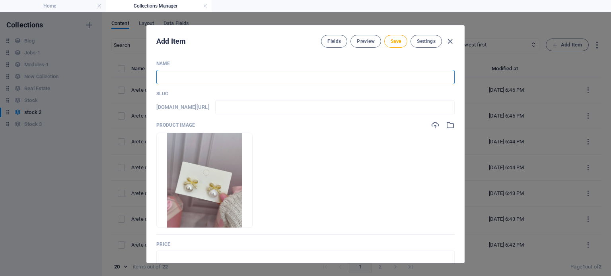
click at [227, 79] on input "text" at bounding box center [305, 77] width 298 height 14
paste input "Arete coreano con diseño de corazón en [GEOGRAPHIC_DATA]"
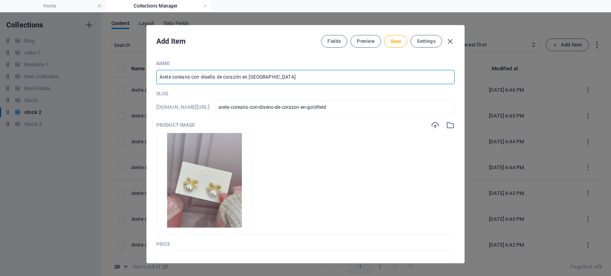
click at [228, 78] on input "Arete coreano con diseño de corazón en [GEOGRAPHIC_DATA]" at bounding box center [305, 77] width 298 height 14
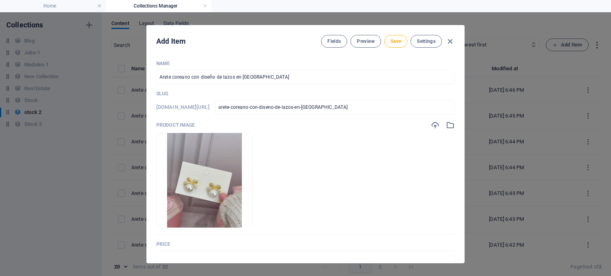
click at [202, 242] on p "Price" at bounding box center [305, 244] width 298 height 6
click at [196, 262] on input "text" at bounding box center [305, 258] width 298 height 14
click at [396, 41] on span "Save" at bounding box center [396, 41] width 10 height 6
click at [451, 40] on icon "button" at bounding box center [449, 41] width 9 height 9
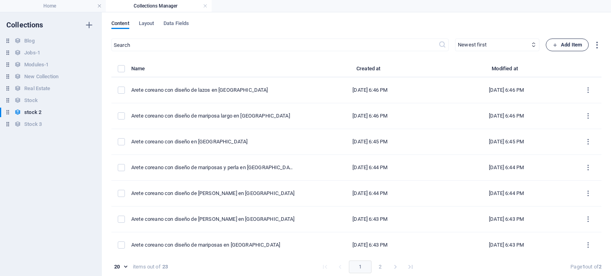
click at [552, 45] on icon "button" at bounding box center [554, 45] width 5 height 5
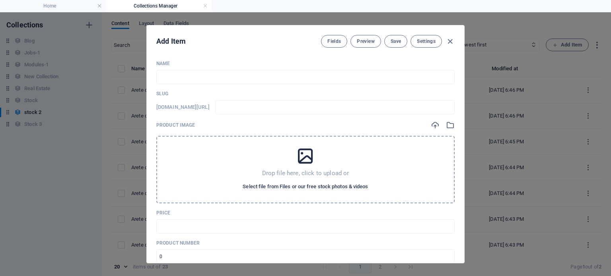
click at [338, 187] on span "Select file from Files or our free stock photos & videos" at bounding box center [305, 187] width 125 height 10
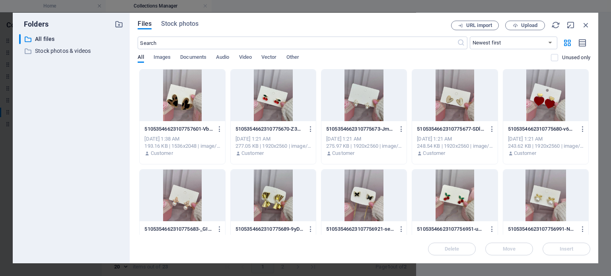
drag, startPoint x: 588, startPoint y: 108, endPoint x: 589, endPoint y: 125, distance: 17.1
click at [589, 125] on div "Drop files here to upload them instantly 51053546623107757601-VbiGYlvRm3HoU9KLt…" at bounding box center [364, 152] width 453 height 166
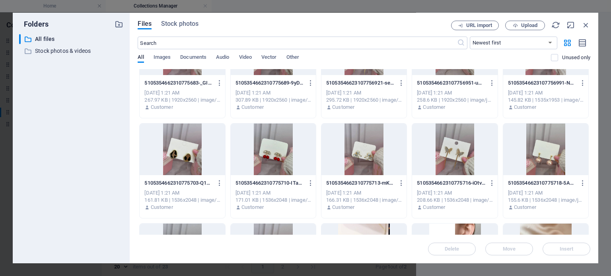
scroll to position [148, 0]
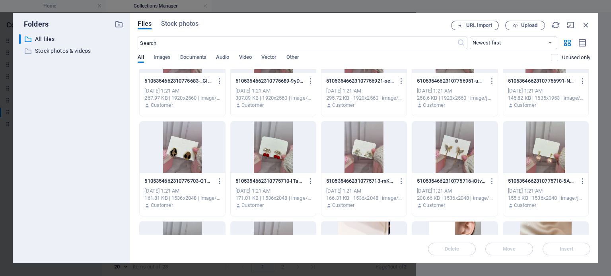
click at [195, 144] on div at bounding box center [182, 148] width 85 height 52
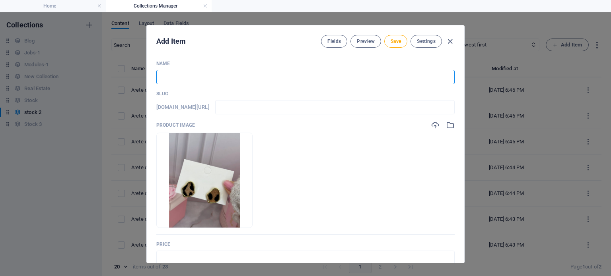
click at [220, 79] on input "text" at bounding box center [305, 77] width 298 height 14
paste input "Arete coreano con diseño de corazón en [GEOGRAPHIC_DATA]"
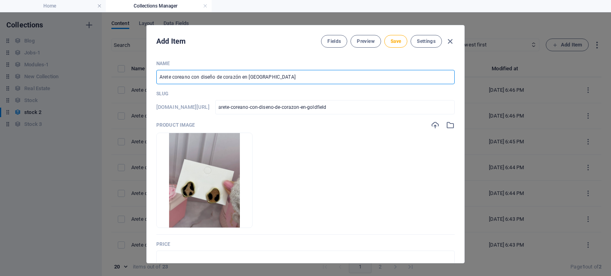
click at [226, 78] on input "Arete coreano con diseño de corazón en [GEOGRAPHIC_DATA]" at bounding box center [305, 77] width 298 height 14
click at [192, 253] on input "text" at bounding box center [305, 258] width 298 height 14
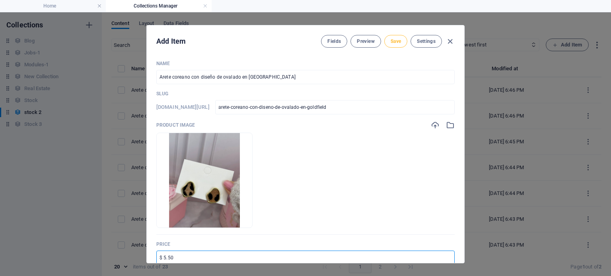
click at [393, 40] on span "Save" at bounding box center [396, 41] width 10 height 6
click at [446, 42] on icon "button" at bounding box center [449, 41] width 9 height 9
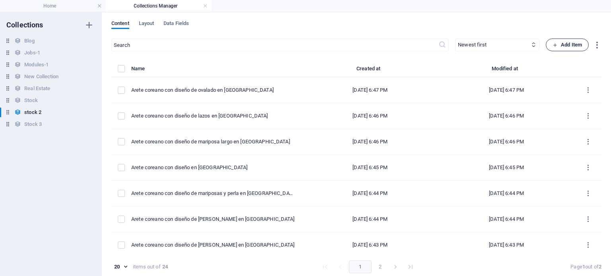
click at [565, 49] on span "Add Item" at bounding box center [566, 45] width 29 height 10
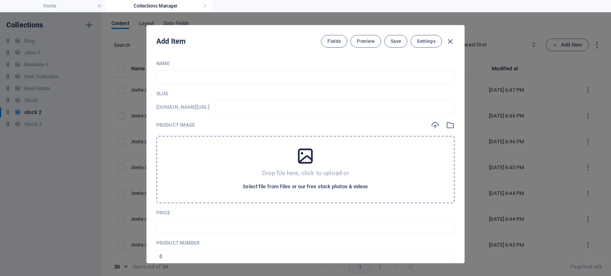
click at [349, 184] on span "Select file from Files or our free stock photos & videos" at bounding box center [305, 187] width 125 height 10
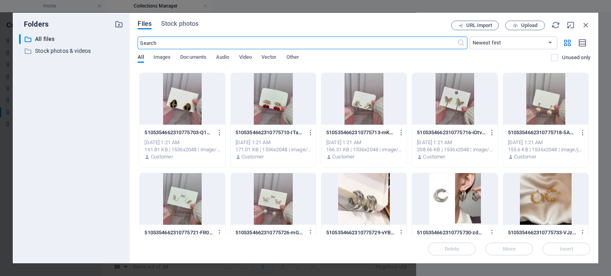
scroll to position [193, 0]
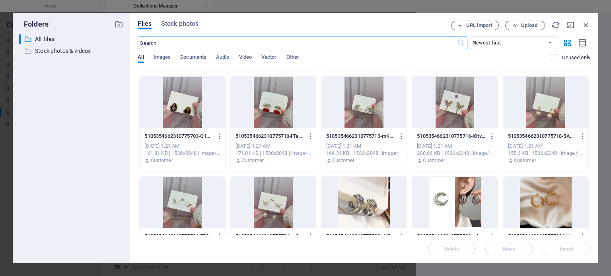
click at [366, 129] on div "5105354662310775713-mKSiEgBgVXQ1U7J9jXUD4Q.jpg 5105354662310775713-mKSiEgBgVXQ1…" at bounding box center [363, 148] width 85 height 41
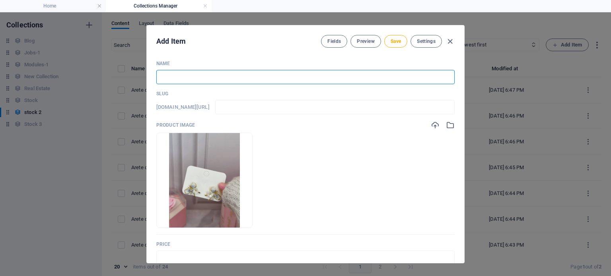
click at [231, 81] on input "text" at bounding box center [305, 77] width 298 height 14
paste input "Arete coreano con diseño de corazón en [GEOGRAPHIC_DATA]"
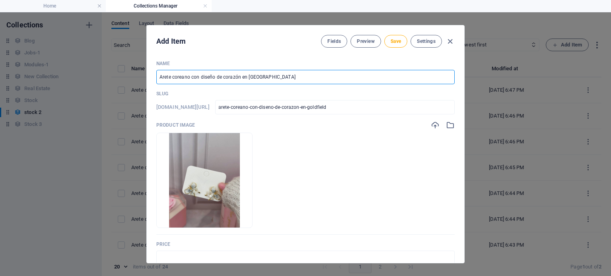
click at [234, 77] on input "Arete coreano con diseño de corazón en [GEOGRAPHIC_DATA]" at bounding box center [305, 77] width 298 height 14
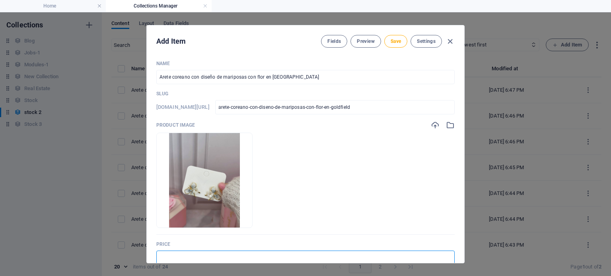
click at [198, 255] on input "text" at bounding box center [305, 258] width 298 height 14
click at [388, 38] on button "Save" at bounding box center [395, 41] width 23 height 13
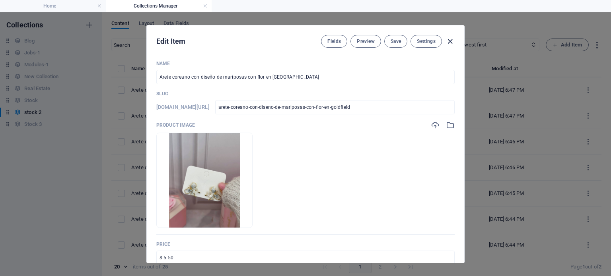
click at [450, 41] on icon "button" at bounding box center [449, 41] width 9 height 9
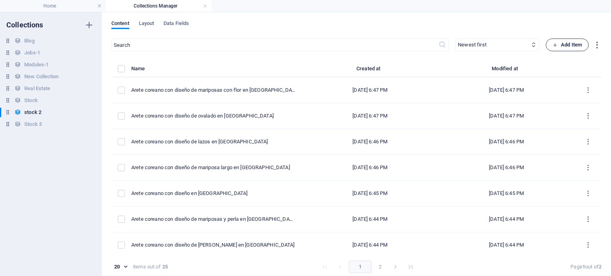
click at [568, 47] on span "Add Item" at bounding box center [566, 45] width 29 height 10
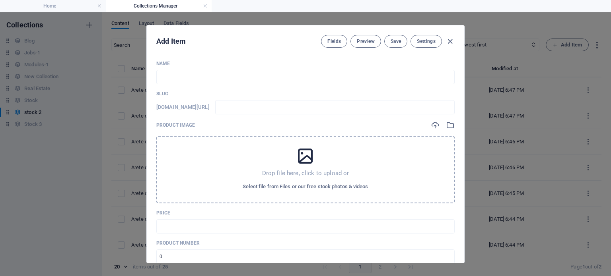
click at [367, 175] on div "Drop file here, click to upload or Select file from Files or our free stock pho…" at bounding box center [305, 170] width 298 height 68
click at [276, 190] on span "Select file from Files or our free stock photos & videos" at bounding box center [305, 187] width 125 height 10
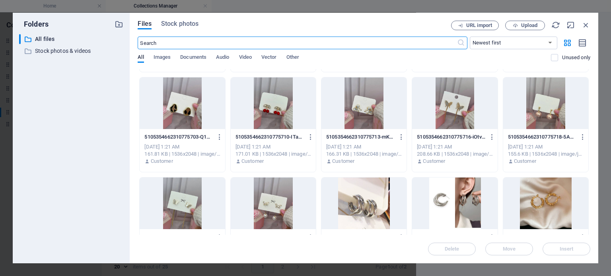
scroll to position [190, 0]
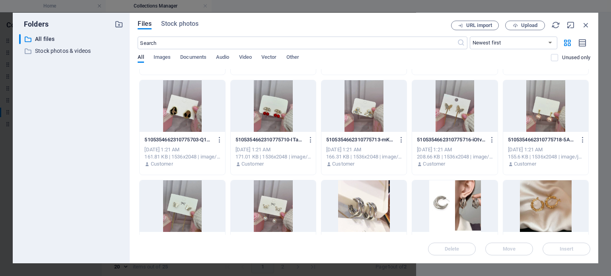
click at [459, 134] on div "5105354662310775716-iOtvsR6U_uiWl9fuo29Lcw.jpg 5105354662310775716-iOtvsR6U_uiW…" at bounding box center [455, 140] width 76 height 13
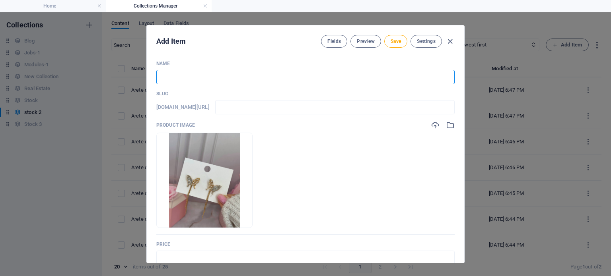
click at [307, 83] on input "text" at bounding box center [305, 77] width 298 height 14
paste input "Arete coreano con diseño de corazón en [GEOGRAPHIC_DATA]"
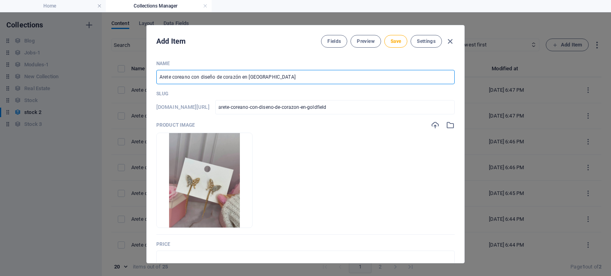
click at [227, 78] on input "Arete coreano con diseño de corazón en [GEOGRAPHIC_DATA]" at bounding box center [305, 77] width 298 height 14
click at [213, 76] on input "Arete coreano con diseño de mariposa largo en [GEOGRAPHIC_DATA]" at bounding box center [305, 77] width 298 height 14
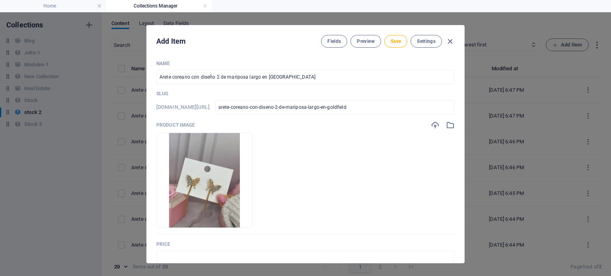
click at [387, 47] on div "Add Item Fields Preview Save Settings" at bounding box center [305, 39] width 317 height 29
click at [391, 44] on span "Save" at bounding box center [396, 41] width 10 height 6
click at [449, 36] on div "Fields Preview Save Settings" at bounding box center [388, 41] width 134 height 13
click at [449, 40] on icon "button" at bounding box center [449, 41] width 9 height 9
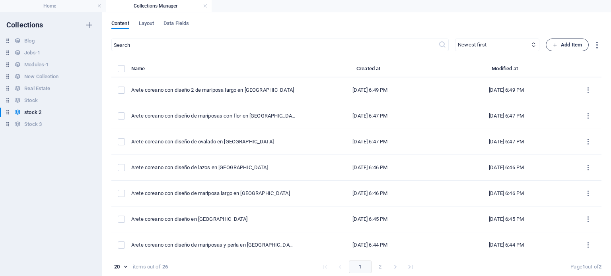
click at [563, 46] on span "Add Item" at bounding box center [566, 45] width 29 height 10
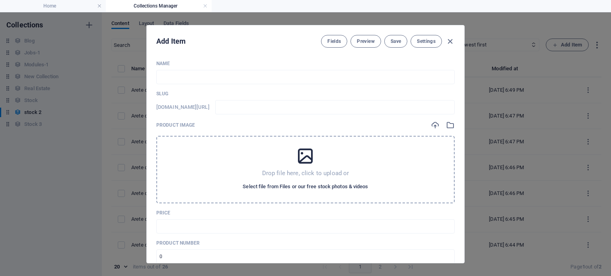
click at [332, 188] on span "Select file from Files or our free stock photos & videos" at bounding box center [305, 187] width 125 height 10
click at [450, 40] on icon "button" at bounding box center [449, 41] width 9 height 9
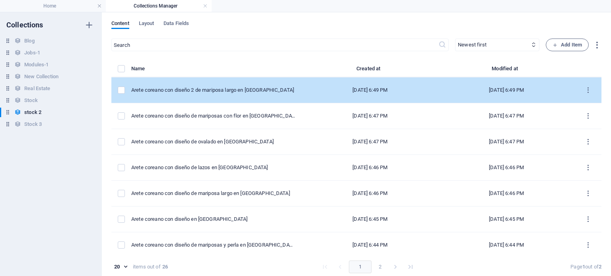
click at [248, 94] on td "Arete coreano con diseño 2 de mariposa largo en [GEOGRAPHIC_DATA]" at bounding box center [216, 91] width 171 height 26
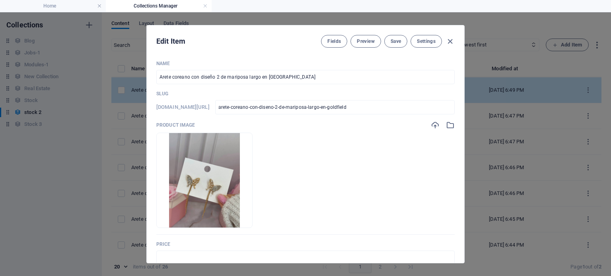
click at [248, 94] on p "Slug" at bounding box center [305, 94] width 298 height 6
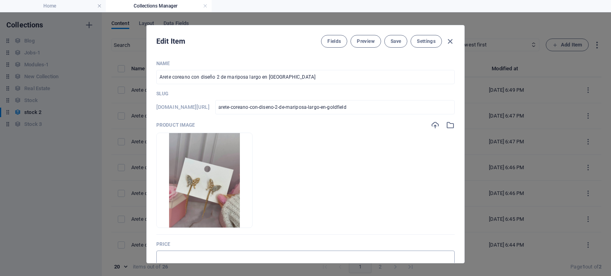
click at [179, 254] on input "text" at bounding box center [305, 258] width 298 height 14
click at [391, 45] on button "Save" at bounding box center [395, 41] width 23 height 13
click at [450, 41] on icon "button" at bounding box center [449, 41] width 9 height 9
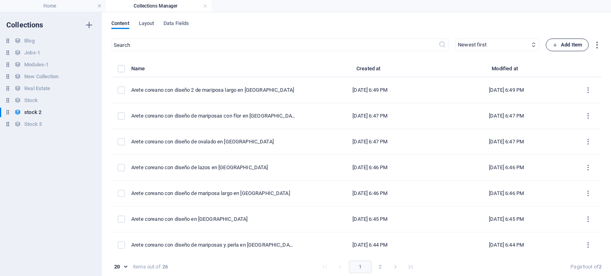
click at [574, 48] on span "Add Item" at bounding box center [566, 45] width 29 height 10
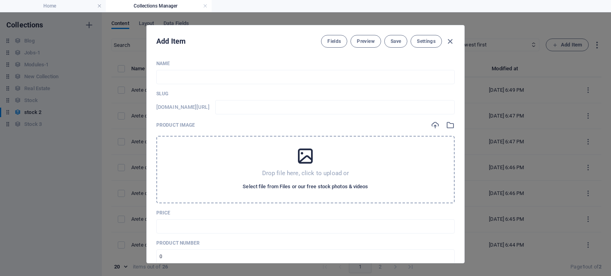
click at [291, 193] on button "Select file from Files or our free stock photos & videos" at bounding box center [305, 187] width 129 height 13
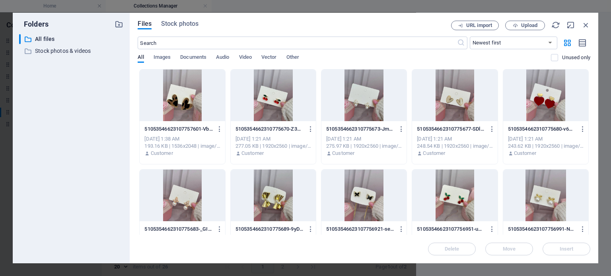
click at [591, 108] on div "Files Stock photos URL import Upload ​ Newest first Oldest first Name (A-Z) Nam…" at bounding box center [364, 138] width 469 height 251
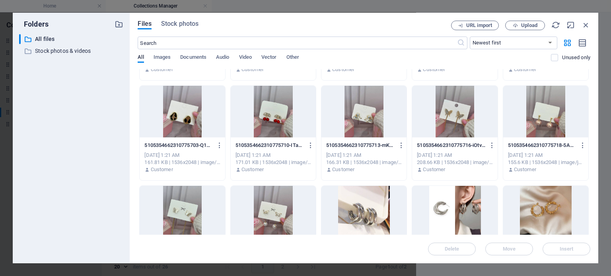
scroll to position [194, 0]
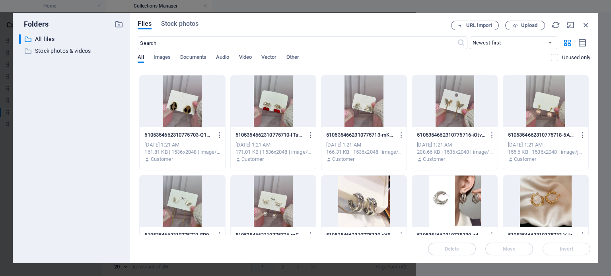
click at [551, 135] on p "5105354662310775718-5AnNCbj_D8BfOCK02H5Qhg.jpg" at bounding box center [542, 135] width 68 height 7
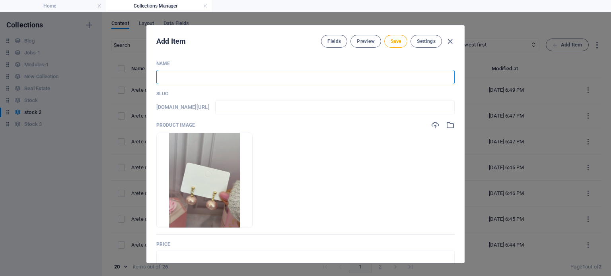
click at [275, 74] on input "text" at bounding box center [305, 77] width 298 height 14
paste input "Arete coreano con diseño de corazón en [GEOGRAPHIC_DATA]"
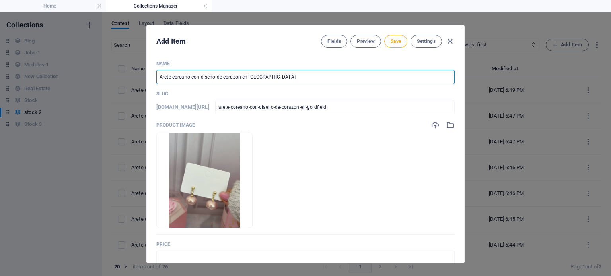
click at [231, 76] on input "Arete coreano con diseño de corazón en [GEOGRAPHIC_DATA]" at bounding box center [305, 77] width 298 height 14
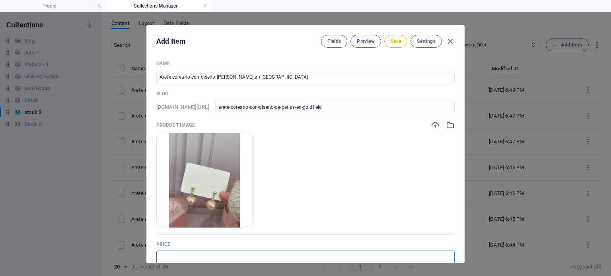
click at [162, 253] on input "text" at bounding box center [305, 258] width 298 height 14
click at [393, 41] on span "Save" at bounding box center [396, 41] width 10 height 6
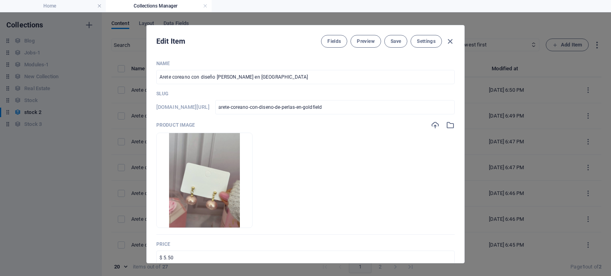
click at [450, 41] on icon "button" at bounding box center [449, 41] width 9 height 9
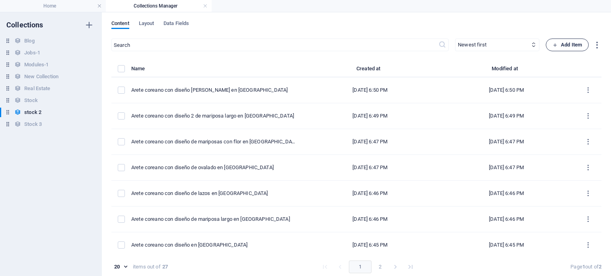
click at [572, 40] on span "Add Item" at bounding box center [566, 45] width 29 height 10
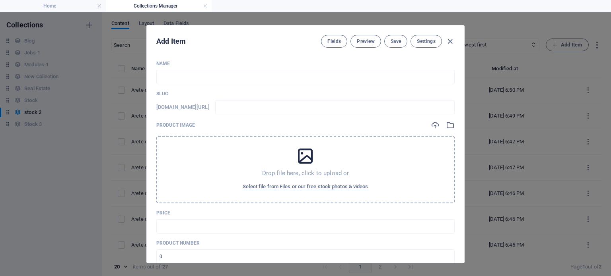
click at [295, 196] on div "Drop file here, click to upload or Select file from Files or our free stock pho…" at bounding box center [305, 170] width 298 height 68
click at [281, 183] on span "Select file from Files or our free stock photos & videos" at bounding box center [305, 187] width 125 height 10
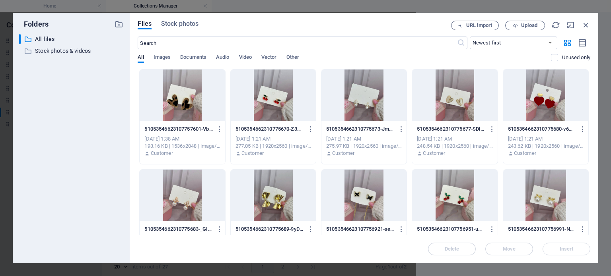
drag, startPoint x: 588, startPoint y: 88, endPoint x: 589, endPoint y: 111, distance: 22.7
click at [589, 111] on div "Drop files here to upload them instantly 51053546623107757601-VbiGYlvRm3HoU9KLt…" at bounding box center [364, 152] width 453 height 166
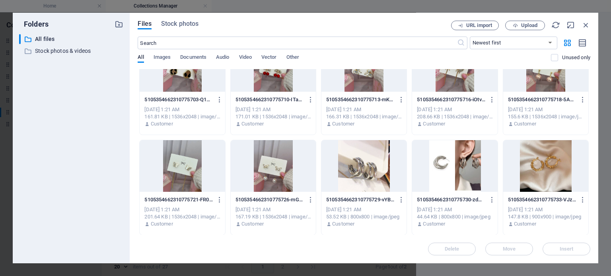
scroll to position [234, 0]
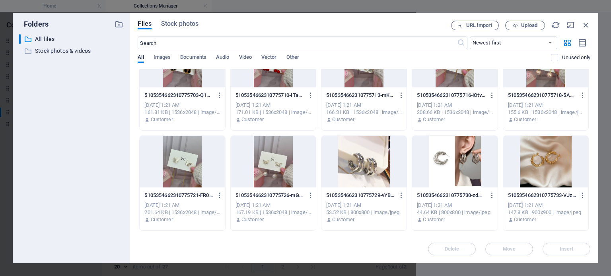
click at [201, 167] on div at bounding box center [182, 162] width 85 height 52
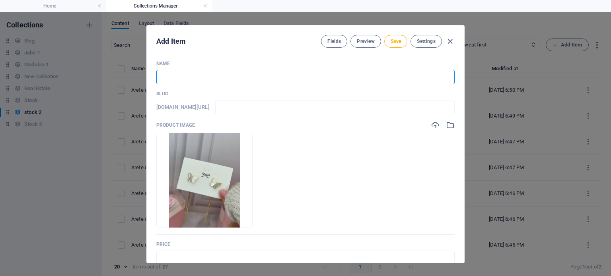
click at [172, 79] on input "text" at bounding box center [305, 77] width 298 height 14
paste input "Arete coreano con diseño de corazón en [GEOGRAPHIC_DATA]"
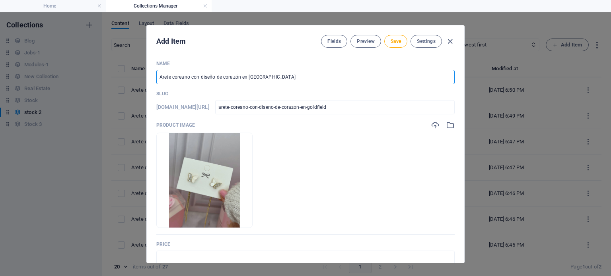
click at [231, 76] on input "Arete coreano con diseño de corazón en [GEOGRAPHIC_DATA]" at bounding box center [305, 77] width 298 height 14
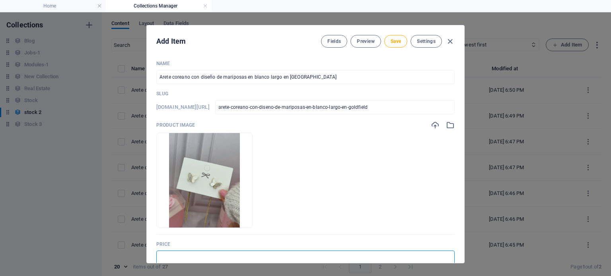
click at [227, 259] on input "text" at bounding box center [305, 258] width 298 height 14
click at [383, 47] on div "Fields Preview Save Settings" at bounding box center [388, 41] width 134 height 13
click at [386, 44] on button "Save" at bounding box center [395, 41] width 23 height 13
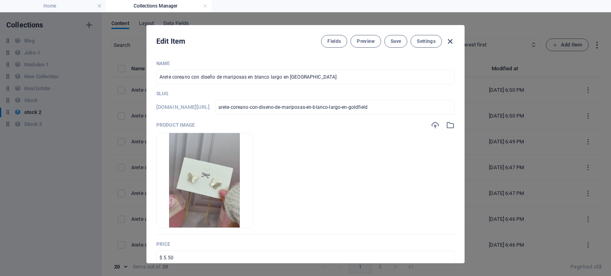
click at [453, 40] on icon "button" at bounding box center [449, 41] width 9 height 9
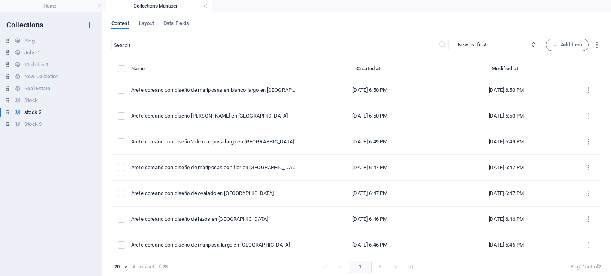
click at [559, 53] on div "​ Newest first Oldest first Last modified Name (ascending) Name (descending) Sl…" at bounding box center [356, 159] width 490 height 241
click at [558, 46] on span "Add Item" at bounding box center [566, 45] width 29 height 10
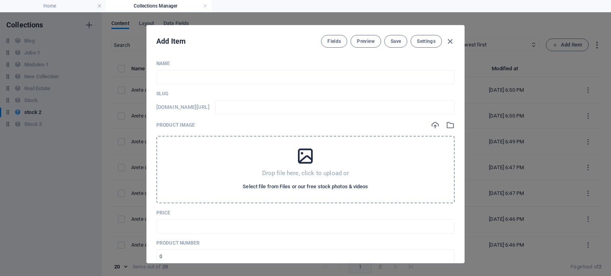
click at [358, 183] on span "Select file from Files or our free stock photos & videos" at bounding box center [305, 187] width 125 height 10
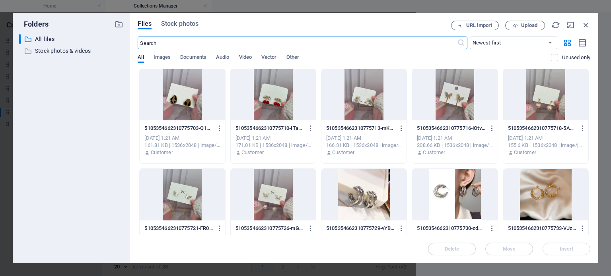
scroll to position [205, 0]
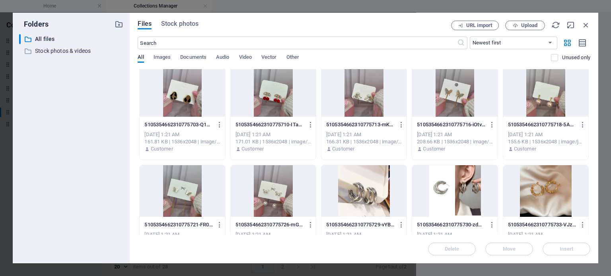
click at [261, 208] on div at bounding box center [273, 191] width 85 height 52
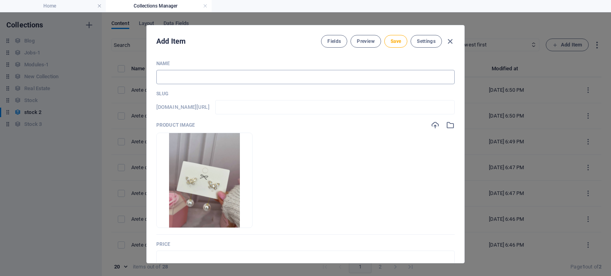
click at [211, 79] on input "text" at bounding box center [305, 77] width 298 height 14
paste input "Arete coreano con diseño de corazón en [GEOGRAPHIC_DATA]"
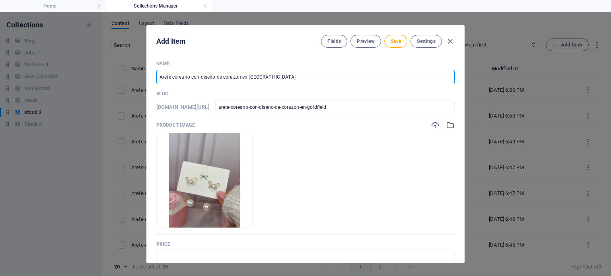
click at [228, 78] on input "Arete coreano con diseño de corazón en [GEOGRAPHIC_DATA]" at bounding box center [305, 77] width 298 height 14
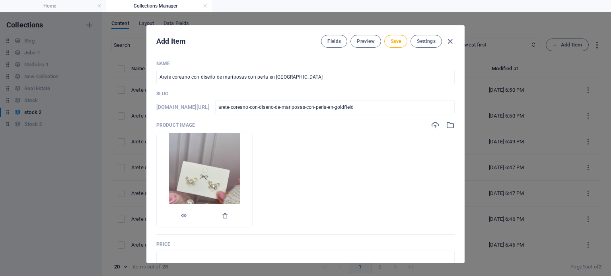
click at [181, 221] on div at bounding box center [204, 216] width 95 height 24
click at [181, 254] on input "text" at bounding box center [305, 258] width 298 height 14
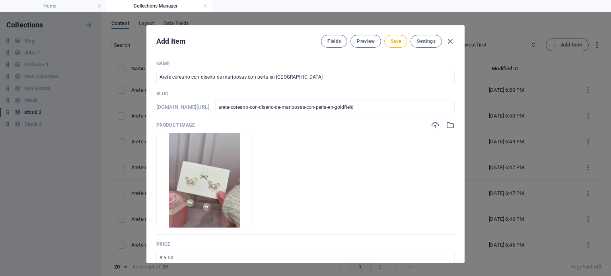
click at [399, 35] on button "Save" at bounding box center [395, 41] width 23 height 13
click at [451, 41] on icon "button" at bounding box center [449, 41] width 9 height 9
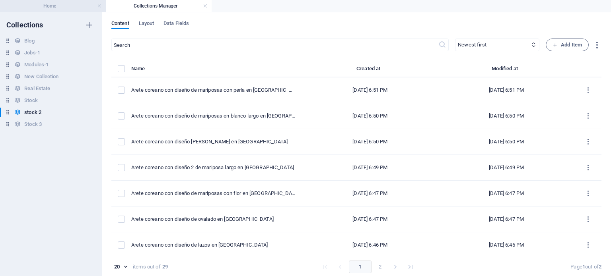
click at [61, 6] on h4 "Home" at bounding box center [53, 6] width 106 height 9
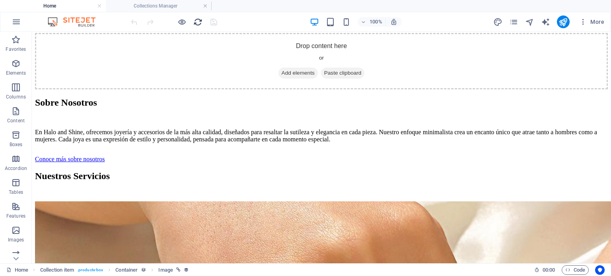
click at [196, 23] on icon "reload" at bounding box center [197, 22] width 9 height 9
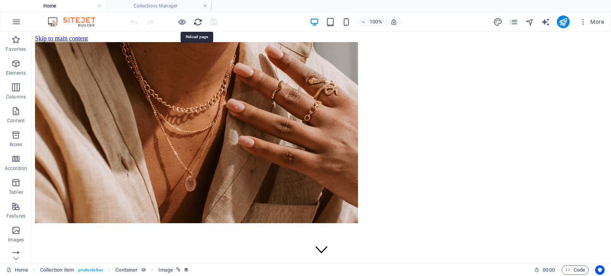
scroll to position [0, 0]
click at [196, 23] on icon "reload" at bounding box center [197, 22] width 9 height 9
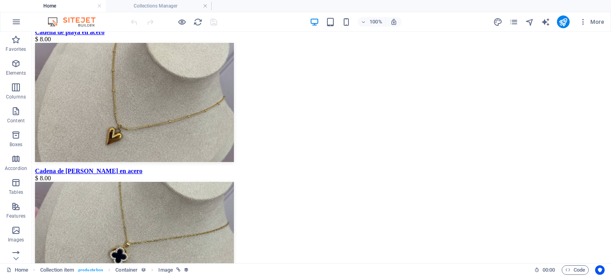
scroll to position [2127, 0]
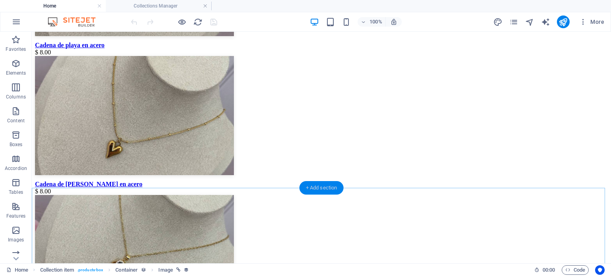
click at [310, 188] on div "+ Add section" at bounding box center [321, 188] width 44 height 14
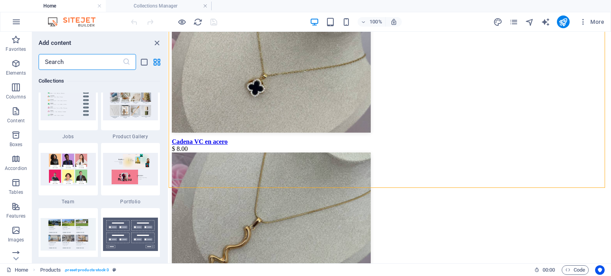
scroll to position [7420, 0]
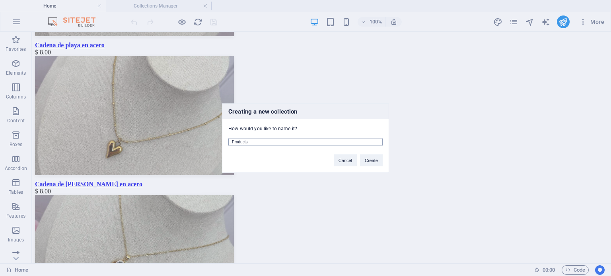
click at [247, 141] on input "Products" at bounding box center [305, 142] width 154 height 8
click at [369, 159] on button "Create" at bounding box center [371, 160] width 23 height 12
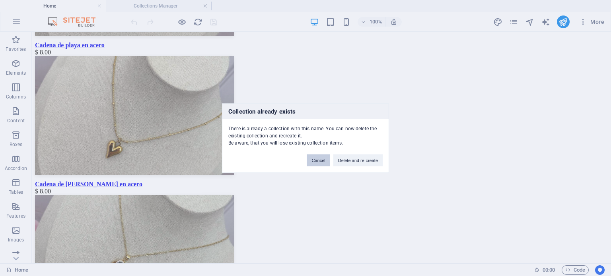
click at [318, 161] on button "Cancel" at bounding box center [318, 160] width 23 height 12
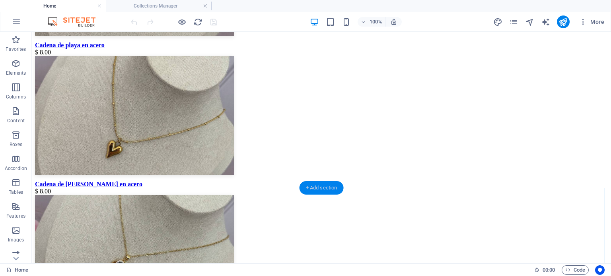
click at [316, 190] on div "+ Add section" at bounding box center [321, 188] width 44 height 14
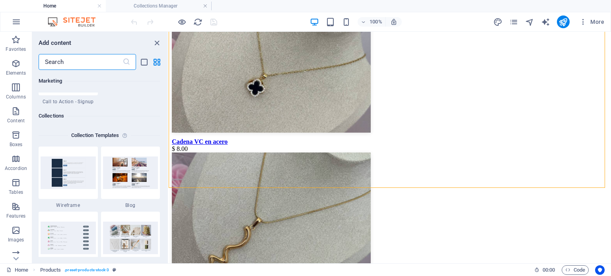
scroll to position [7260, 0]
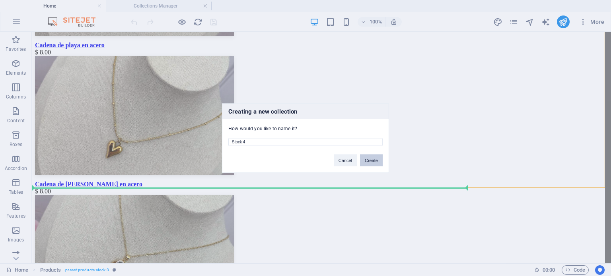
click at [369, 163] on button "Create" at bounding box center [371, 160] width 23 height 12
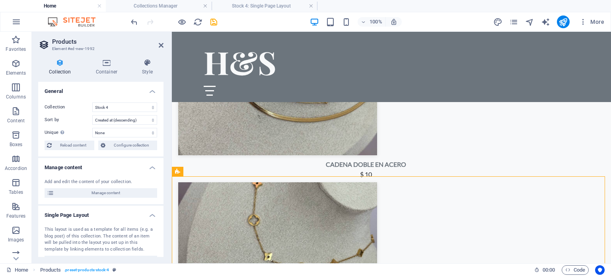
scroll to position [2138, 0]
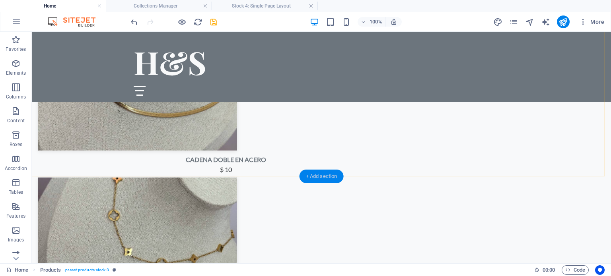
click at [338, 174] on div "+ Add section" at bounding box center [321, 177] width 44 height 14
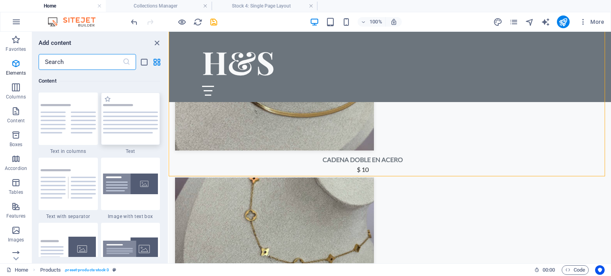
scroll to position [1392, 0]
drag, startPoint x: 165, startPoint y: 105, endPoint x: 165, endPoint y: 93, distance: 11.9
click at [165, 93] on div "Favorites 1 Star Headline 1 Star Container Elements 1 Star Headline 1 Star Text…" at bounding box center [100, 163] width 136 height 187
drag, startPoint x: 166, startPoint y: 96, endPoint x: 166, endPoint y: 88, distance: 8.0
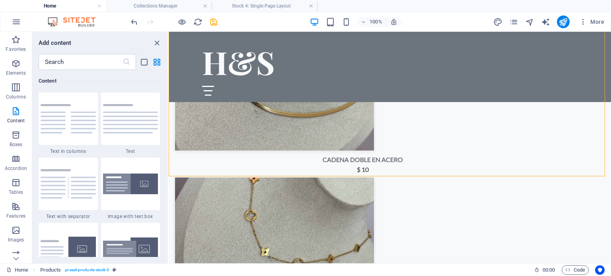
click at [166, 88] on div "Favorites 1 Star Headline 1 Star Container Elements 1 Star Headline 1 Star Text…" at bounding box center [100, 163] width 136 height 187
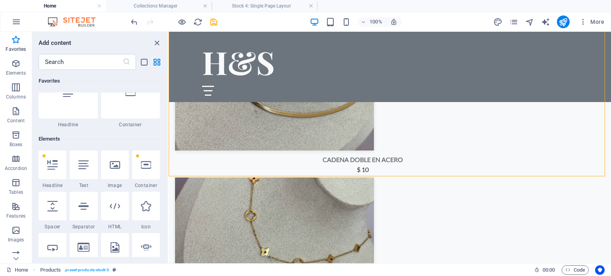
scroll to position [0, 0]
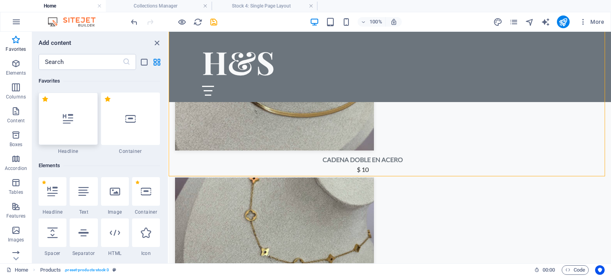
click at [47, 122] on div at bounding box center [68, 119] width 59 height 53
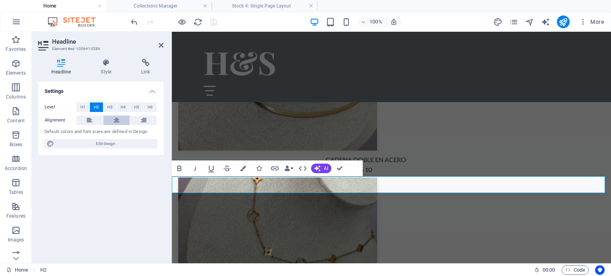
click at [123, 122] on button at bounding box center [116, 121] width 27 height 10
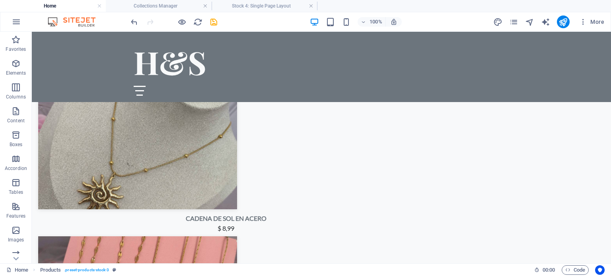
scroll to position [2313, 0]
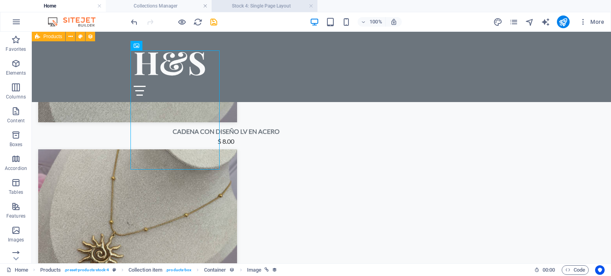
click at [274, 8] on h4 "Stock 4: Single Page Layout" at bounding box center [265, 6] width 106 height 9
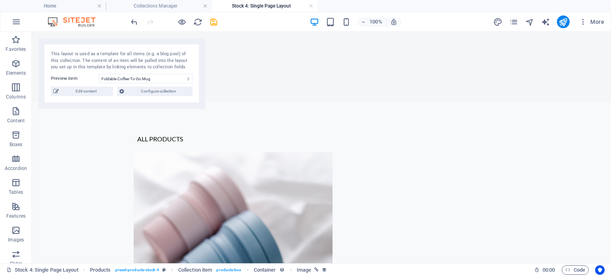
scroll to position [0, 0]
click at [183, 79] on select "Foldable Coffee-To-Go Mug Stainless Steel Drinking Bottle Organic Food Nets Nat…" at bounding box center [146, 79] width 94 height 10
click at [162, 91] on span "Configure collection" at bounding box center [158, 92] width 64 height 10
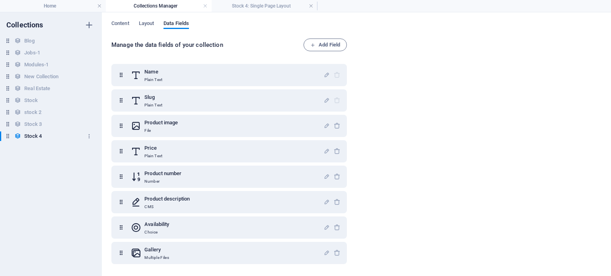
click at [47, 134] on div "Stock 4 Stock 4" at bounding box center [47, 137] width 94 height 10
click at [119, 19] on div "Content Layout Data Fields Manage the data fields of your collection Add Field …" at bounding box center [356, 144] width 509 height 264
click at [123, 24] on span "Content" at bounding box center [120, 24] width 18 height 11
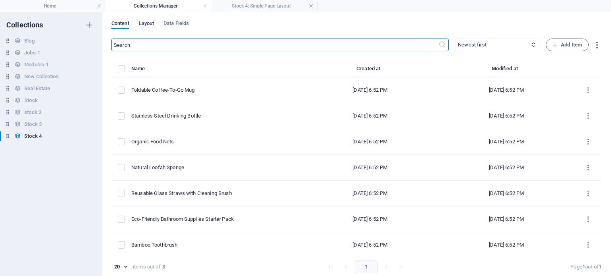
click at [150, 23] on span "Layout" at bounding box center [147, 24] width 16 height 11
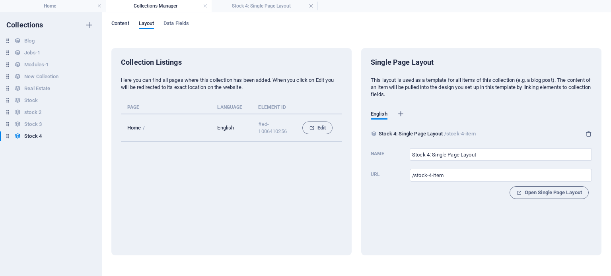
click at [124, 22] on span "Content" at bounding box center [120, 24] width 18 height 11
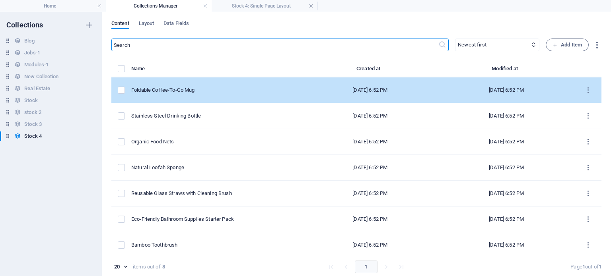
click at [193, 84] on td "Foldable Coffee-To-Go Mug" at bounding box center [216, 91] width 171 height 26
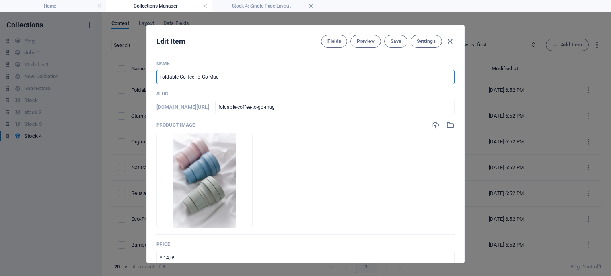
click at [449, 130] on div "Product image Drop files here to upload them instantly" at bounding box center [305, 178] width 298 height 114
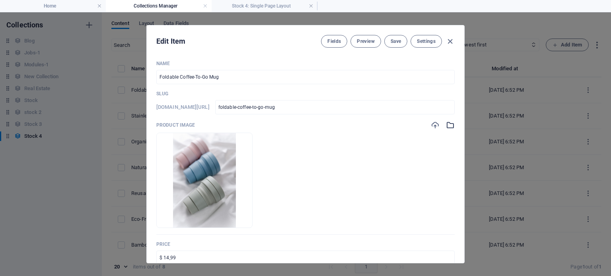
click at [447, 125] on icon "button" at bounding box center [450, 125] width 9 height 9
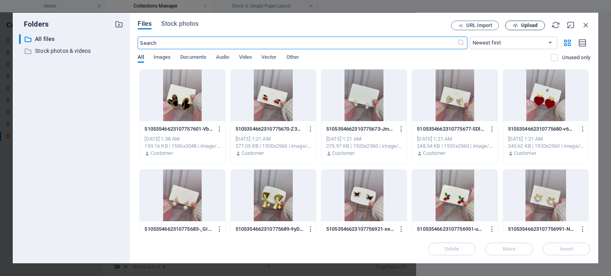
click at [527, 28] on span "Upload" at bounding box center [529, 25] width 16 height 5
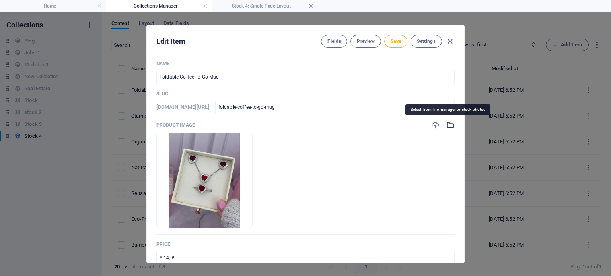
click at [447, 124] on icon "button" at bounding box center [450, 125] width 9 height 9
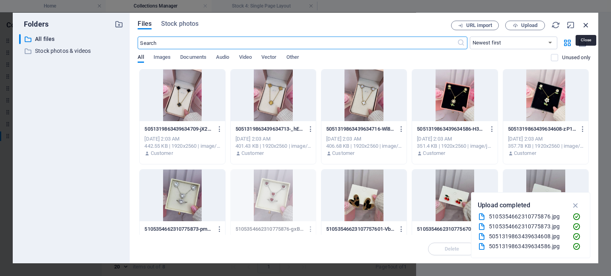
click at [582, 21] on icon "button" at bounding box center [585, 25] width 9 height 9
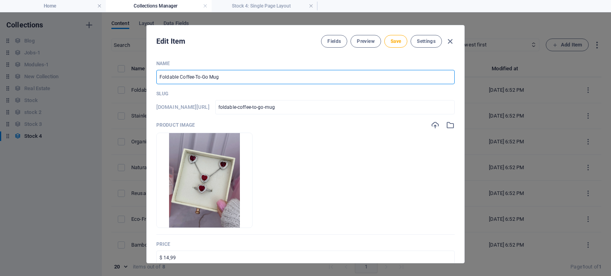
click at [301, 79] on input "Foldable Coffee-To-Go Mug" at bounding box center [305, 77] width 298 height 14
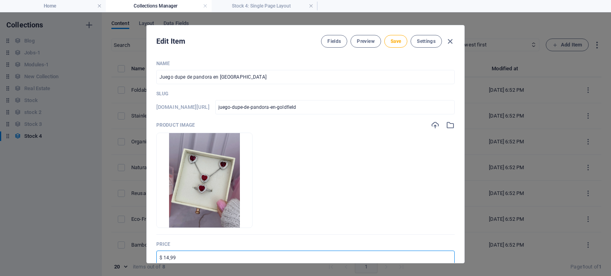
click at [180, 252] on input "$ 14,99" at bounding box center [305, 258] width 298 height 14
click at [395, 39] on span "Save" at bounding box center [396, 41] width 10 height 6
click at [448, 38] on icon "button" at bounding box center [449, 41] width 9 height 9
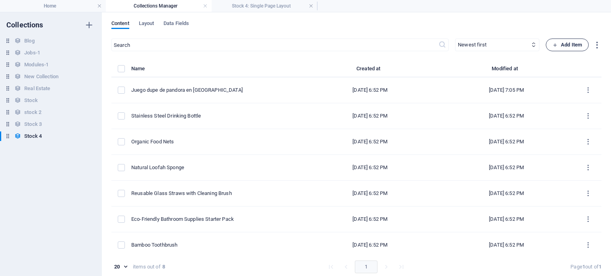
click at [556, 43] on span "Add Item" at bounding box center [566, 45] width 29 height 10
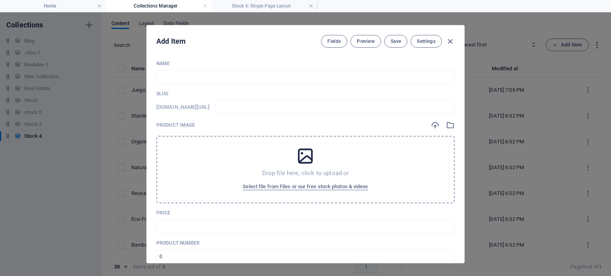
click at [290, 165] on div "Drop file here, click to upload or Select file from Files or our free stock pho…" at bounding box center [305, 170] width 298 height 68
click at [299, 189] on span "Select file from Files or our free stock photos & videos" at bounding box center [305, 187] width 125 height 10
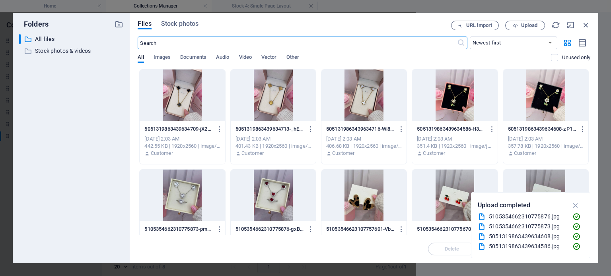
click at [182, 211] on div at bounding box center [182, 196] width 85 height 52
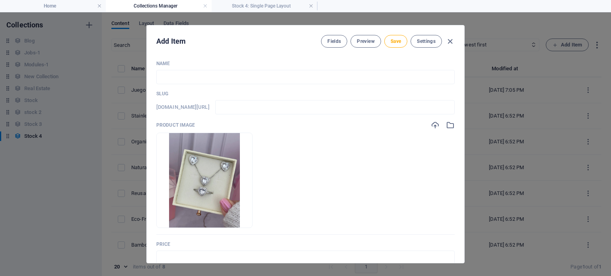
click at [183, 89] on div "Name ​ Slug [DOMAIN_NAME][URL] ​ Product image Drop files here to upload them i…" at bounding box center [305, 280] width 298 height 440
click at [174, 78] on input "text" at bounding box center [305, 77] width 298 height 14
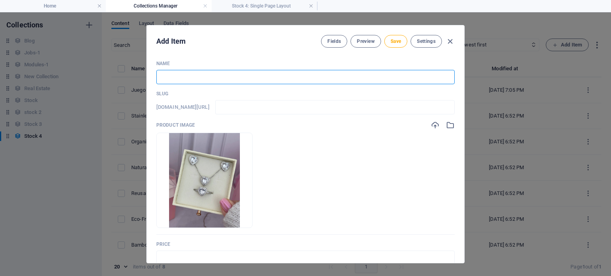
paste input "Arete coreano con diseño de corazón en [GEOGRAPHIC_DATA]"
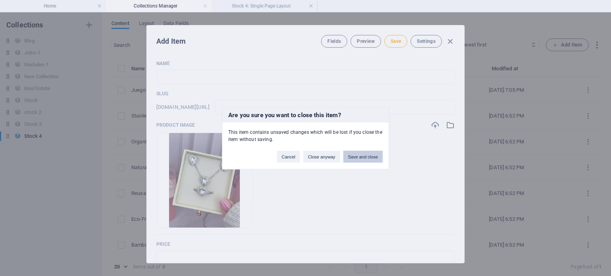
click at [352, 159] on button "Save and close" at bounding box center [362, 157] width 39 height 12
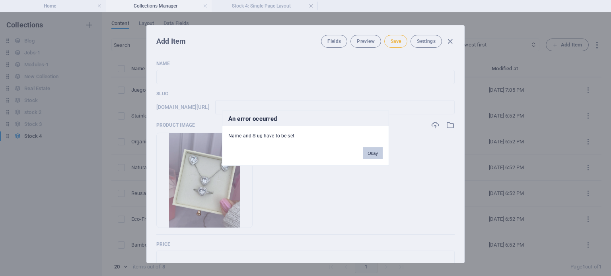
click at [372, 154] on button "Okay" at bounding box center [373, 153] width 20 height 12
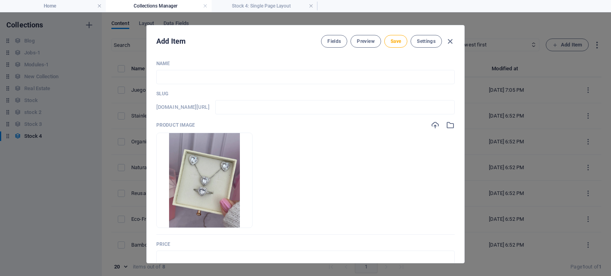
click at [402, 88] on div "Name ​ Slug [DOMAIN_NAME][URL] ​ Product image Drop files here to upload them i…" at bounding box center [305, 280] width 298 height 440
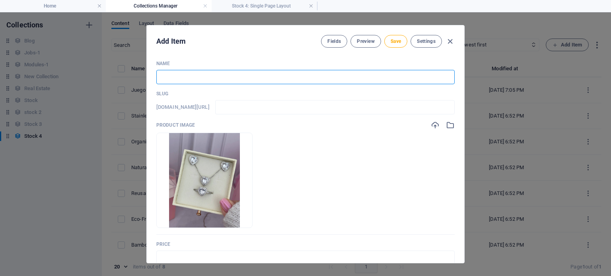
click at [391, 76] on input "text" at bounding box center [305, 77] width 298 height 14
click at [401, 43] on button "Save" at bounding box center [395, 41] width 23 height 13
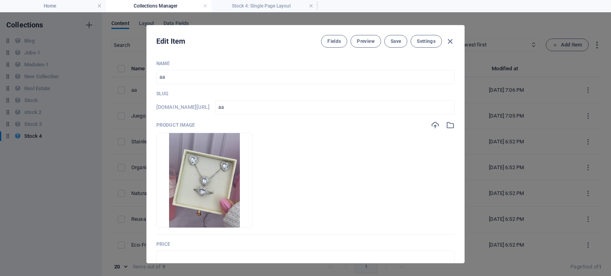
click at [448, 41] on icon "button" at bounding box center [449, 41] width 9 height 9
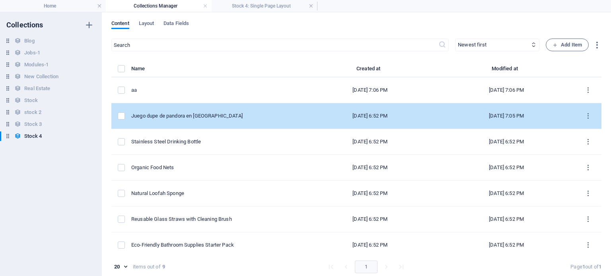
click at [256, 110] on td "Juego dupe de pandora en [GEOGRAPHIC_DATA]" at bounding box center [216, 116] width 171 height 26
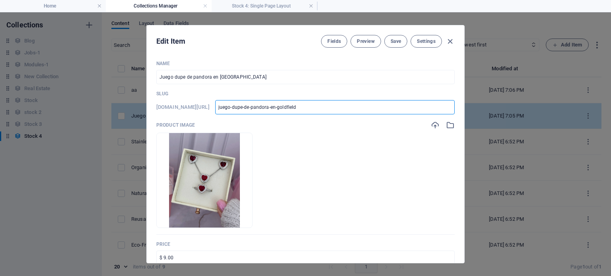
click at [256, 110] on input "juego-dupe-de-pandora-en-goldfield" at bounding box center [334, 107] width 239 height 14
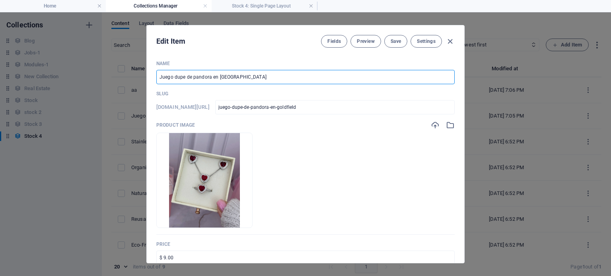
click at [228, 76] on input "Juego dupe de pandora en [GEOGRAPHIC_DATA]" at bounding box center [305, 77] width 298 height 14
click at [447, 41] on icon "button" at bounding box center [449, 41] width 9 height 9
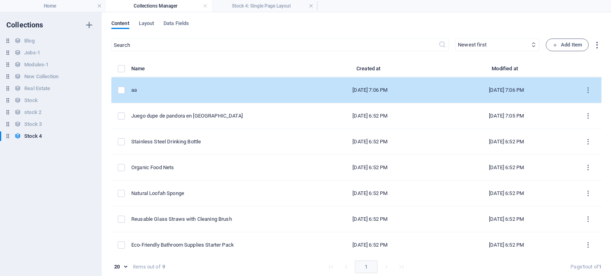
click at [290, 93] on td "aa" at bounding box center [216, 91] width 171 height 26
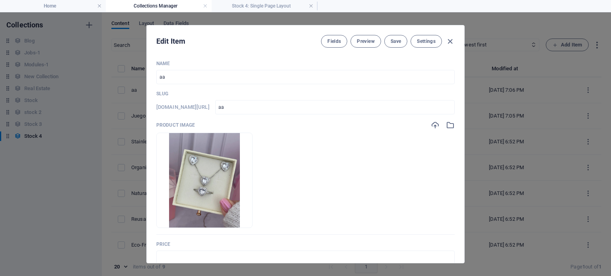
click at [220, 84] on input "aa" at bounding box center [305, 77] width 298 height 14
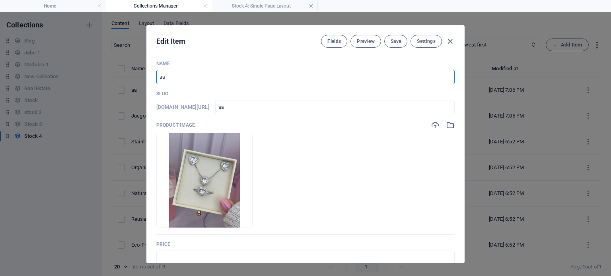
click at [220, 84] on input "aa" at bounding box center [305, 77] width 298 height 14
paste input "Juego dupe de pandora en [GEOGRAPHIC_DATA]"
click at [191, 253] on input "text" at bounding box center [305, 258] width 298 height 14
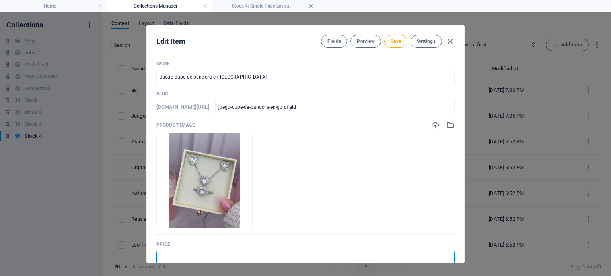
click at [184, 257] on input "text" at bounding box center [305, 258] width 298 height 14
click at [391, 41] on span "Save" at bounding box center [396, 41] width 10 height 6
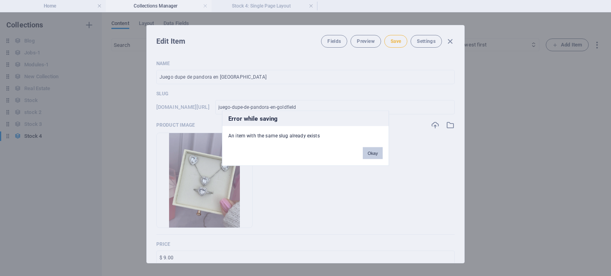
click at [379, 155] on button "Okay" at bounding box center [373, 153] width 20 height 12
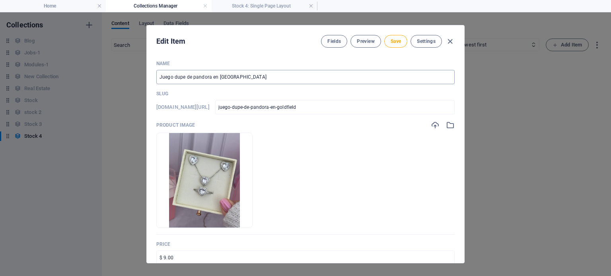
click at [209, 77] on input "Juego dupe de pandora en [GEOGRAPHIC_DATA]" at bounding box center [305, 77] width 298 height 14
click at [210, 77] on input "Juego dupe de pandora en [GEOGRAPHIC_DATA]" at bounding box center [305, 77] width 298 height 14
click at [395, 41] on span "Save" at bounding box center [396, 41] width 10 height 6
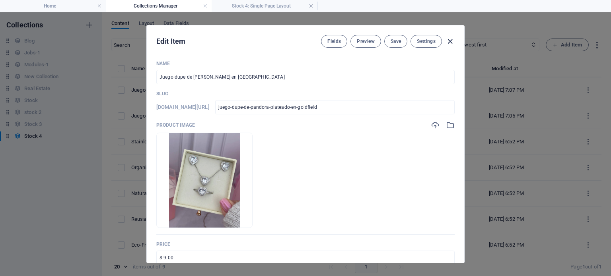
click at [450, 39] on icon "button" at bounding box center [449, 41] width 9 height 9
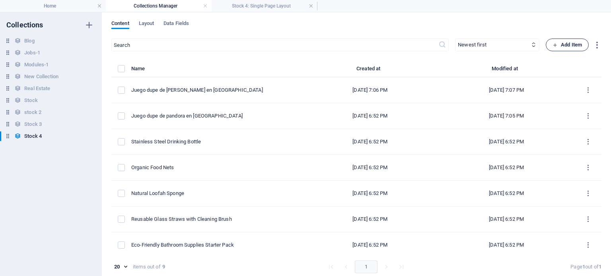
click at [555, 44] on icon "button" at bounding box center [554, 45] width 5 height 5
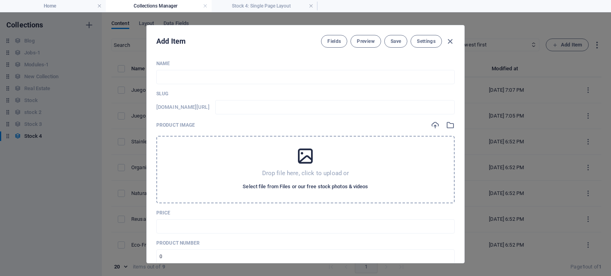
click at [319, 187] on span "Select file from Files or our free stock photos & videos" at bounding box center [305, 187] width 125 height 10
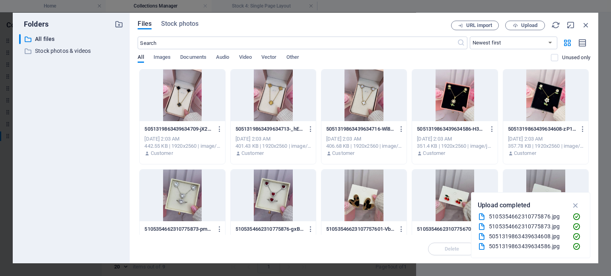
click at [544, 106] on div at bounding box center [545, 96] width 85 height 52
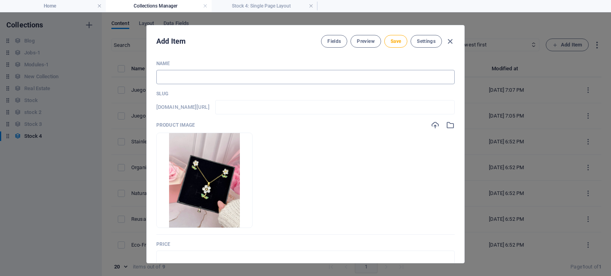
click at [305, 77] on input "text" at bounding box center [305, 77] width 298 height 14
click at [192, 252] on input "text" at bounding box center [305, 258] width 298 height 14
click at [393, 41] on span "Save" at bounding box center [396, 41] width 10 height 6
click at [452, 42] on icon "button" at bounding box center [449, 41] width 9 height 9
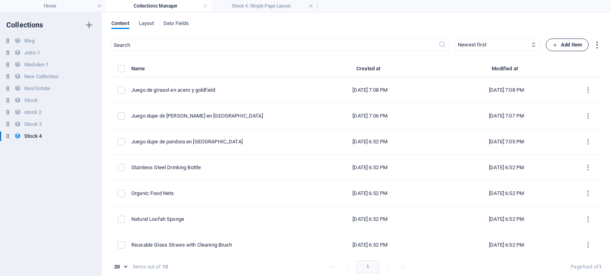
click at [558, 45] on span "Add Item" at bounding box center [566, 45] width 29 height 10
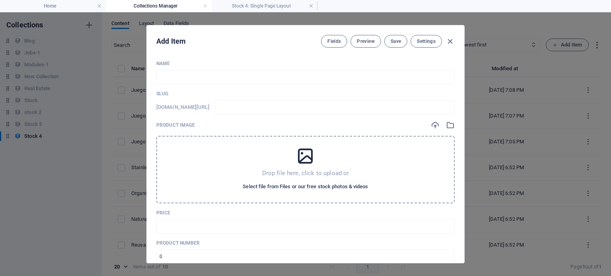
click at [348, 188] on span "Select file from Files or our free stock photos & videos" at bounding box center [305, 187] width 125 height 10
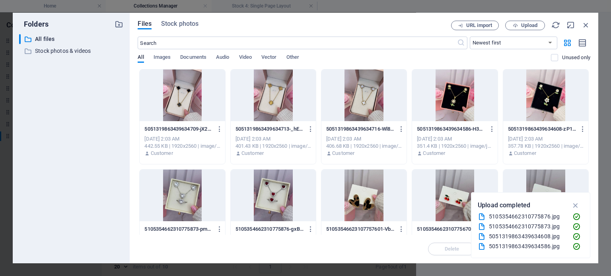
click at [465, 95] on div at bounding box center [454, 96] width 85 height 52
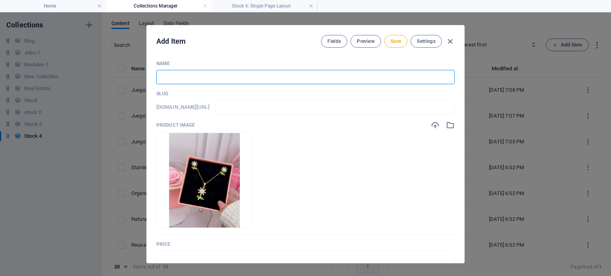
click at [344, 79] on input "text" at bounding box center [305, 77] width 298 height 14
paste input "Juego dupe de pandora en [GEOGRAPHIC_DATA]"
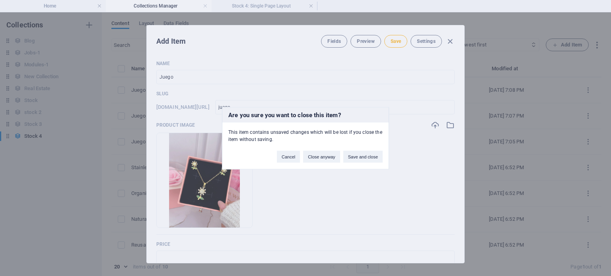
click at [342, 158] on div "Cancel Close anyway Save and close" at bounding box center [330, 153] width 118 height 20
click at [358, 153] on button "Save and close" at bounding box center [362, 157] width 39 height 12
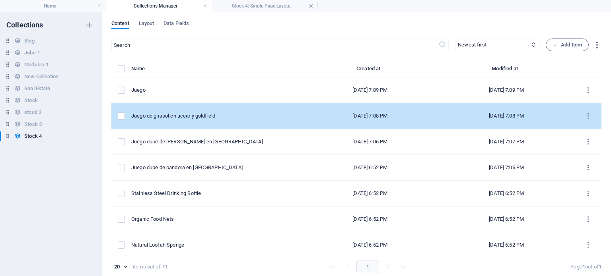
click at [230, 111] on td "Juego de girasol en acero y goldfield" at bounding box center [216, 116] width 171 height 26
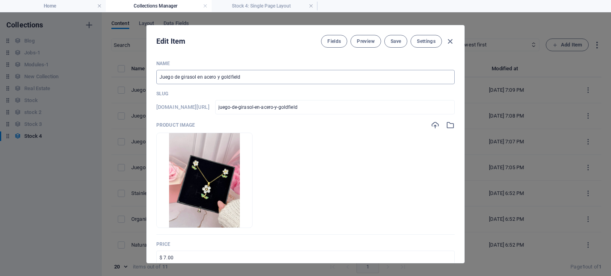
click at [185, 77] on input "Juego de girasol en acero y goldfield" at bounding box center [305, 77] width 298 height 14
click at [185, 77] on input "Juego [PERSON_NAME] en acero y goldfield" at bounding box center [305, 77] width 298 height 14
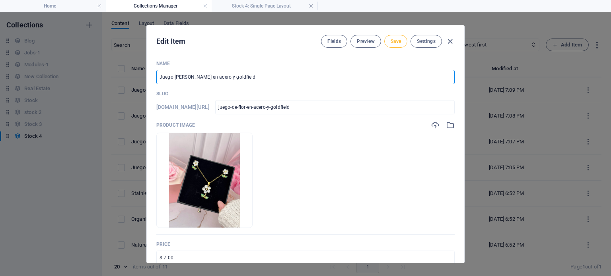
click at [396, 41] on span "Save" at bounding box center [396, 41] width 10 height 6
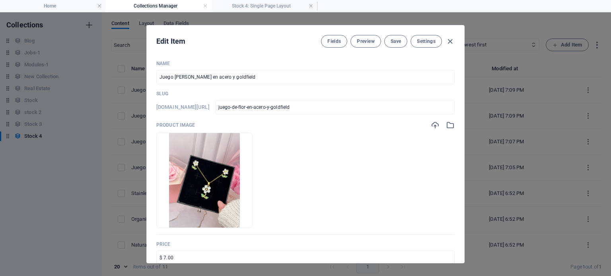
click at [449, 41] on icon "button" at bounding box center [449, 41] width 9 height 9
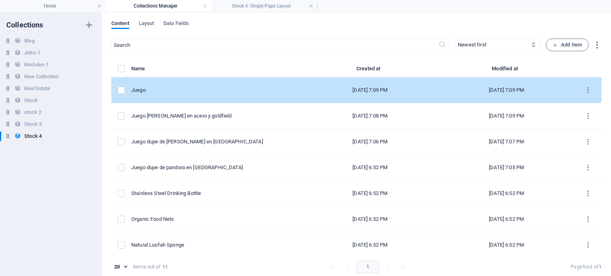
click at [231, 87] on div "Juego" at bounding box center [213, 90] width 164 height 7
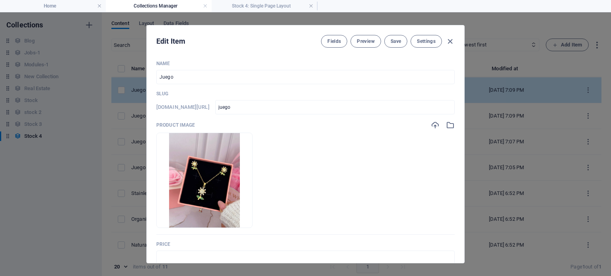
click at [231, 86] on div "Name Juego ​ Slug [DOMAIN_NAME][URL] juego ​ Product image Drop files here to u…" at bounding box center [305, 280] width 298 height 440
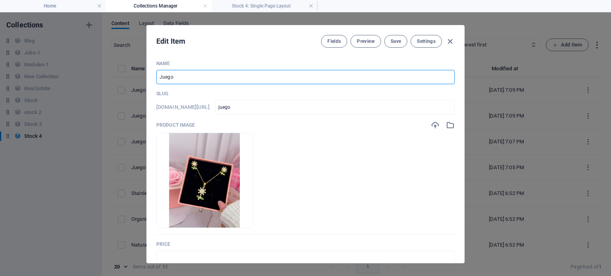
click at [197, 81] on input "Juego" at bounding box center [305, 77] width 298 height 14
paste input "[PERSON_NAME] en acero y goldfield"
click at [183, 78] on input "Juego [PERSON_NAME] en acero y goldfield" at bounding box center [305, 77] width 298 height 14
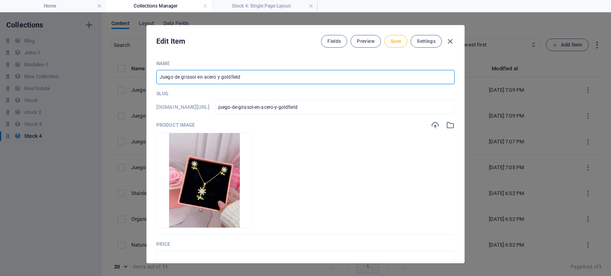
click at [397, 41] on span "Save" at bounding box center [396, 41] width 10 height 6
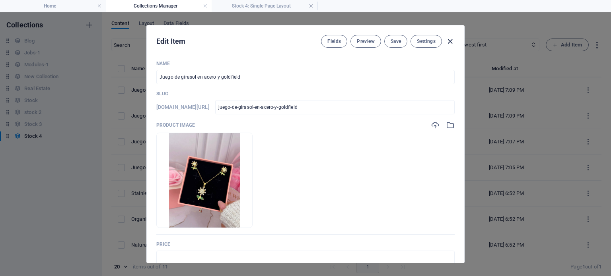
click at [447, 42] on icon "button" at bounding box center [449, 41] width 9 height 9
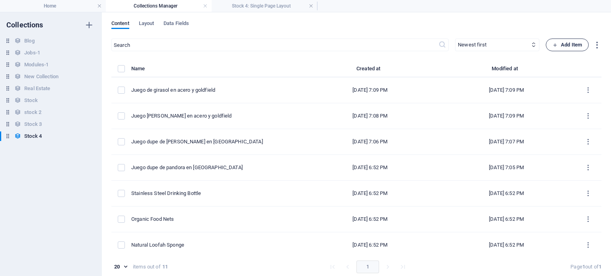
click at [568, 43] on span "Add Item" at bounding box center [566, 45] width 29 height 10
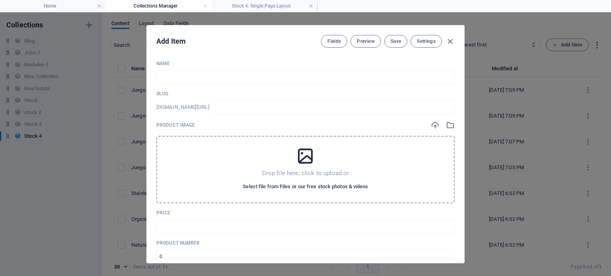
click at [362, 188] on span "Select file from Files or our free stock photos & videos" at bounding box center [305, 187] width 125 height 10
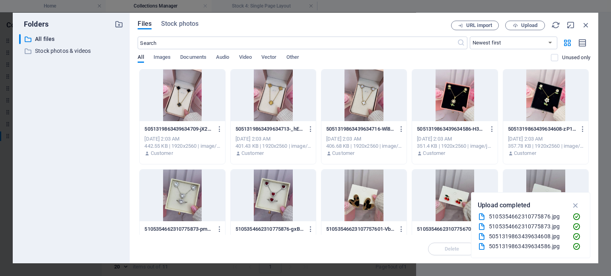
click at [375, 100] on div at bounding box center [363, 96] width 85 height 52
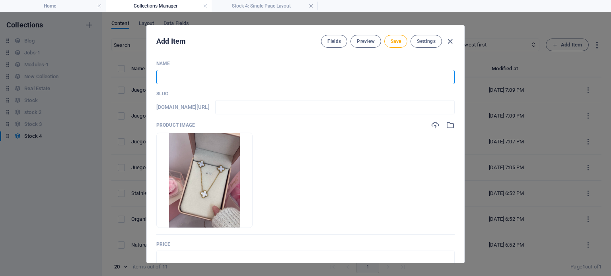
click at [340, 81] on input "text" at bounding box center [305, 77] width 298 height 14
drag, startPoint x: 338, startPoint y: 80, endPoint x: 153, endPoint y: 78, distance: 185.8
click at [153, 78] on div "Name Set Van Cleef blanco en acero ​ Slug [DOMAIN_NAME][URL] set-van-cleef-blan…" at bounding box center [305, 158] width 317 height 209
click at [189, 252] on input "text" at bounding box center [305, 258] width 298 height 14
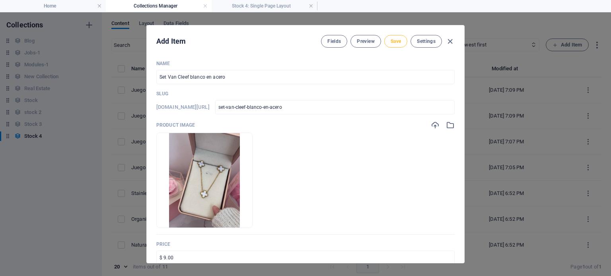
click at [399, 44] on span "Save" at bounding box center [396, 41] width 10 height 6
drag, startPoint x: 455, startPoint y: 42, endPoint x: 448, endPoint y: 42, distance: 7.2
click at [448, 42] on div "Edit Item Fields Preview Save Settings" at bounding box center [305, 39] width 317 height 29
click at [448, 42] on icon "button" at bounding box center [449, 41] width 9 height 9
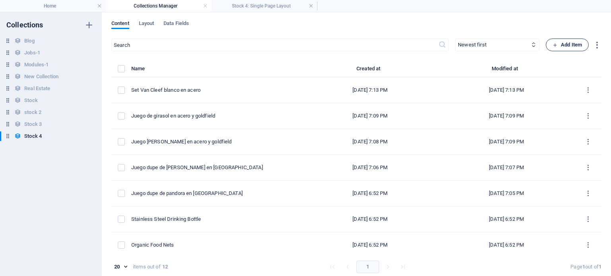
click at [550, 43] on button "Add Item" at bounding box center [567, 45] width 43 height 13
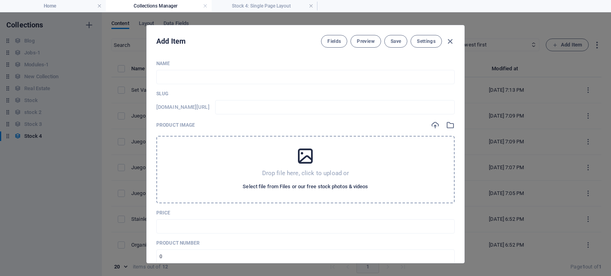
click at [292, 186] on span "Select file from Files or our free stock photos & videos" at bounding box center [305, 187] width 125 height 10
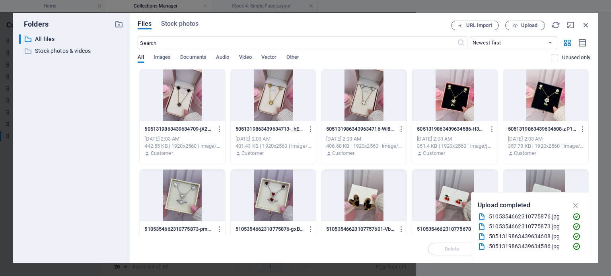
click at [275, 109] on div at bounding box center [273, 96] width 85 height 52
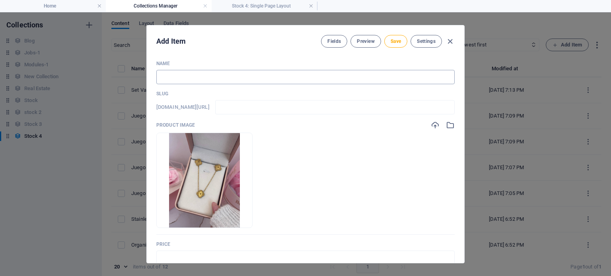
click at [237, 76] on input "text" at bounding box center [305, 77] width 298 height 14
paste input "Set Van Cleef blanco en acero"
click at [200, 76] on input "Set Van Cleef blanco en acero" at bounding box center [305, 77] width 298 height 14
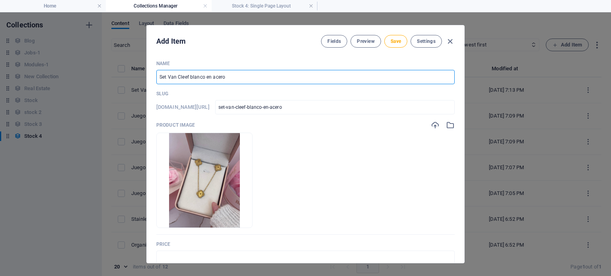
click at [200, 76] on input "Set Van Cleef blanco en acero" at bounding box center [305, 77] width 298 height 14
click at [175, 256] on input "text" at bounding box center [305, 258] width 298 height 14
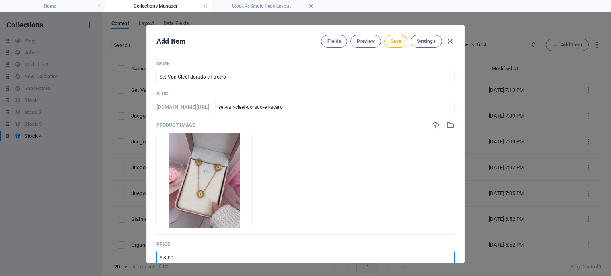
click at [165, 259] on input "$ 8.00" at bounding box center [305, 258] width 298 height 14
click at [388, 42] on button "Save" at bounding box center [395, 41] width 23 height 13
click at [448, 43] on icon "button" at bounding box center [449, 41] width 9 height 9
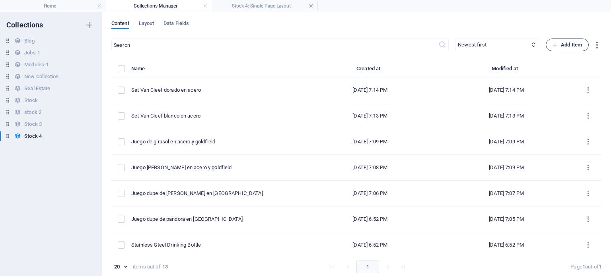
click at [552, 45] on icon "button" at bounding box center [554, 45] width 5 height 5
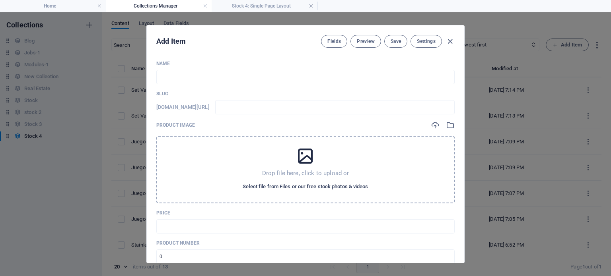
click at [263, 189] on span "Select file from Files or our free stock photos & videos" at bounding box center [305, 187] width 125 height 10
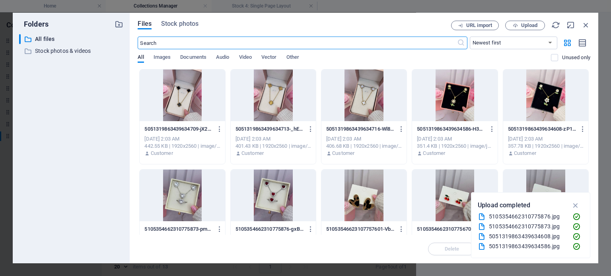
click at [180, 104] on div at bounding box center [182, 96] width 85 height 52
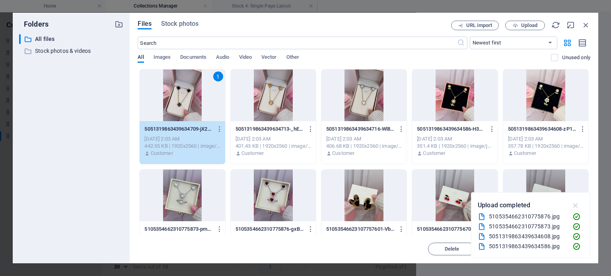
click at [575, 206] on icon "button" at bounding box center [575, 205] width 9 height 9
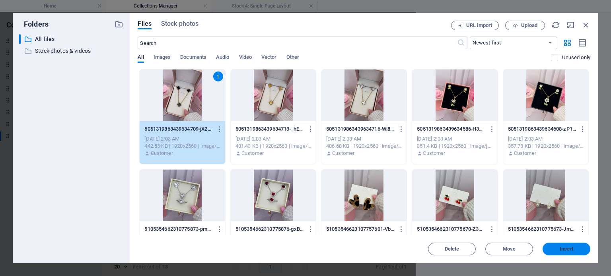
click at [549, 251] on span "Insert" at bounding box center [566, 249] width 41 height 5
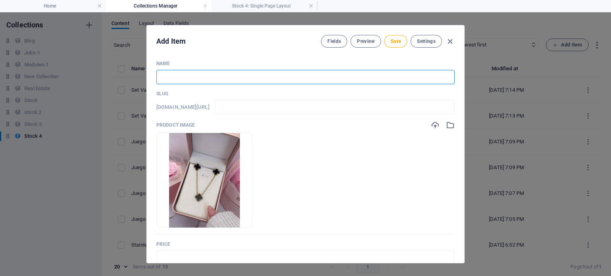
click at [232, 78] on input "text" at bounding box center [305, 77] width 298 height 14
paste input "Set Van Cleef blanco en acero"
click at [196, 78] on input "Set Van Cleef blanco en acero" at bounding box center [305, 77] width 298 height 14
click at [181, 255] on input "text" at bounding box center [305, 258] width 298 height 14
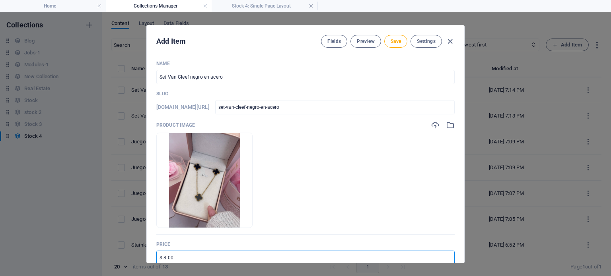
click at [165, 257] on input "$ 8.00" at bounding box center [305, 258] width 298 height 14
click at [398, 45] on button "Save" at bounding box center [395, 41] width 23 height 13
click at [450, 39] on icon "button" at bounding box center [449, 41] width 9 height 9
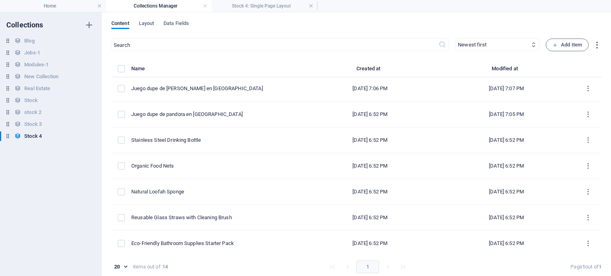
scroll to position [141, 0]
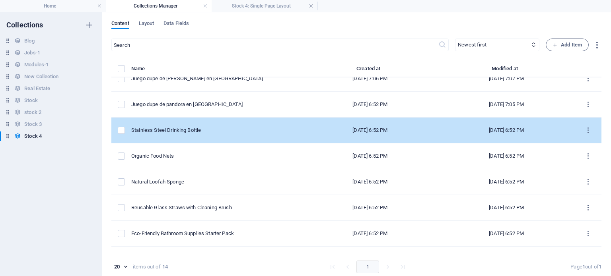
click at [125, 128] on div "items list" at bounding box center [121, 130] width 7 height 7
click at [121, 127] on label "items list" at bounding box center [121, 130] width 7 height 7
click at [0, 0] on input "items list" at bounding box center [0, 0] width 0 height 0
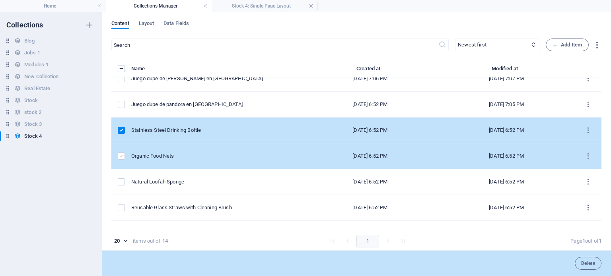
click at [123, 156] on label "items list" at bounding box center [121, 156] width 7 height 7
click at [0, 0] on input "items list" at bounding box center [0, 0] width 0 height 0
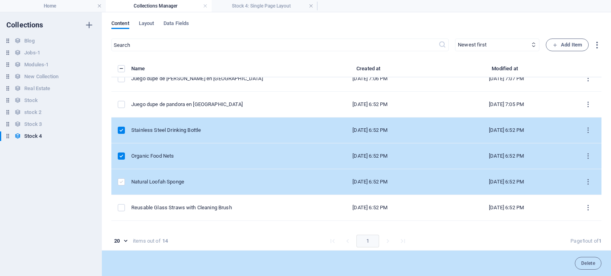
click at [123, 179] on label "items list" at bounding box center [121, 182] width 7 height 7
click at [0, 0] on input "items list" at bounding box center [0, 0] width 0 height 0
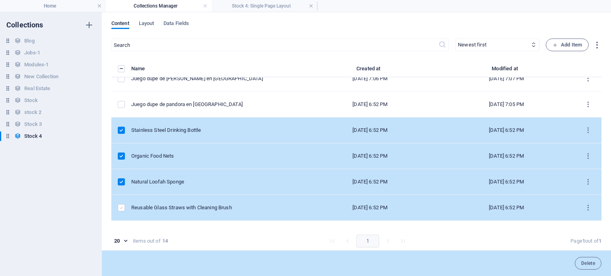
click at [123, 205] on label "items list" at bounding box center [121, 207] width 7 height 7
click at [0, 0] on input "items list" at bounding box center [0, 0] width 0 height 0
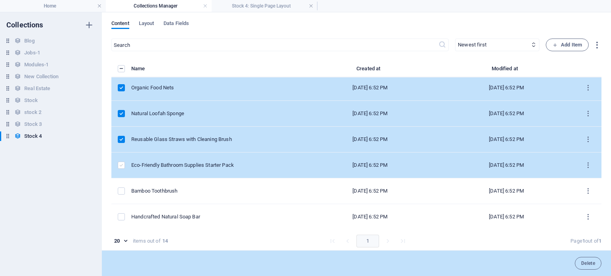
click at [119, 165] on label "items list" at bounding box center [121, 165] width 7 height 7
click at [0, 0] on input "items list" at bounding box center [0, 0] width 0 height 0
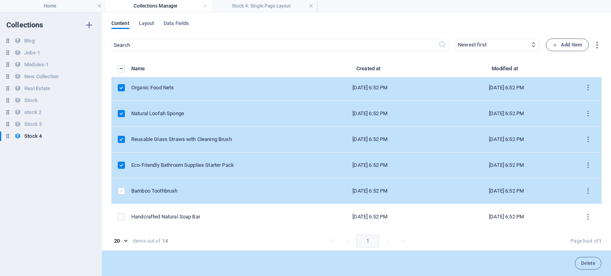
click at [121, 190] on label "items list" at bounding box center [121, 191] width 7 height 7
click at [0, 0] on input "items list" at bounding box center [0, 0] width 0 height 0
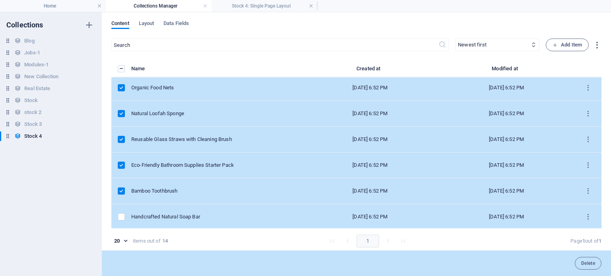
click at [121, 212] on td "items list" at bounding box center [121, 217] width 20 height 26
click at [122, 216] on label "items list" at bounding box center [121, 217] width 7 height 7
click at [0, 0] on input "items list" at bounding box center [0, 0] width 0 height 0
click at [576, 260] on button "Delete" at bounding box center [588, 263] width 27 height 13
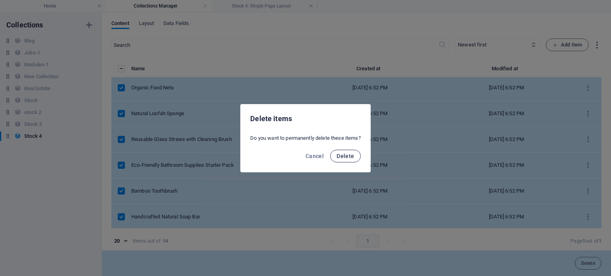
drag, startPoint x: 344, startPoint y: 164, endPoint x: 345, endPoint y: 156, distance: 8.5
click at [345, 156] on div "Cancel Delete" at bounding box center [305, 158] width 129 height 27
click at [345, 156] on span "Delete" at bounding box center [345, 156] width 18 height 6
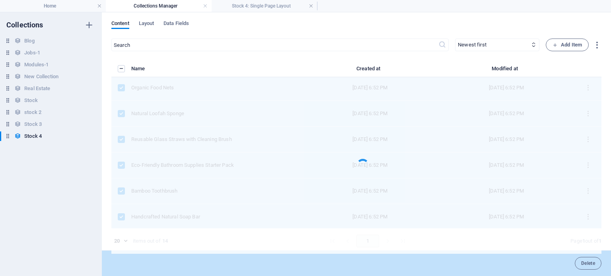
scroll to position [3, 0]
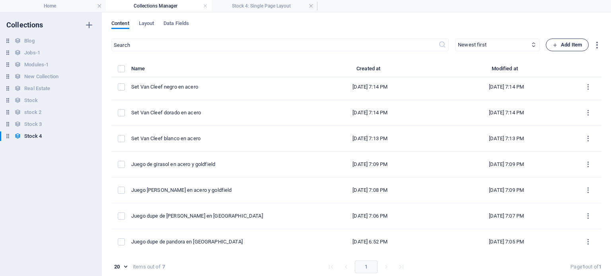
click at [566, 50] on button "Add Item" at bounding box center [567, 45] width 43 height 13
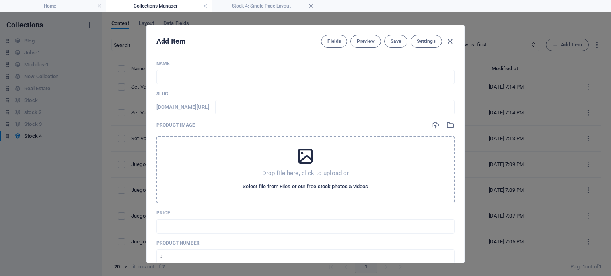
click at [361, 182] on span "Select file from Files or our free stock photos & videos" at bounding box center [305, 187] width 125 height 10
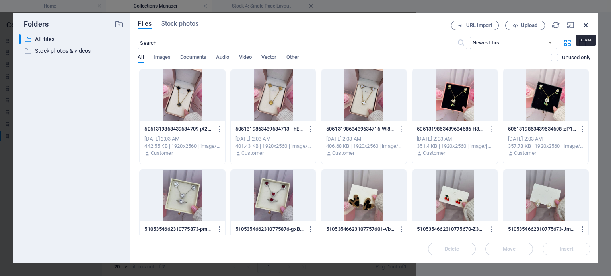
click at [589, 24] on icon "button" at bounding box center [585, 25] width 9 height 9
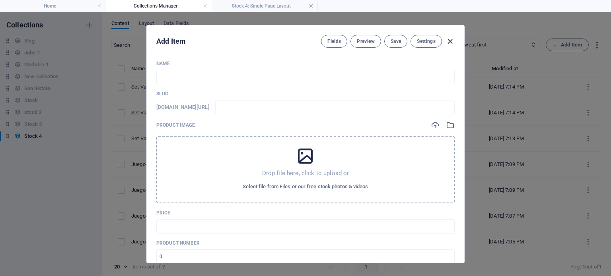
click at [449, 46] on icon "button" at bounding box center [449, 41] width 9 height 9
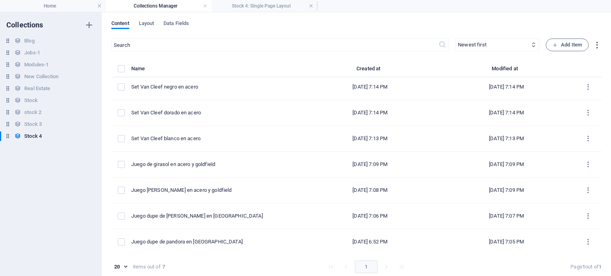
click at [173, 4] on h4 "Collections Manager" at bounding box center [159, 6] width 106 height 9
click at [75, 7] on h4 "Home" at bounding box center [53, 6] width 106 height 9
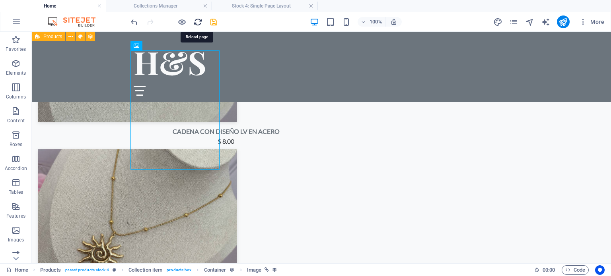
click at [200, 22] on icon "reload" at bounding box center [197, 22] width 9 height 9
click at [210, 22] on icon "save" at bounding box center [213, 22] width 9 height 9
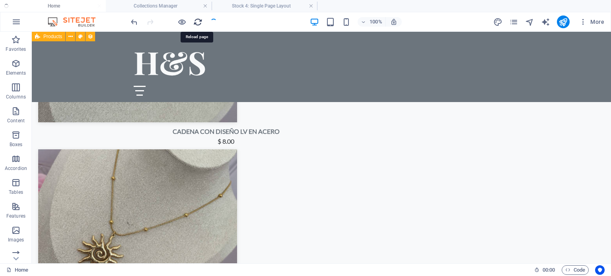
click at [197, 21] on icon "reload" at bounding box center [197, 22] width 9 height 9
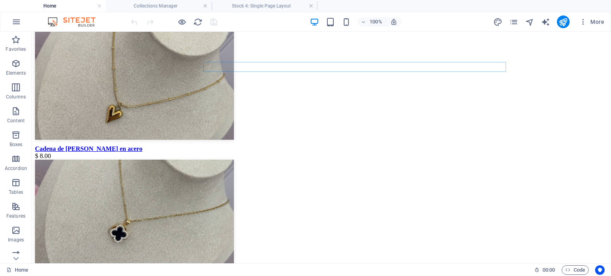
scroll to position [2133, 0]
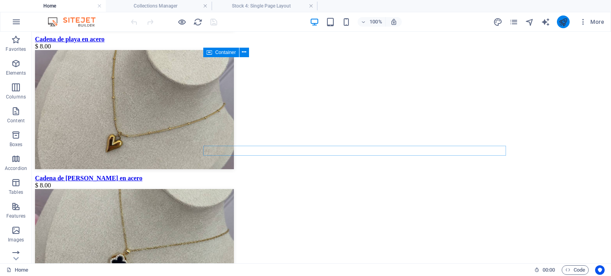
click at [565, 23] on icon "publish" at bounding box center [562, 22] width 9 height 9
